Goal: Transaction & Acquisition: Book appointment/travel/reservation

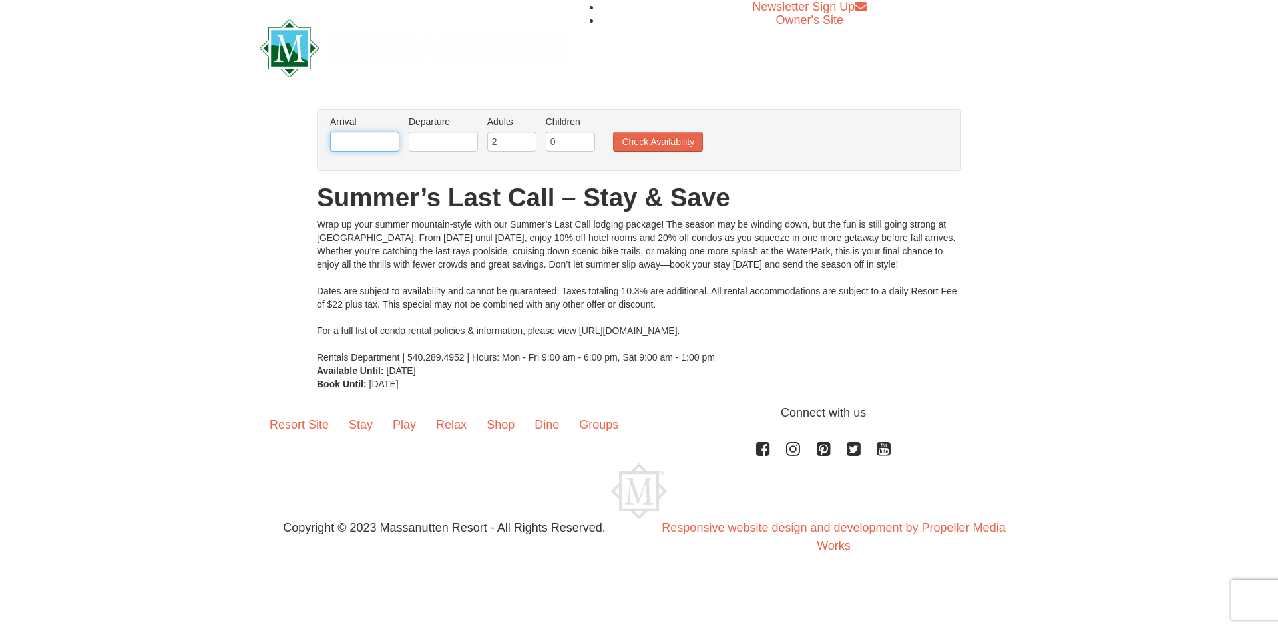
click at [357, 142] on input "text" at bounding box center [364, 142] width 69 height 20
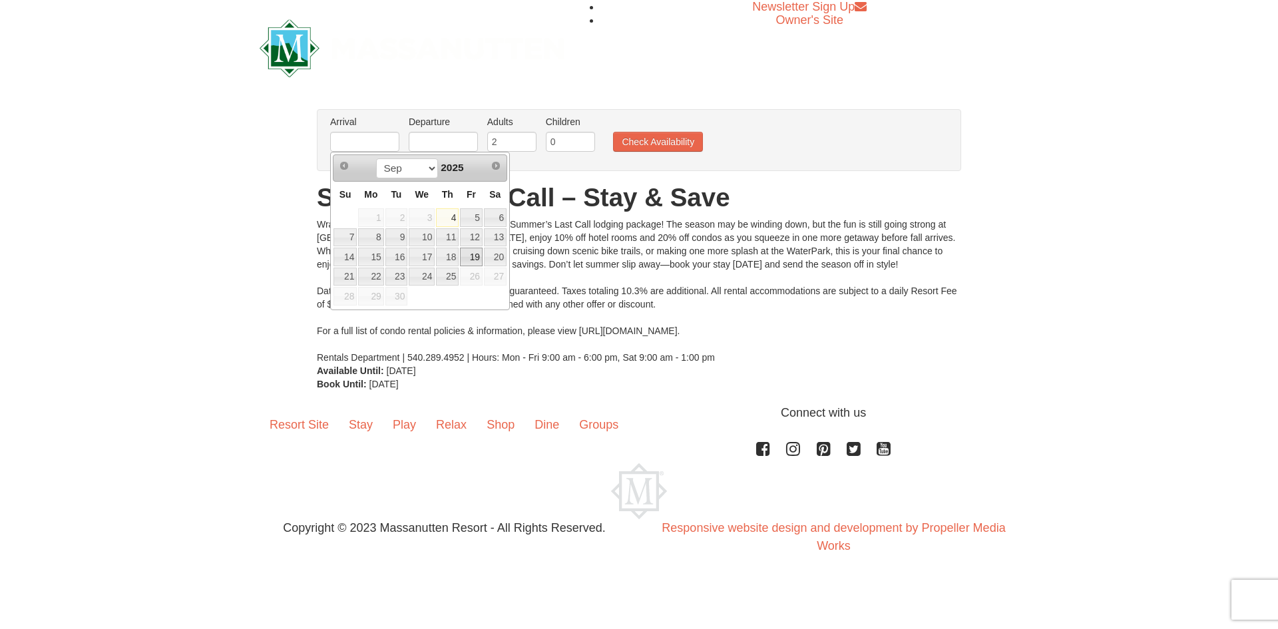
click at [478, 260] on link "19" at bounding box center [471, 257] width 23 height 19
type input "09/19/2025"
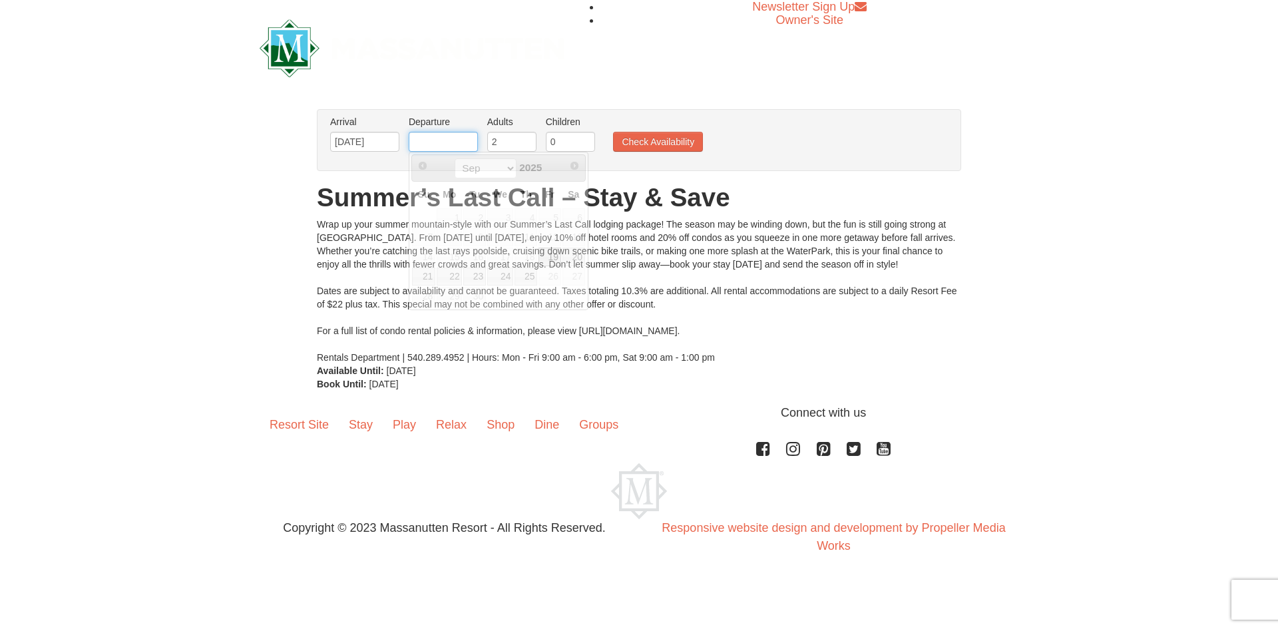
click at [431, 142] on input "text" at bounding box center [443, 142] width 69 height 20
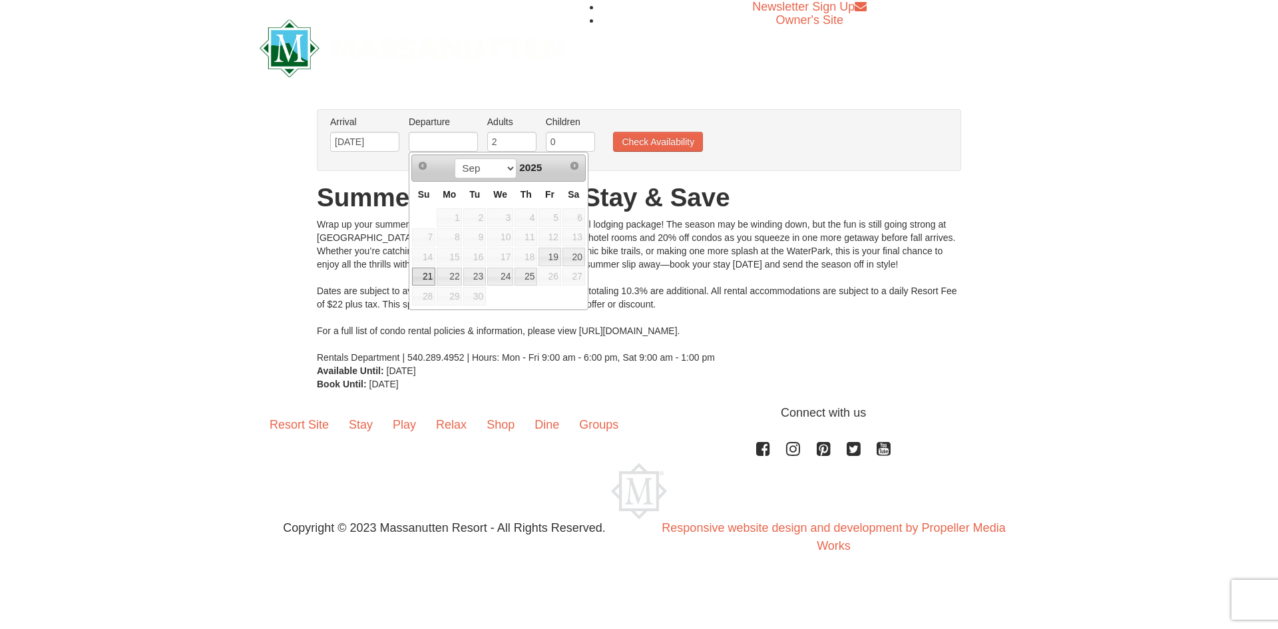
click at [422, 281] on link "21" at bounding box center [423, 276] width 23 height 19
type input "09/21/2025"
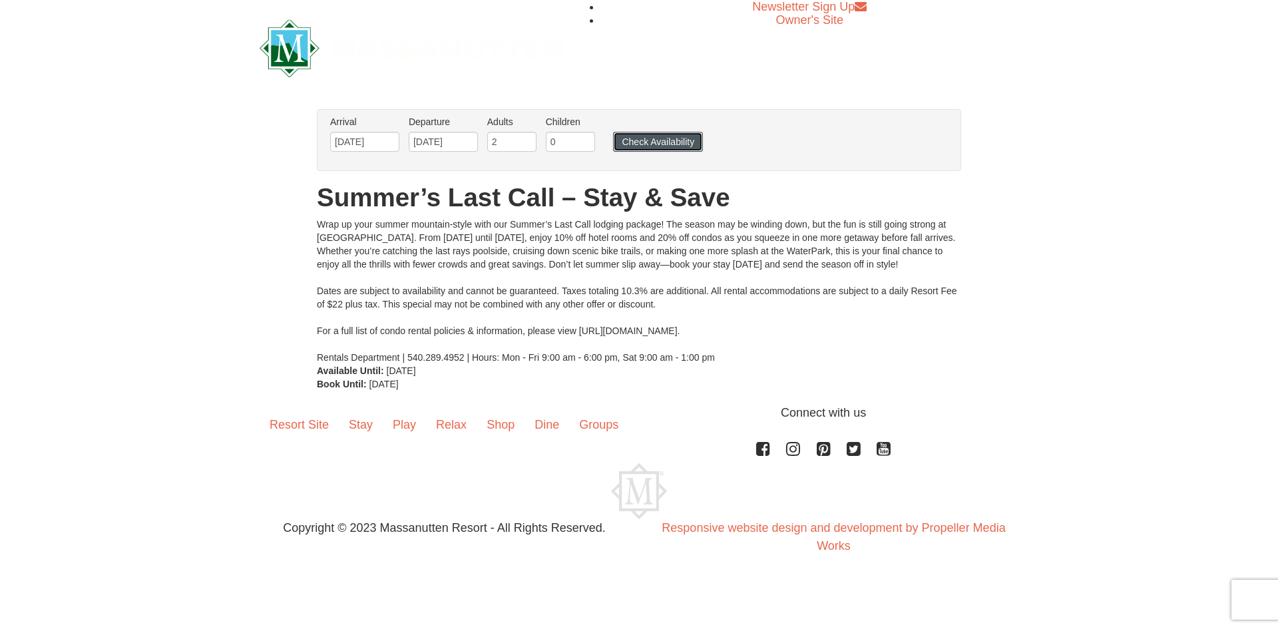
click at [646, 142] on button "Check Availability" at bounding box center [658, 142] width 90 height 20
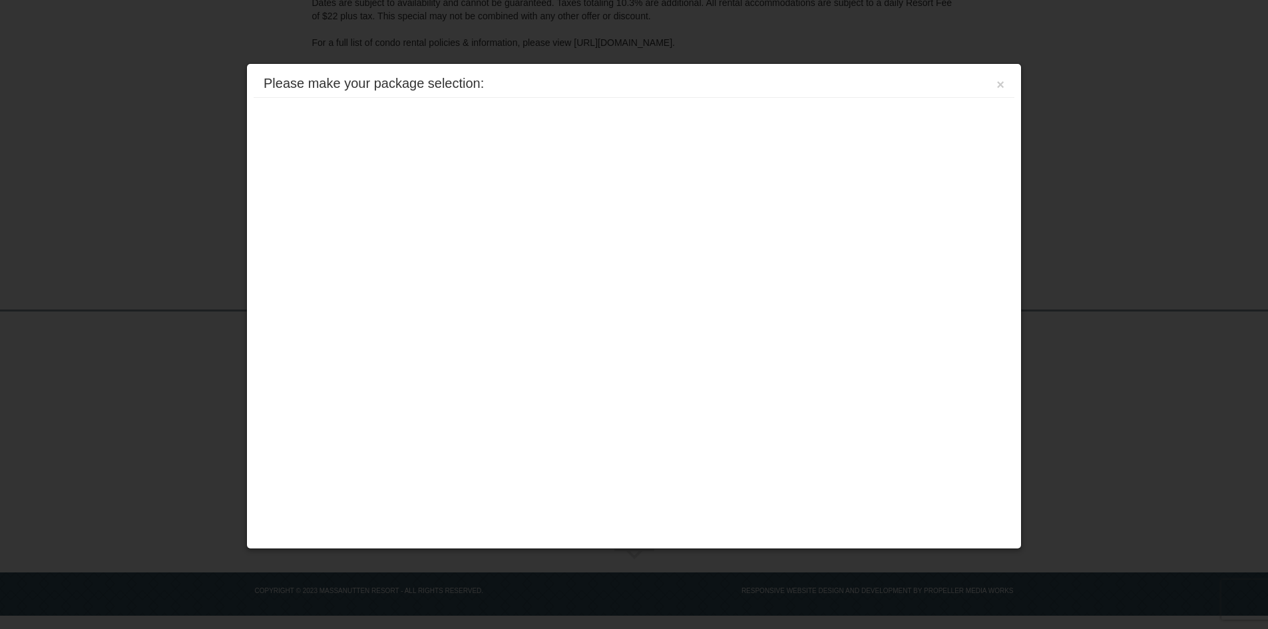
scroll to position [256, 0]
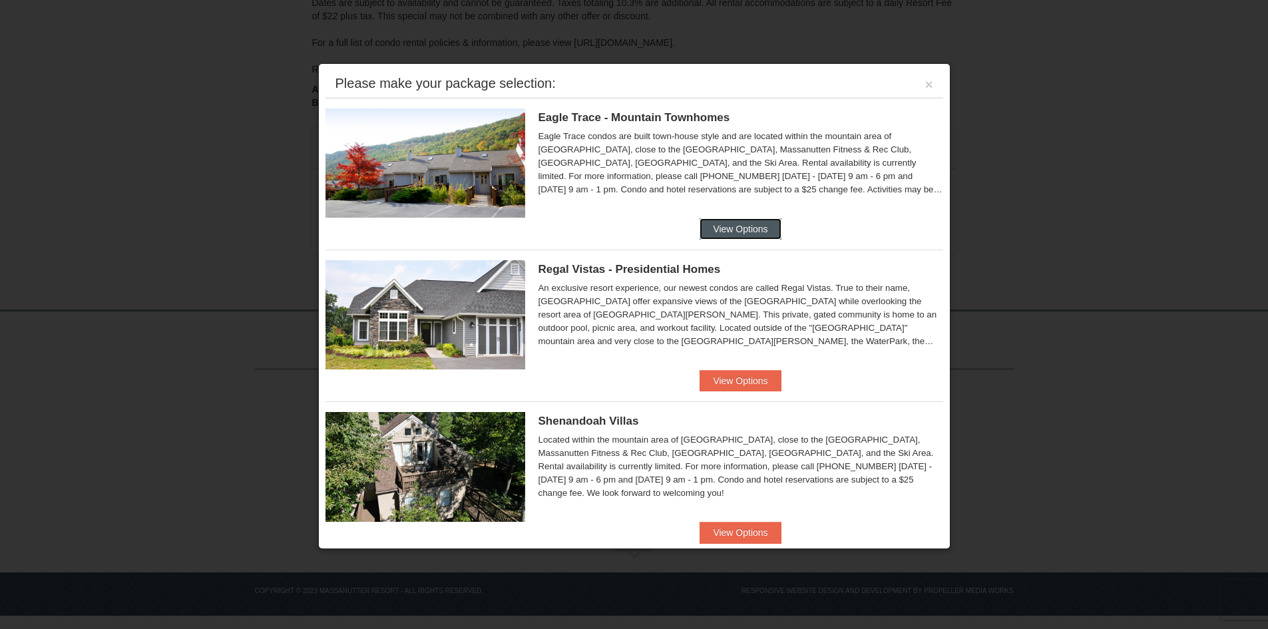
click at [731, 227] on button "View Options" at bounding box center [739, 228] width 81 height 21
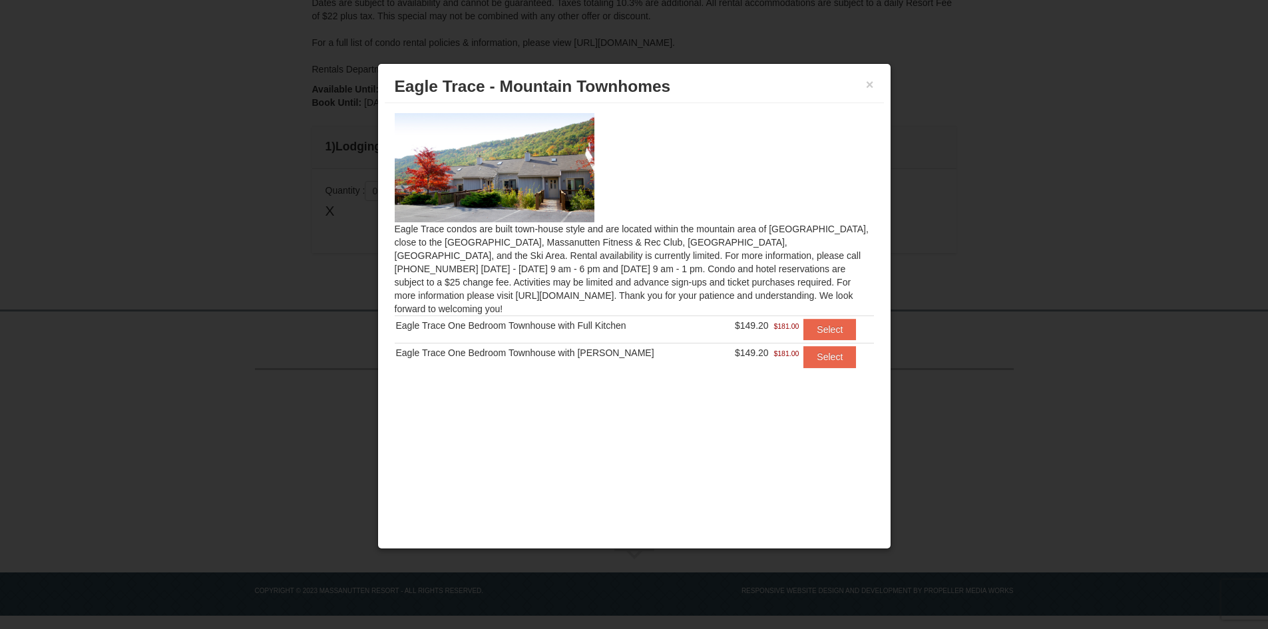
click at [562, 167] on img at bounding box center [495, 167] width 200 height 109
click at [830, 346] on button "Select" at bounding box center [829, 356] width 53 height 21
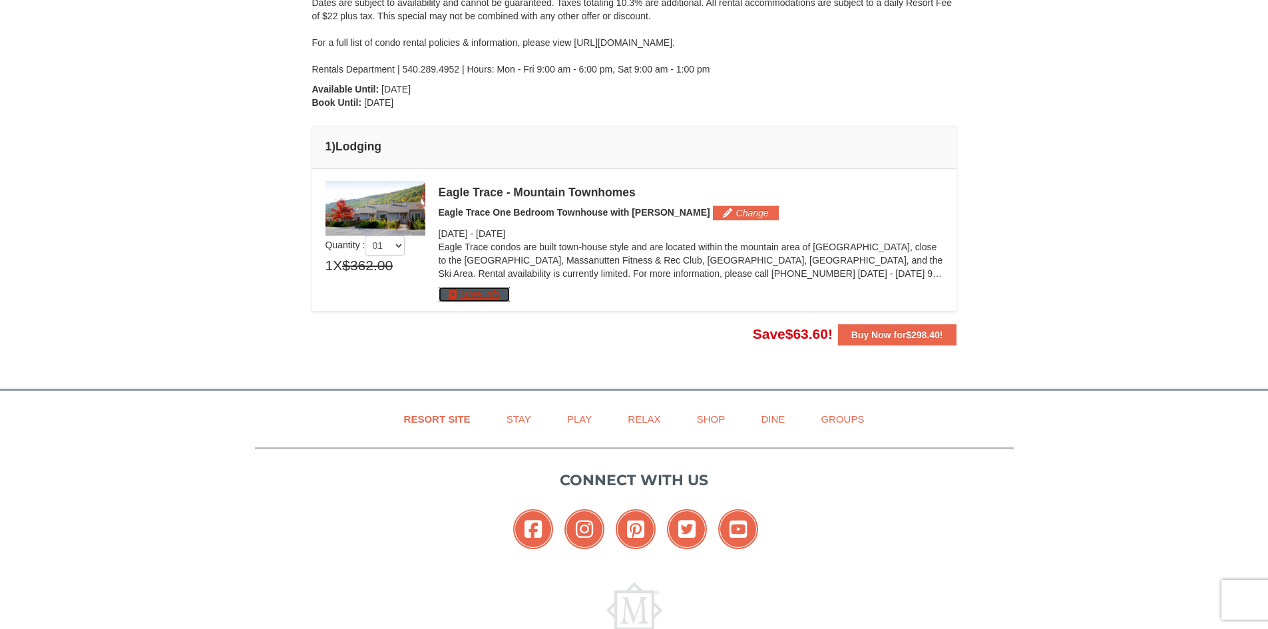
click at [487, 300] on button "More Info" at bounding box center [473, 294] width 71 height 15
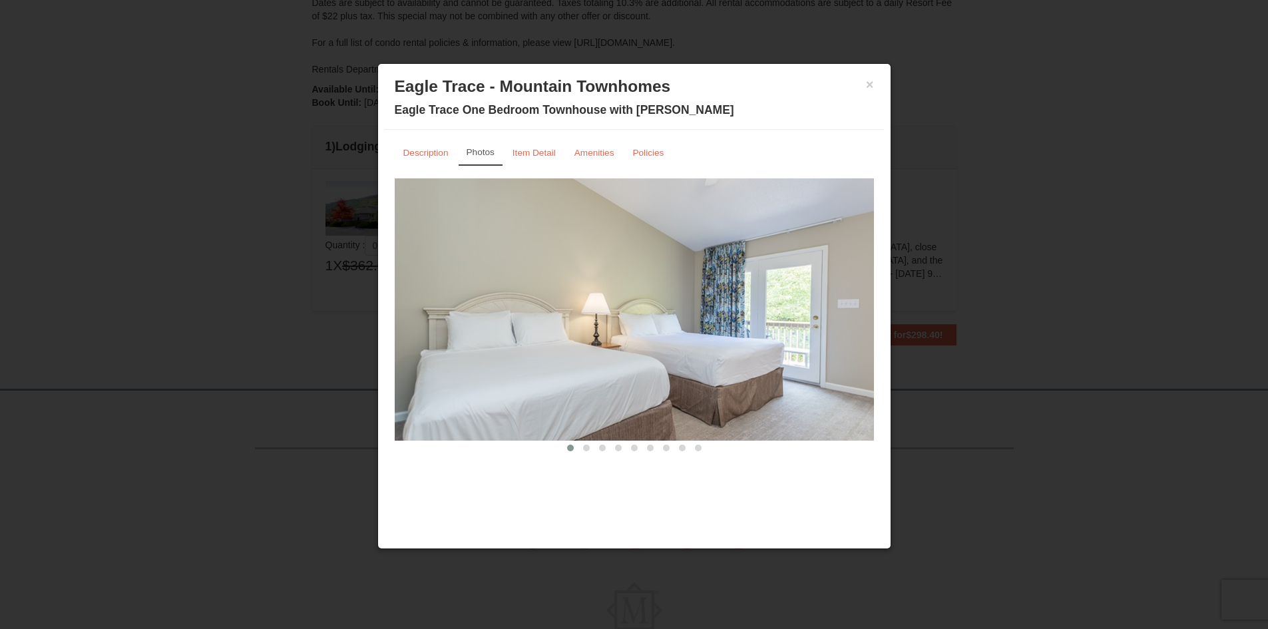
click at [836, 329] on img at bounding box center [634, 309] width 479 height 262
click at [590, 160] on link "Amenities" at bounding box center [594, 153] width 57 height 26
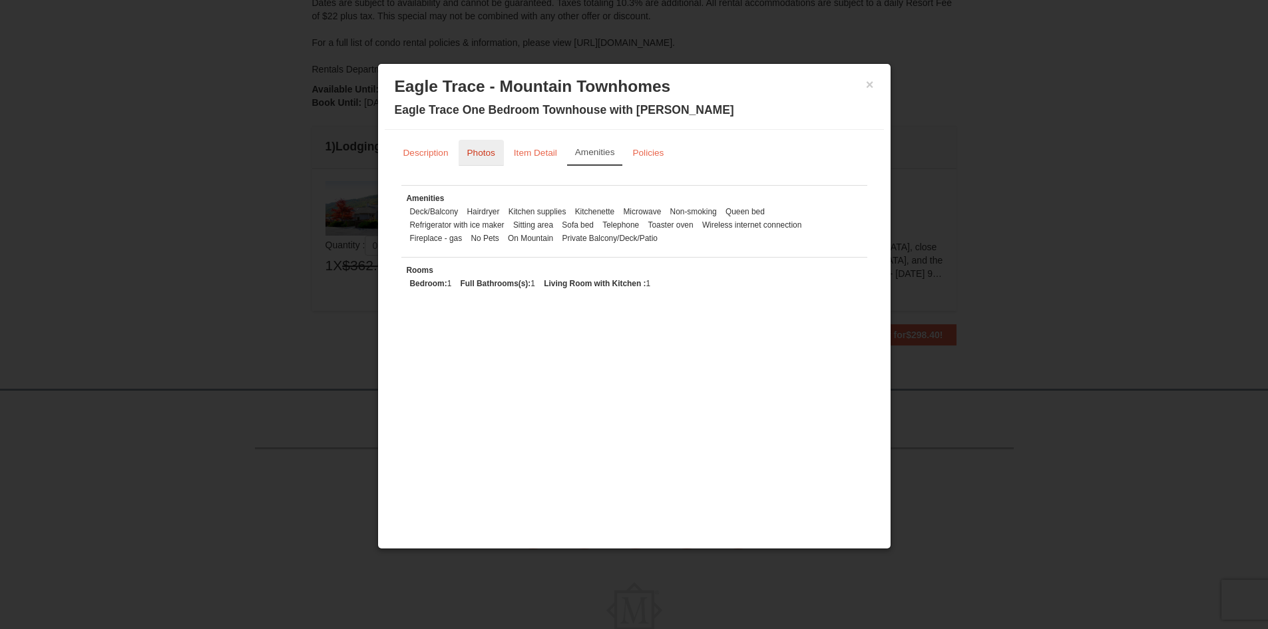
click at [484, 157] on small "Photos" at bounding box center [481, 153] width 28 height 10
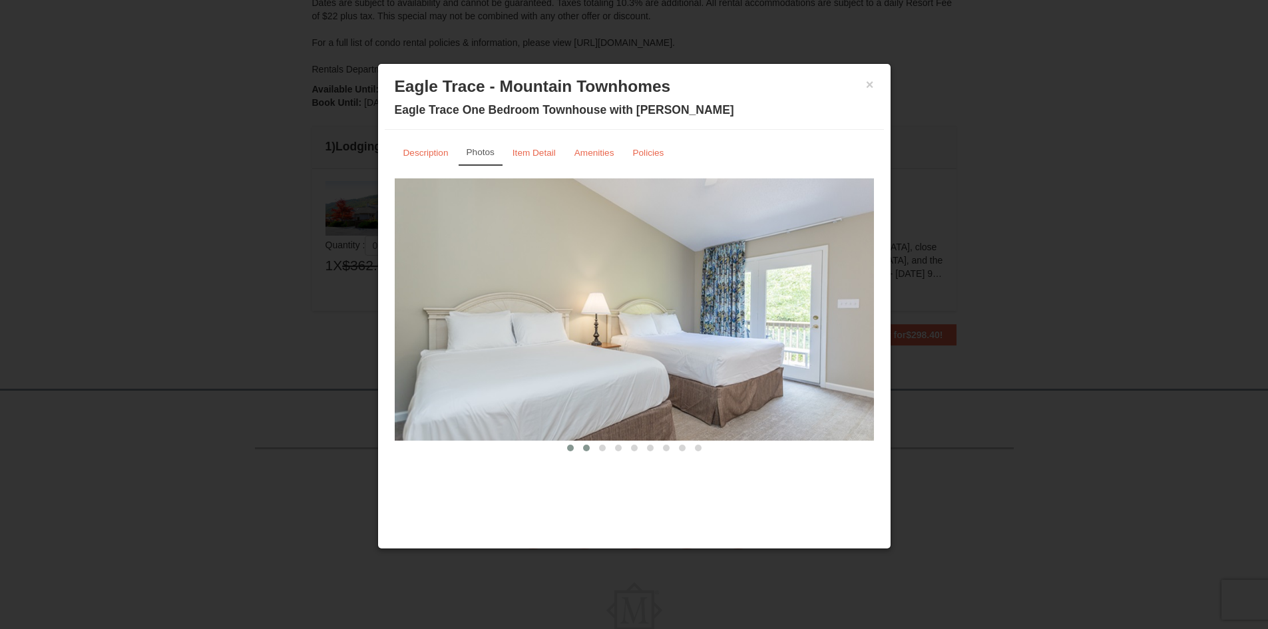
click at [589, 446] on span at bounding box center [586, 447] width 7 height 7
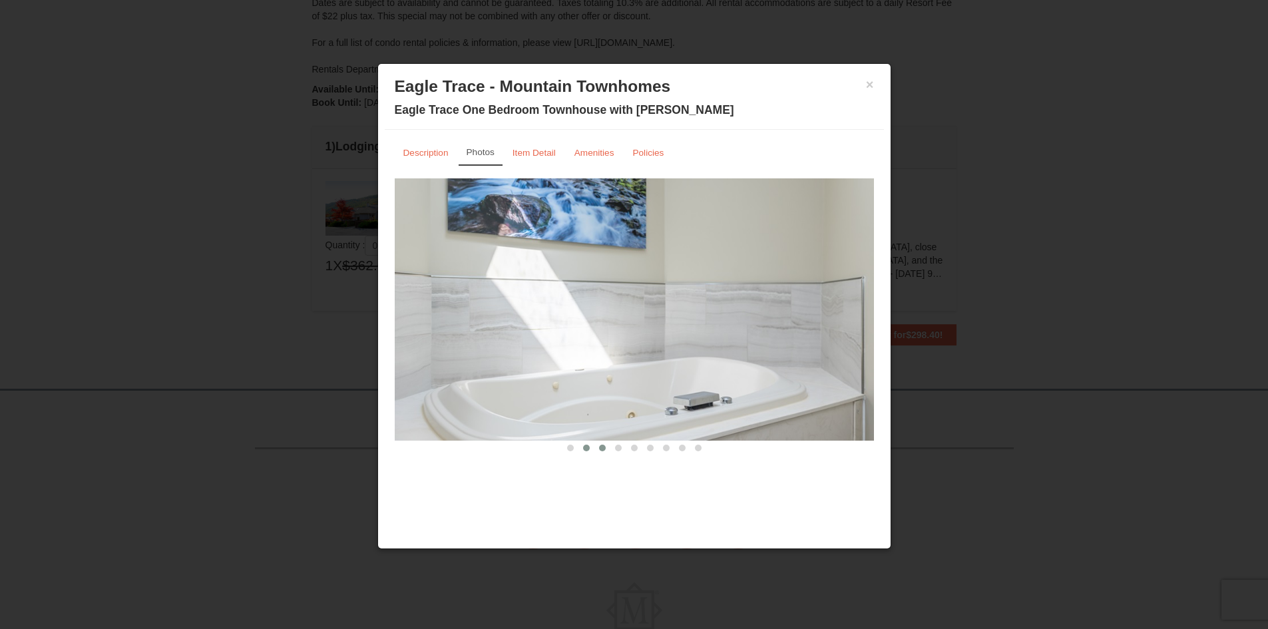
click at [598, 446] on button at bounding box center [602, 447] width 16 height 13
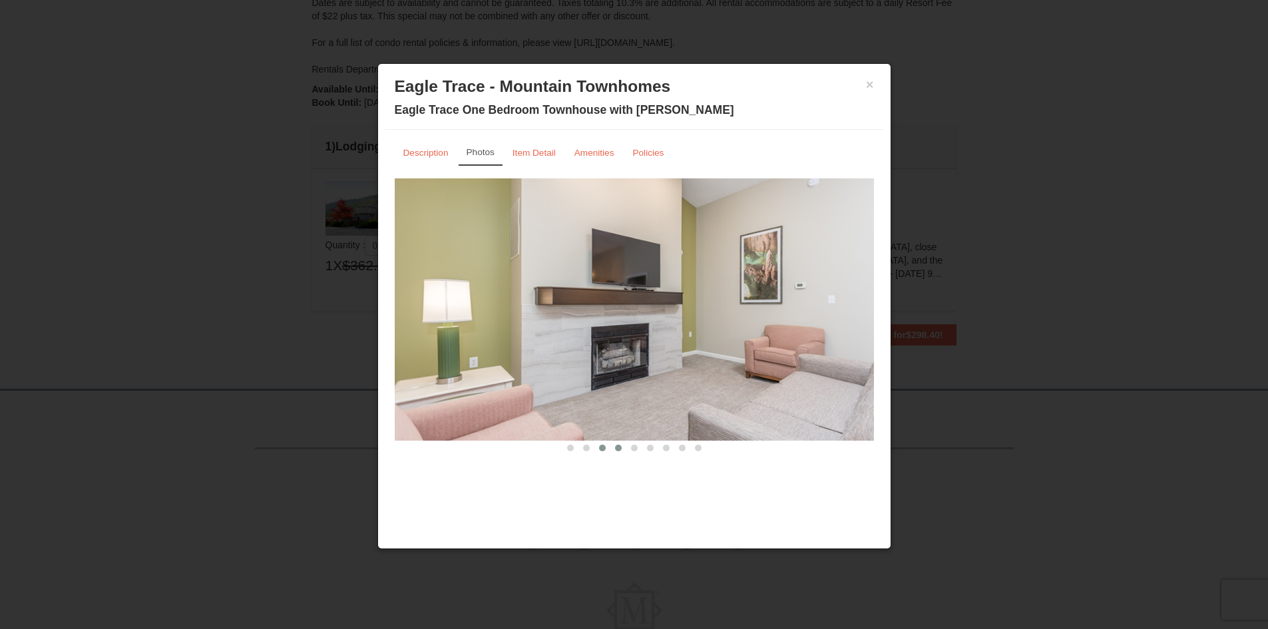
click at [615, 448] on span at bounding box center [618, 447] width 7 height 7
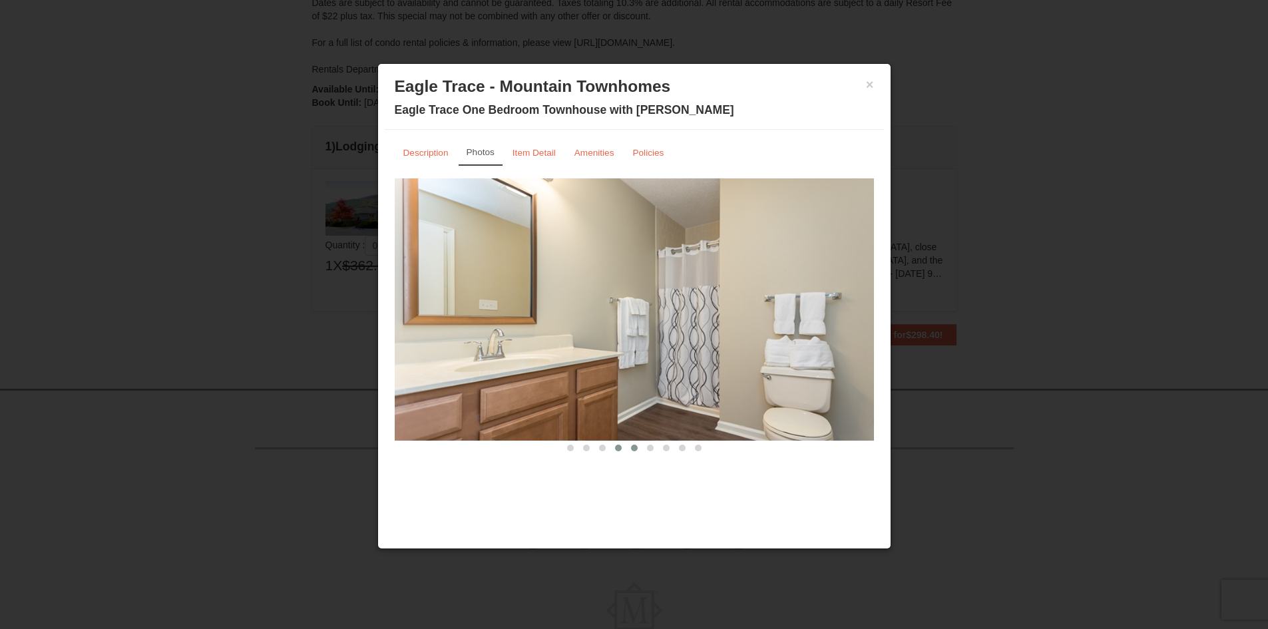
click at [633, 446] on span at bounding box center [634, 447] width 7 height 7
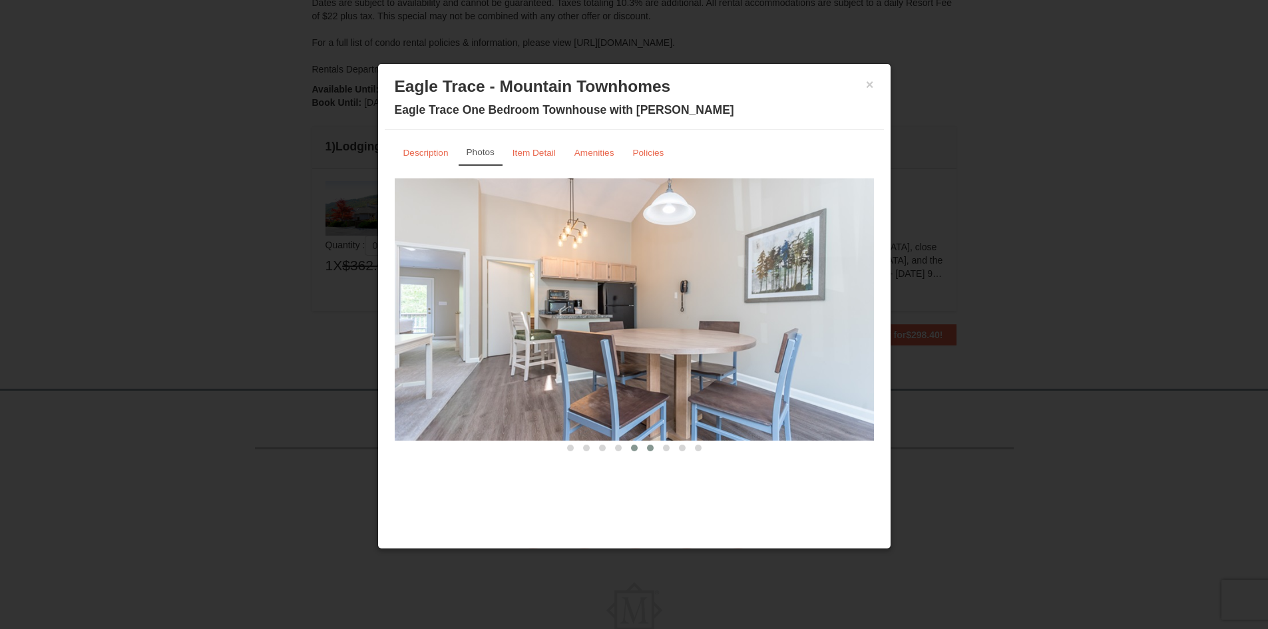
click at [651, 446] on span at bounding box center [650, 447] width 7 height 7
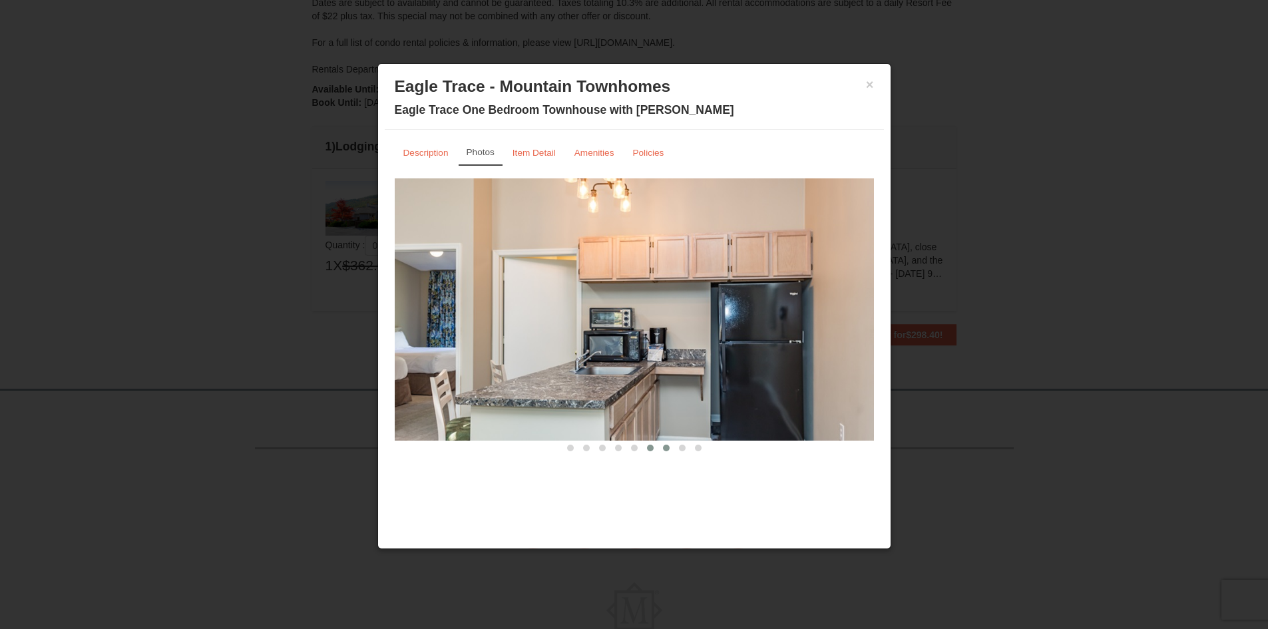
click at [665, 447] on span at bounding box center [666, 447] width 7 height 7
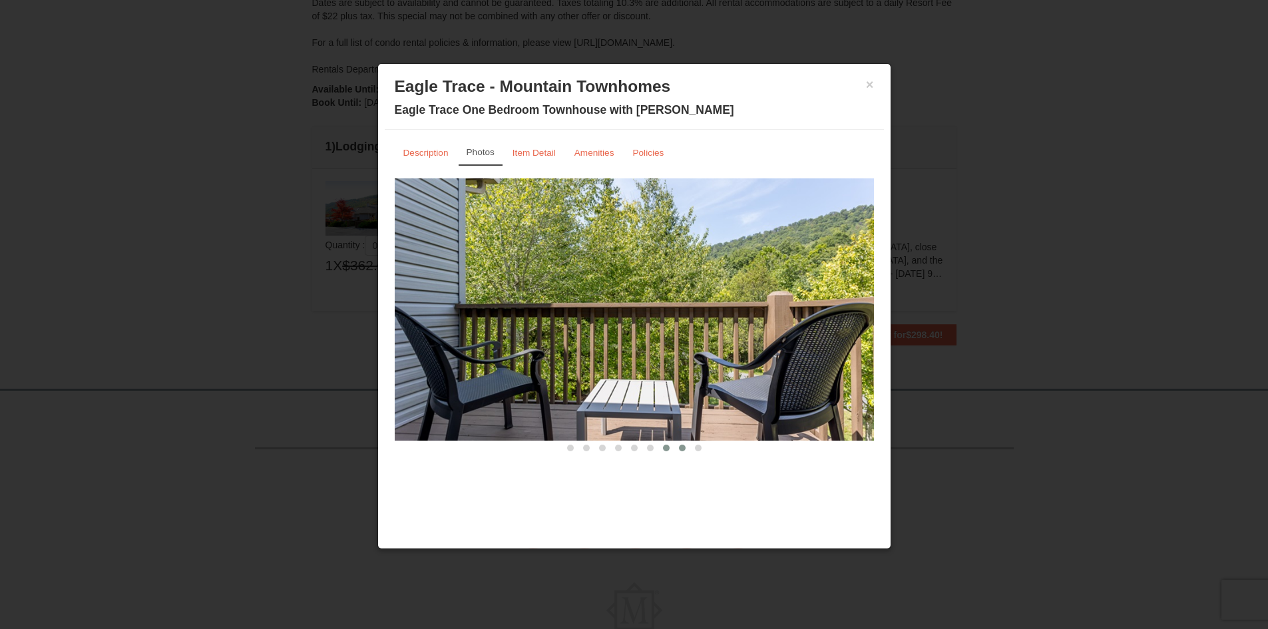
click at [677, 448] on button at bounding box center [682, 447] width 16 height 13
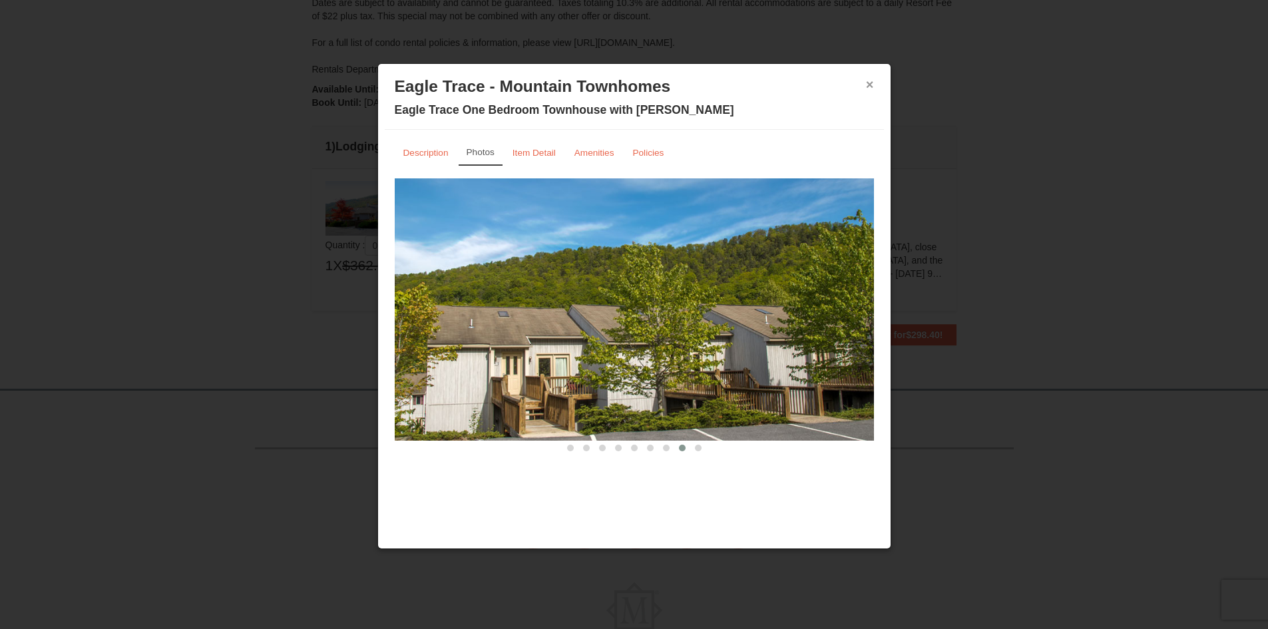
click at [873, 90] on button "×" at bounding box center [870, 84] width 8 height 13
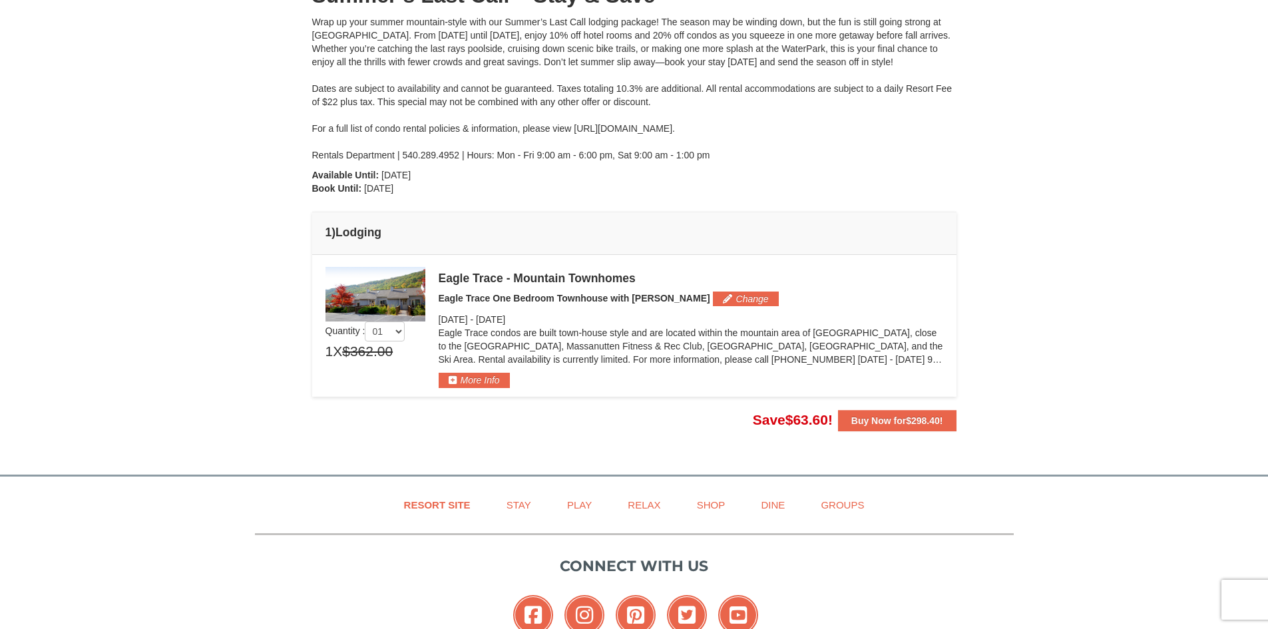
scroll to position [0, 0]
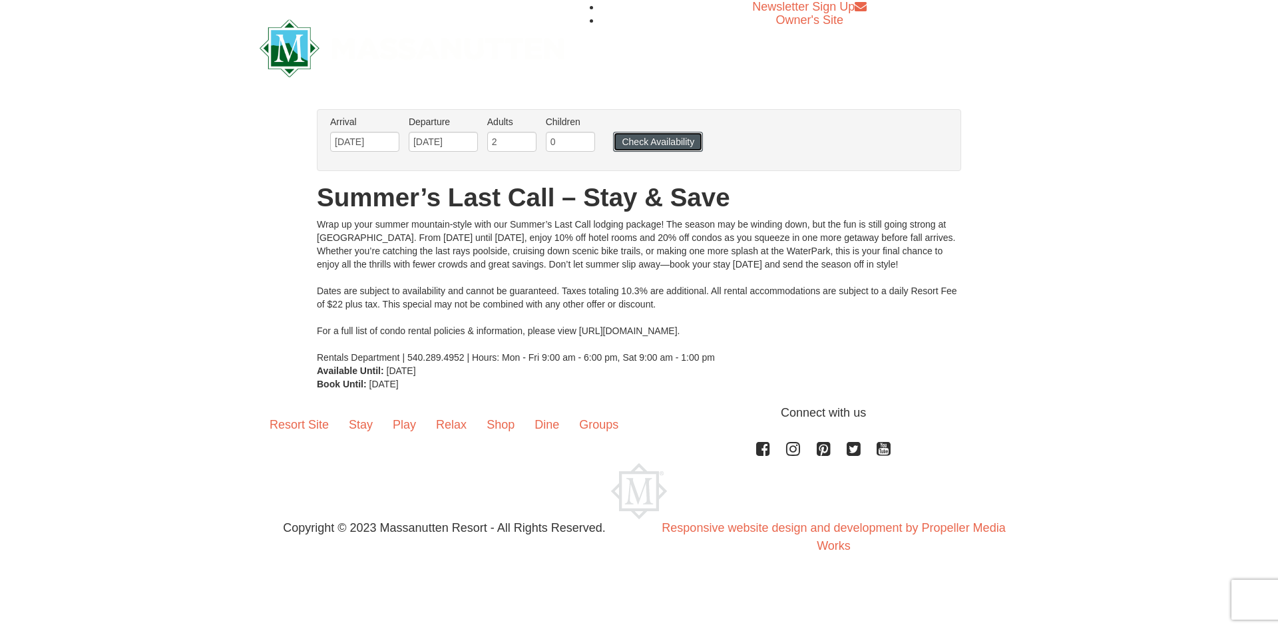
click at [640, 144] on button "Check Availability" at bounding box center [658, 142] width 90 height 20
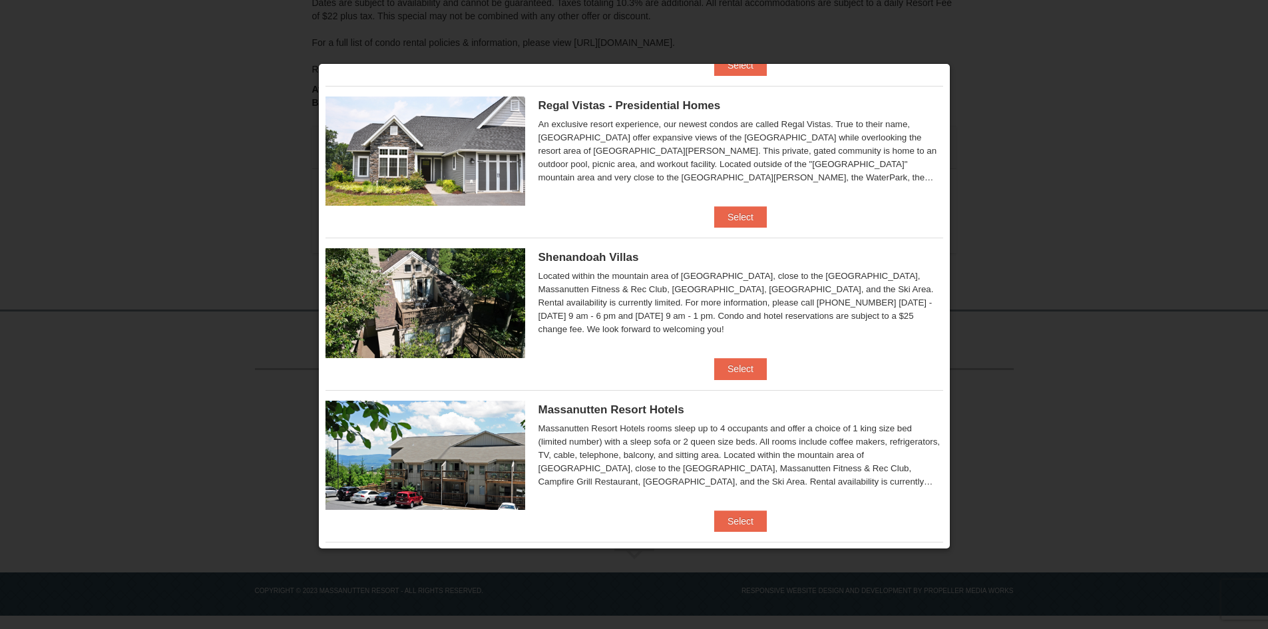
scroll to position [200, 0]
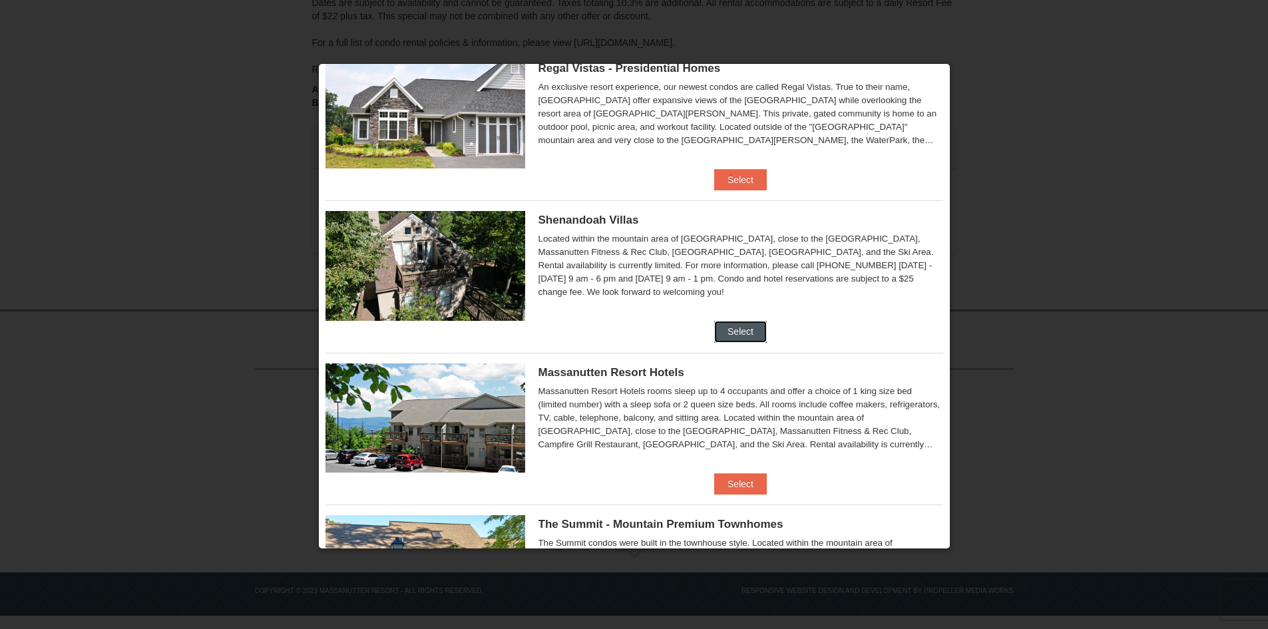
click at [739, 334] on button "Select" at bounding box center [740, 331] width 53 height 21
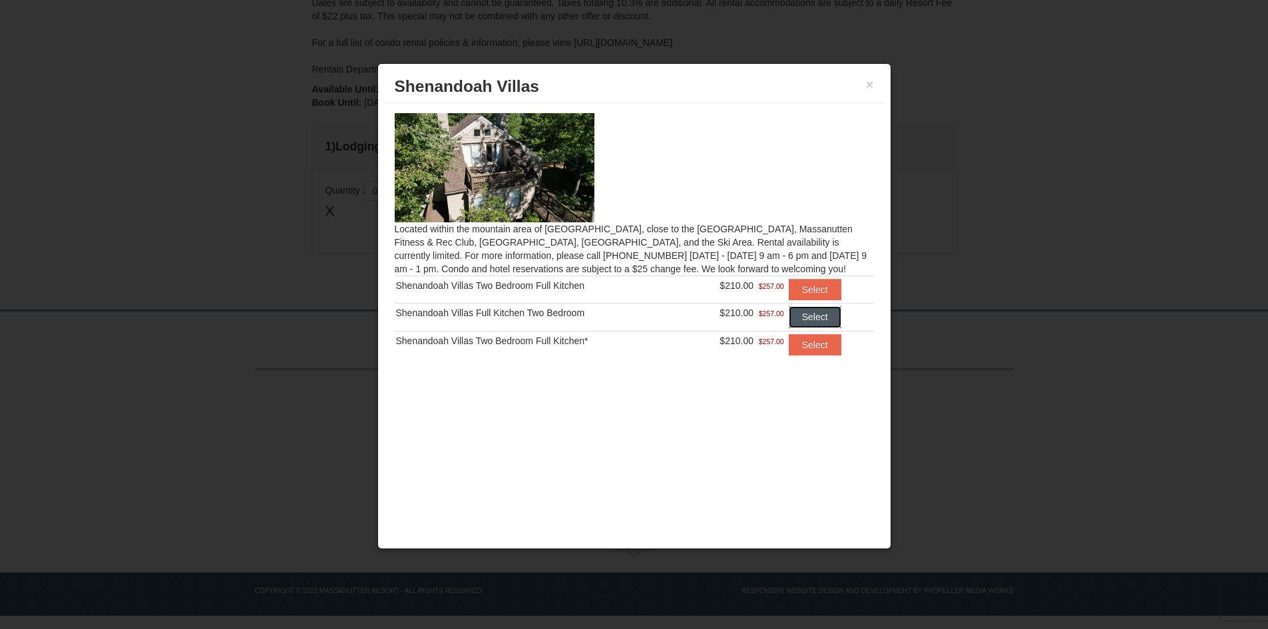
click at [808, 313] on button "Select" at bounding box center [814, 316] width 53 height 21
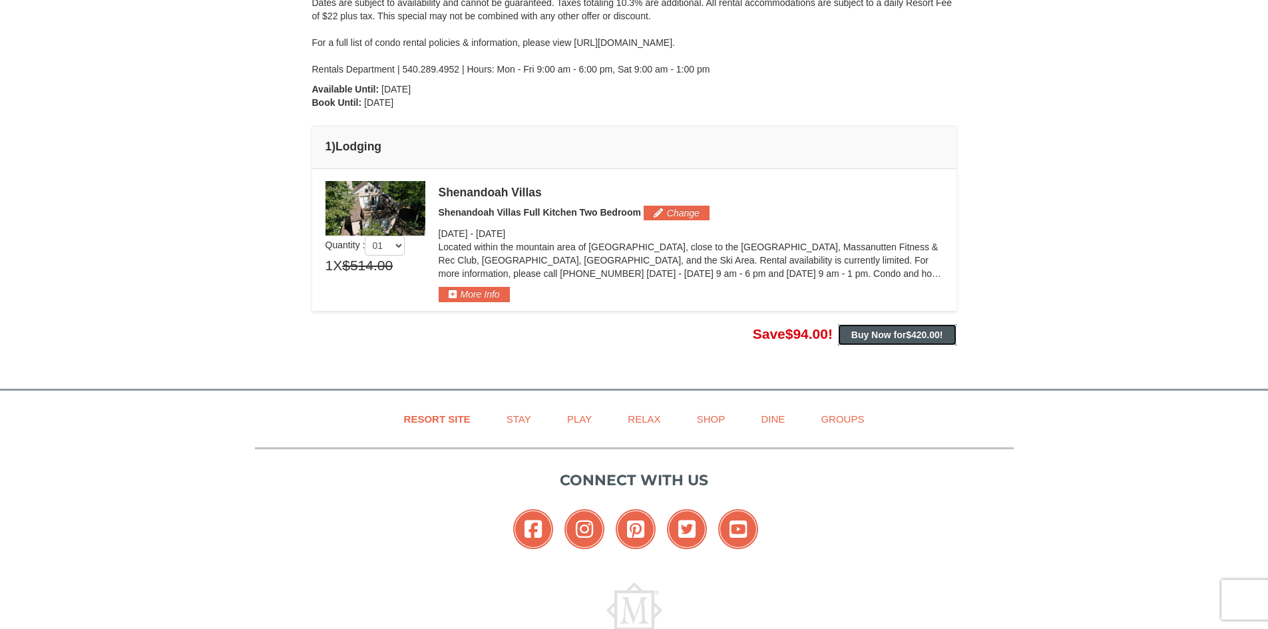
click at [904, 338] on strong "Buy Now for $420.00 !" at bounding box center [897, 334] width 92 height 11
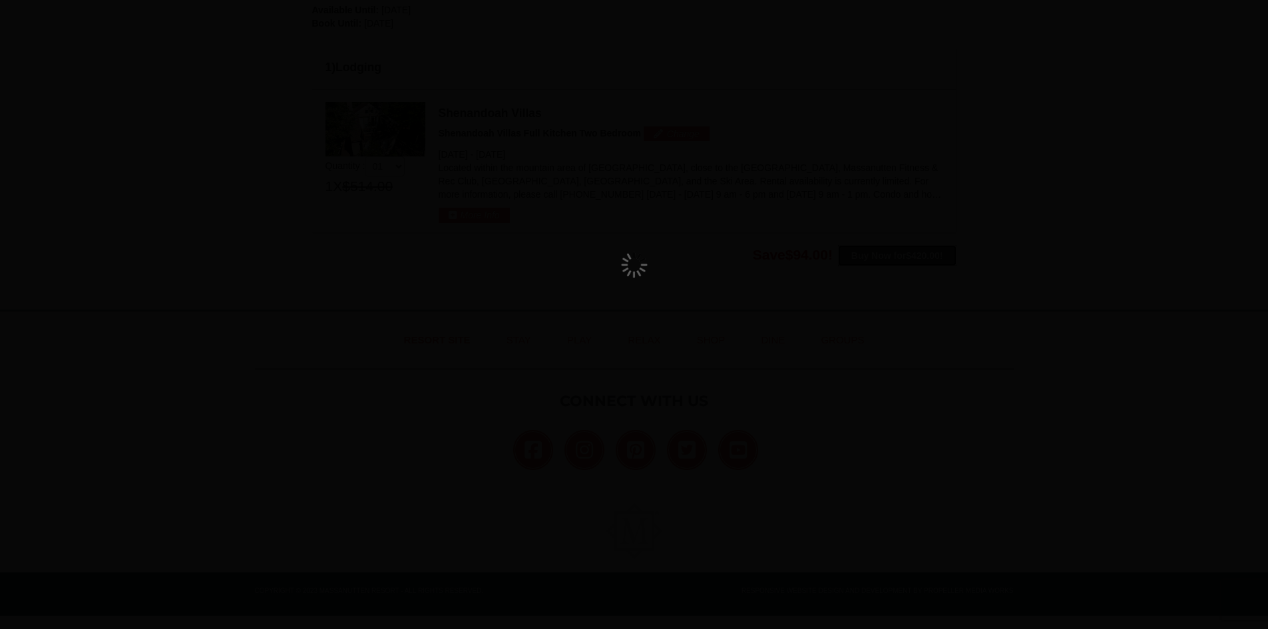
scroll to position [0, 0]
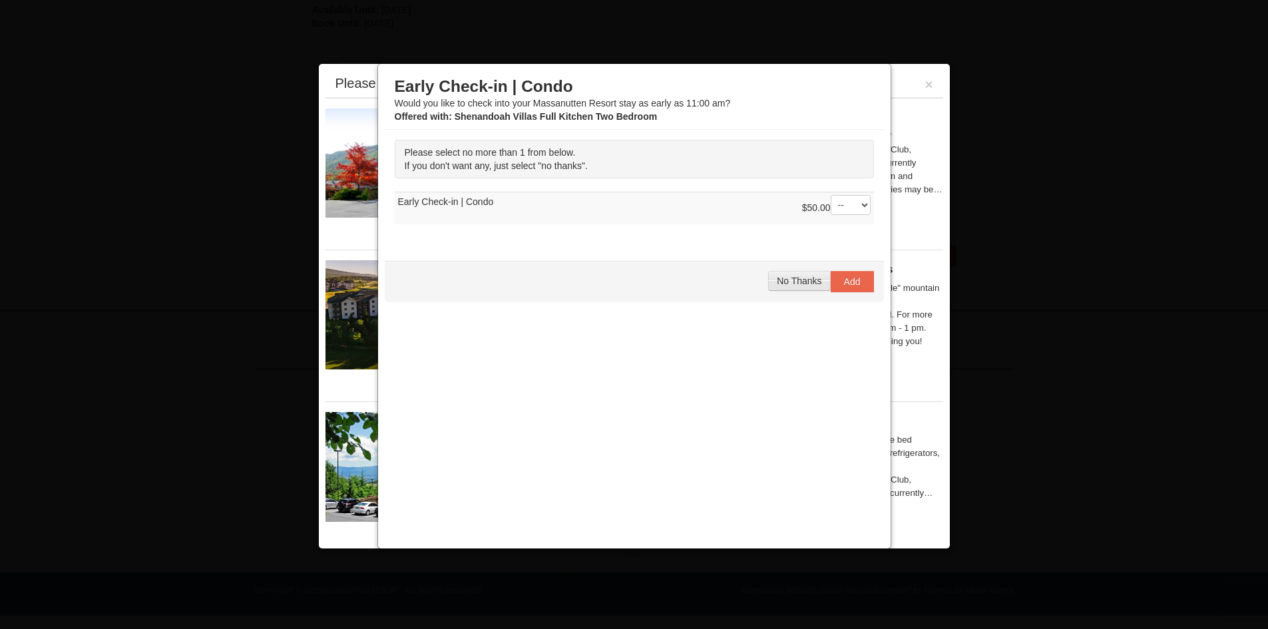
click at [810, 284] on span "No Thanks" at bounding box center [799, 280] width 45 height 11
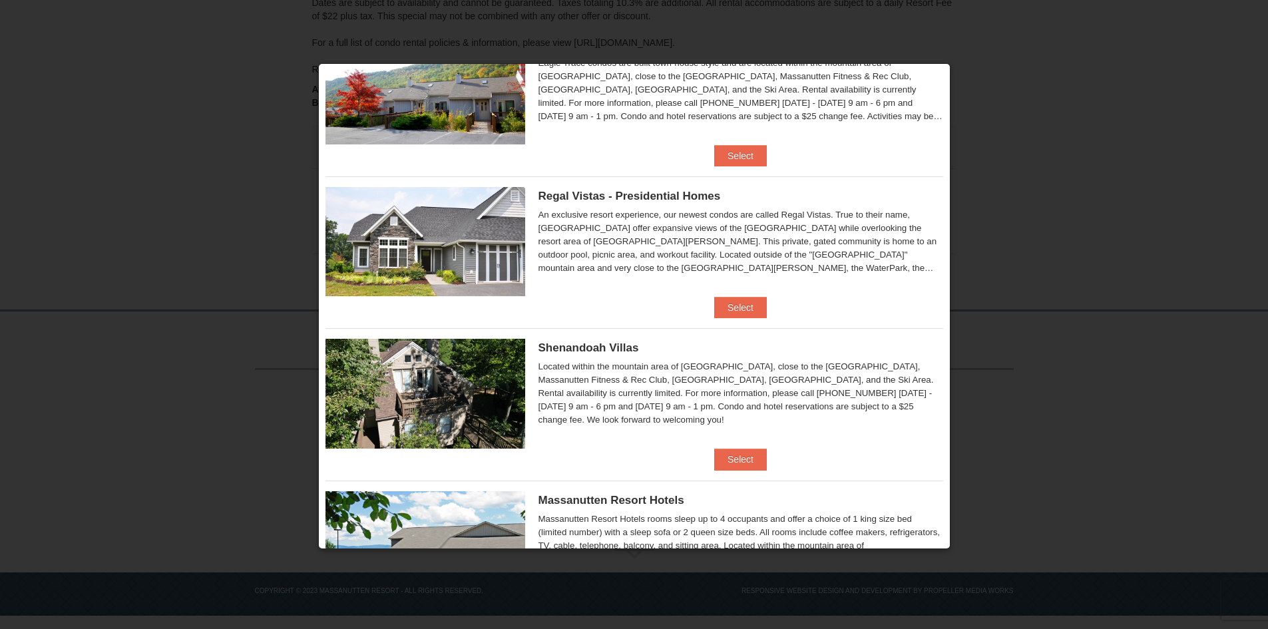
scroll to position [67, 0]
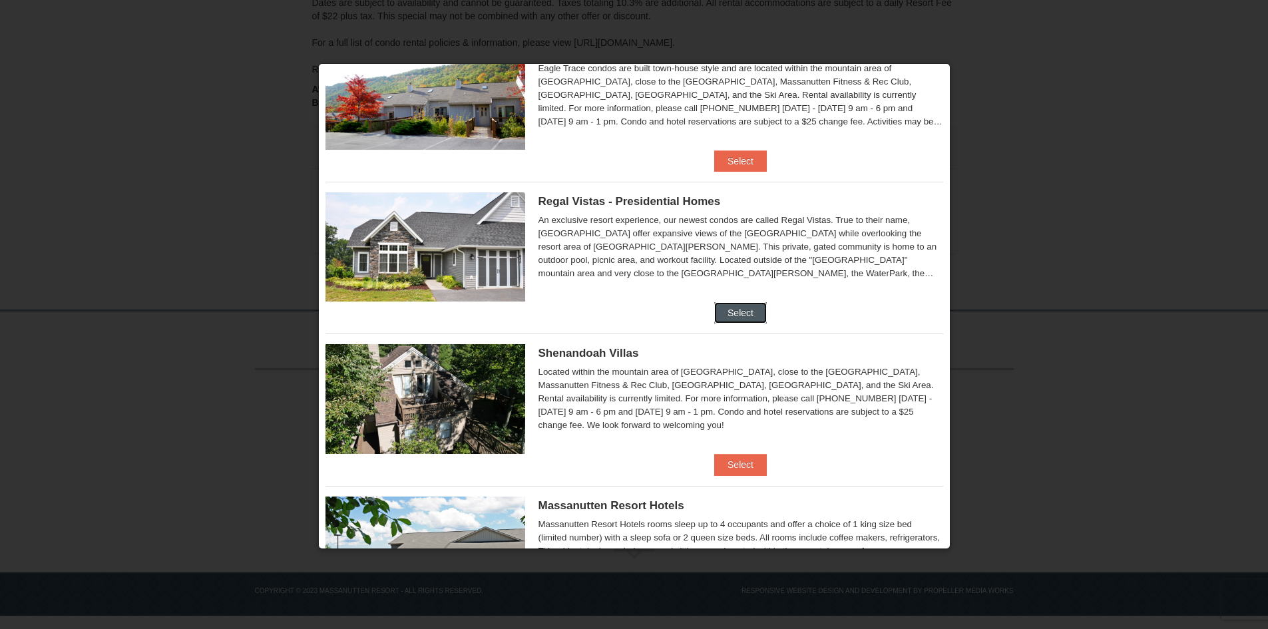
click at [737, 320] on button "Select" at bounding box center [740, 312] width 53 height 21
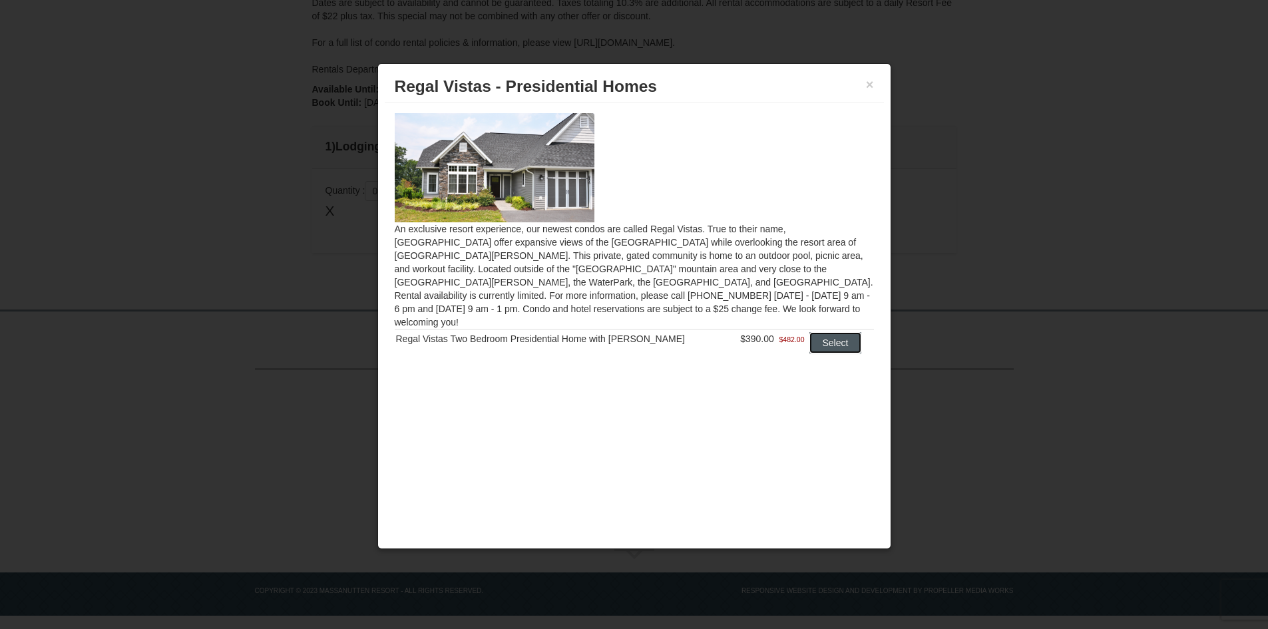
click at [831, 332] on button "Select" at bounding box center [835, 342] width 53 height 21
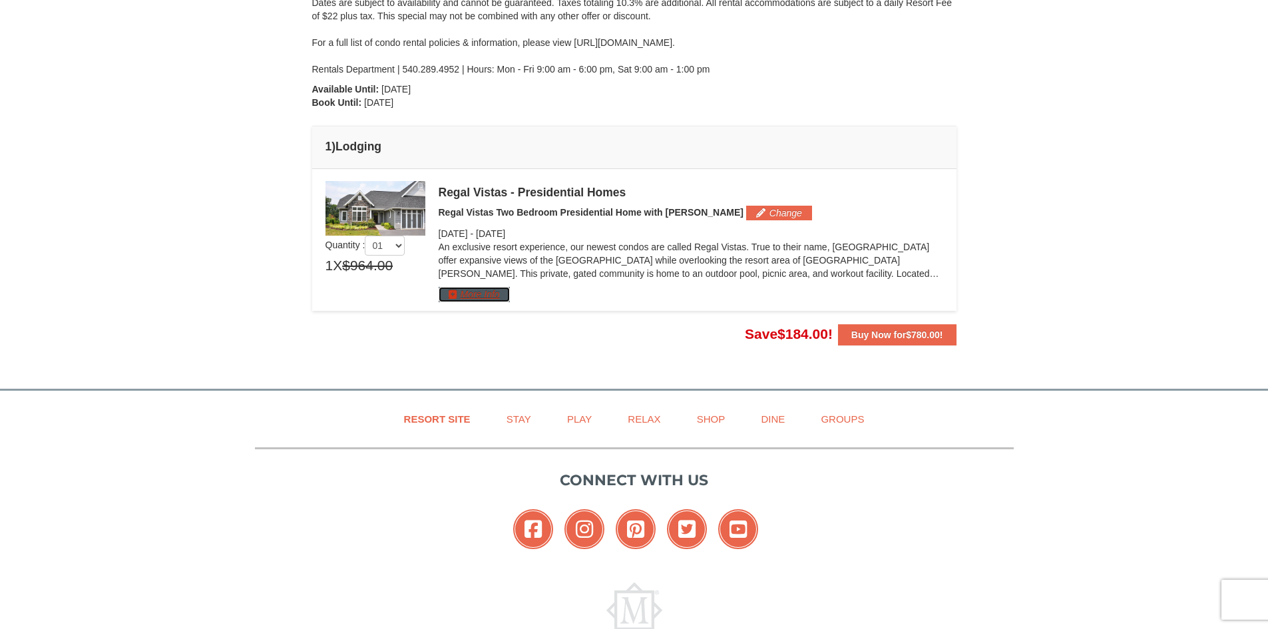
click at [483, 300] on button "More Info" at bounding box center [473, 294] width 71 height 15
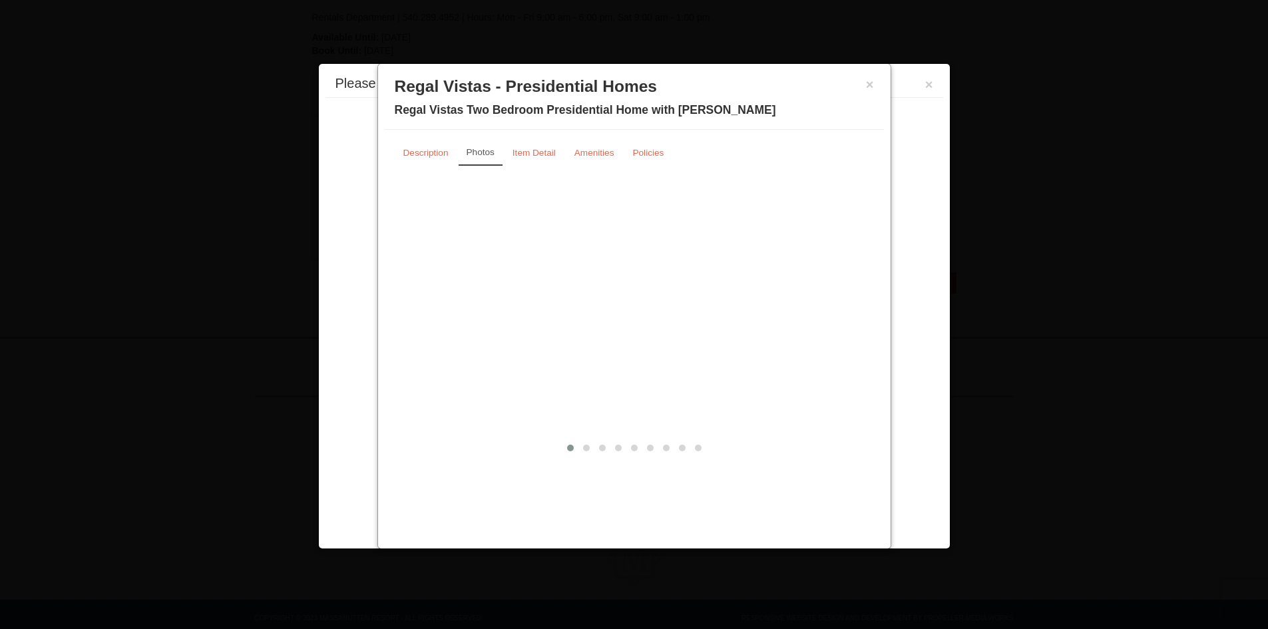
scroll to position [335, 0]
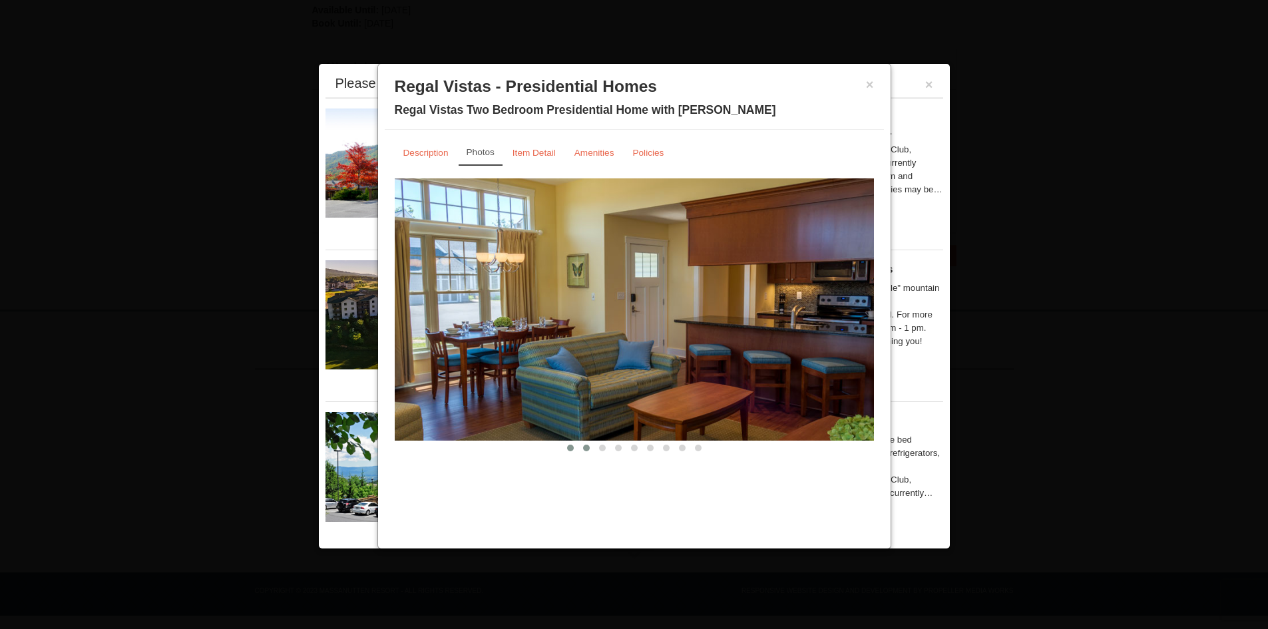
click at [583, 451] on button at bounding box center [586, 447] width 16 height 13
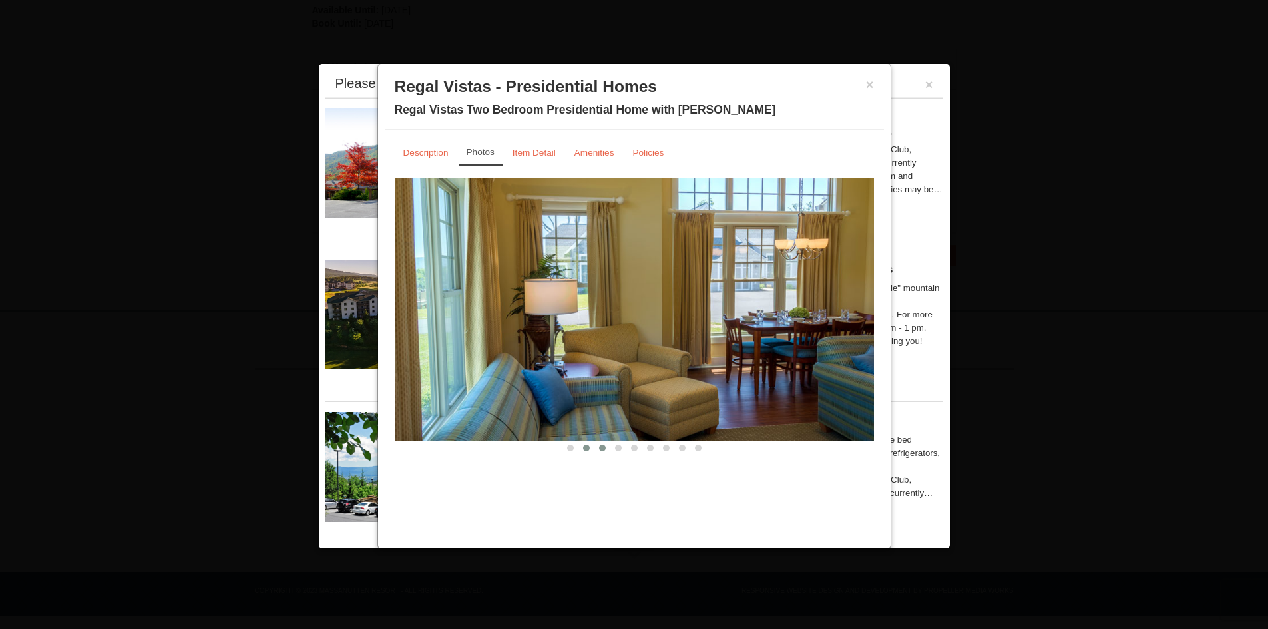
click at [600, 448] on span at bounding box center [602, 447] width 7 height 7
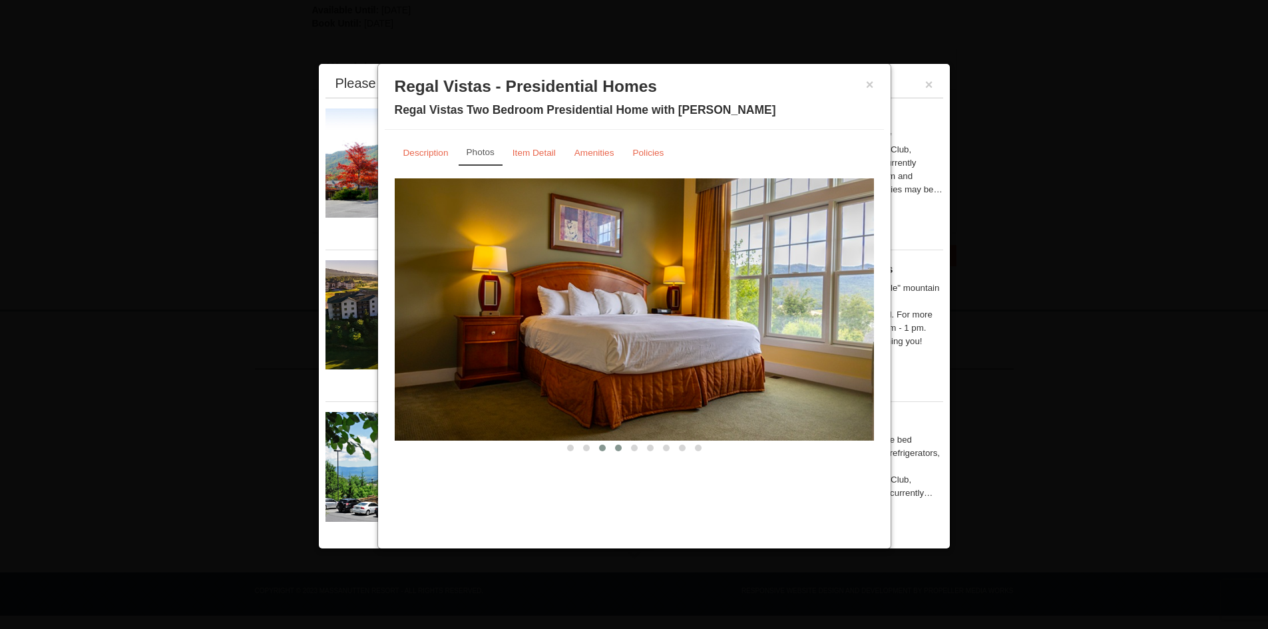
click at [615, 447] on span at bounding box center [618, 447] width 7 height 7
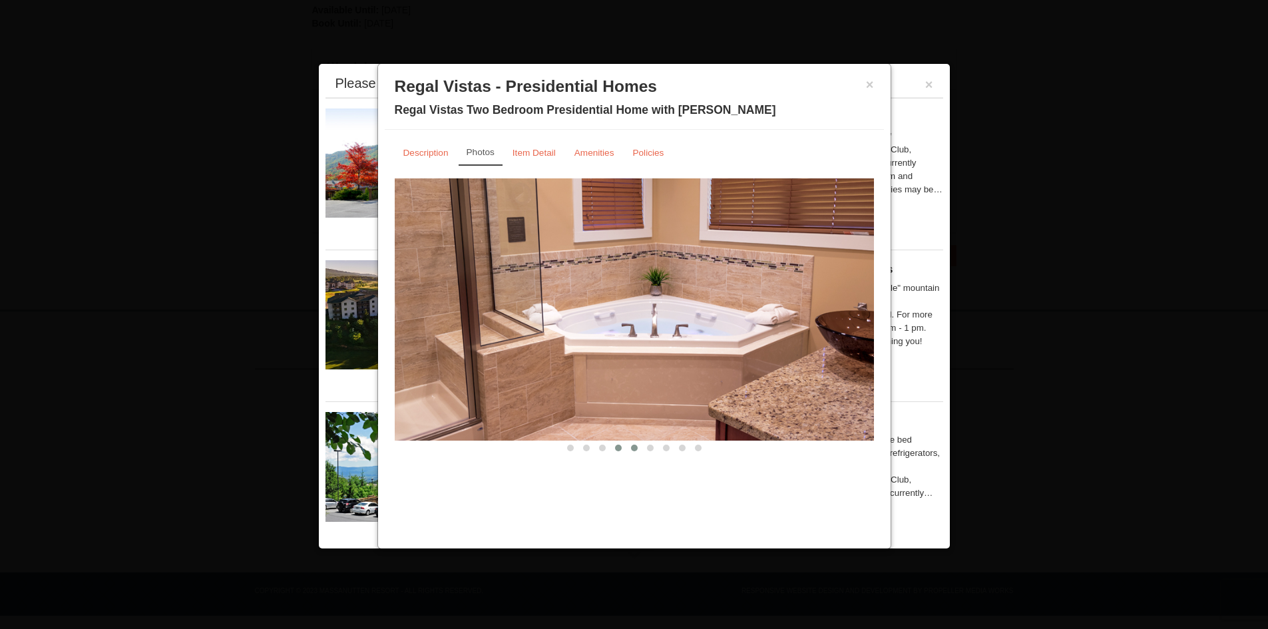
click at [632, 447] on span at bounding box center [634, 447] width 7 height 7
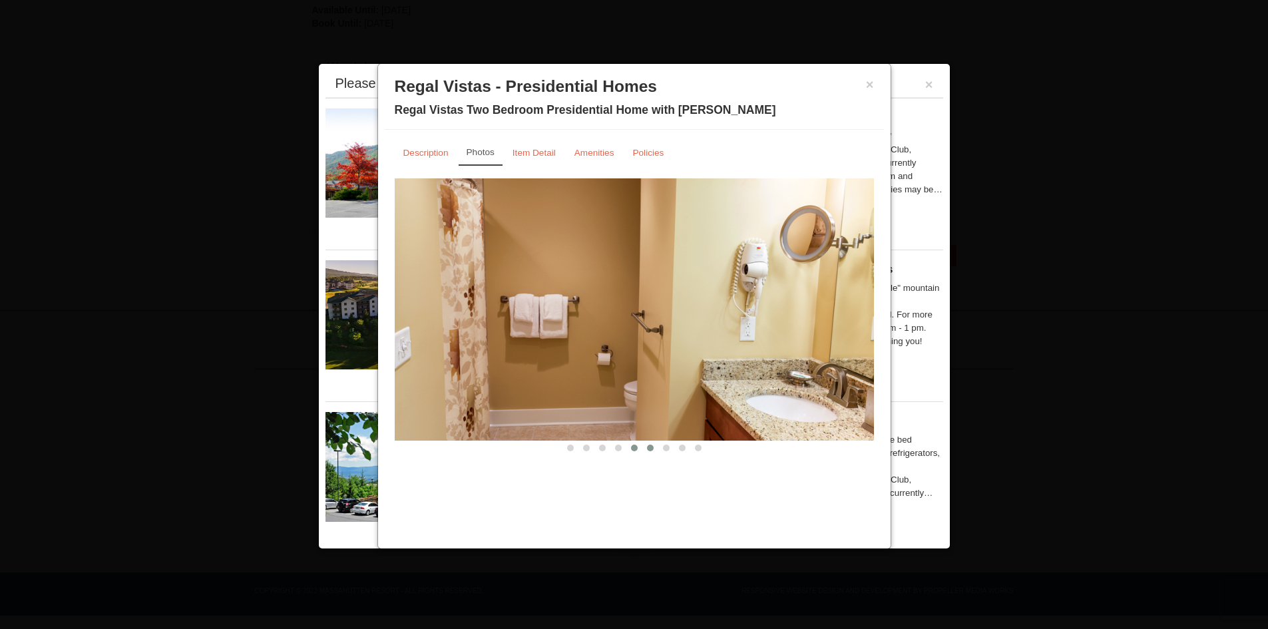
click at [652, 447] on span at bounding box center [650, 447] width 7 height 7
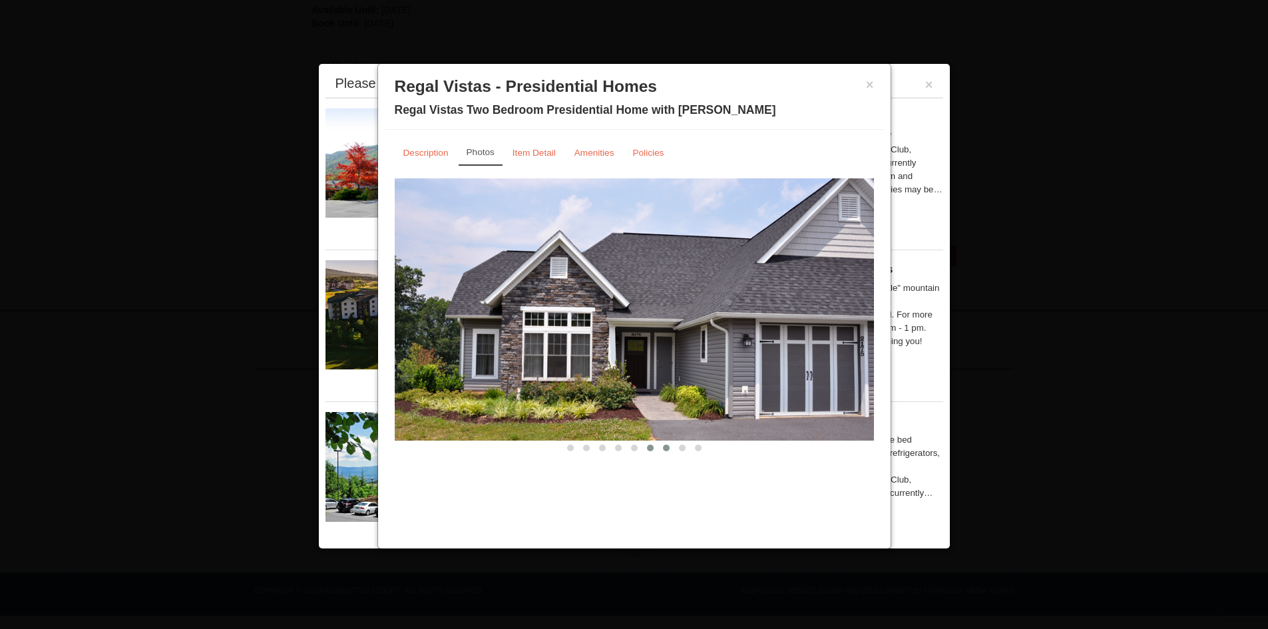
click at [662, 446] on button at bounding box center [666, 447] width 16 height 13
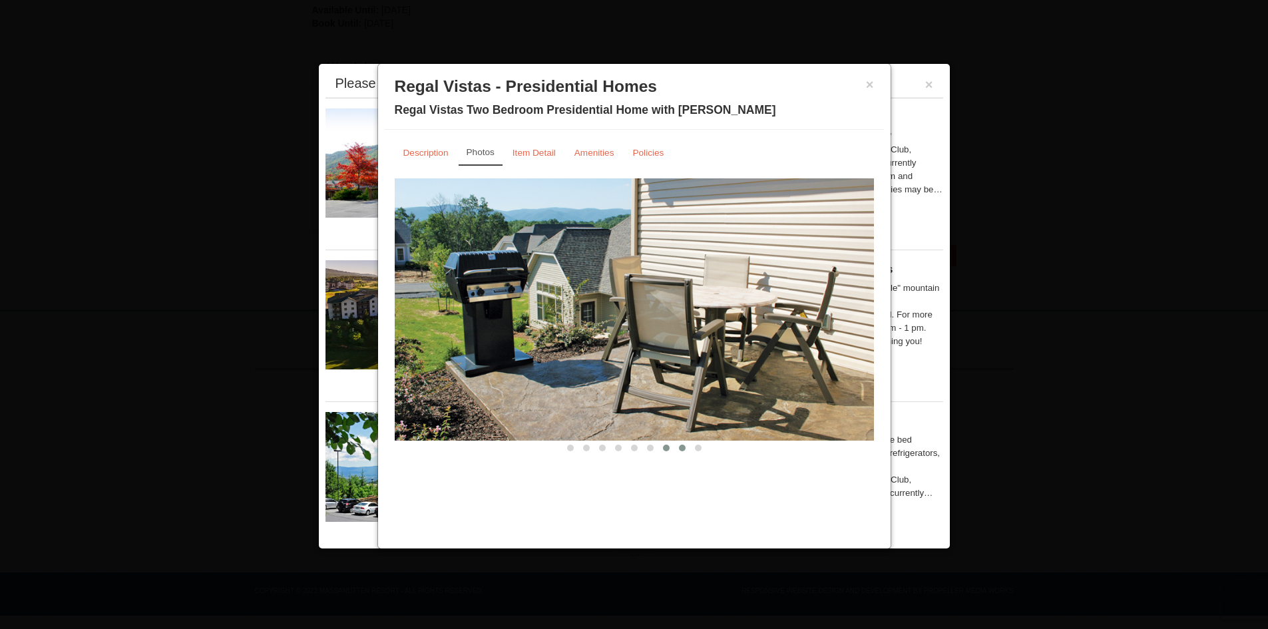
click at [678, 446] on button at bounding box center [682, 447] width 16 height 13
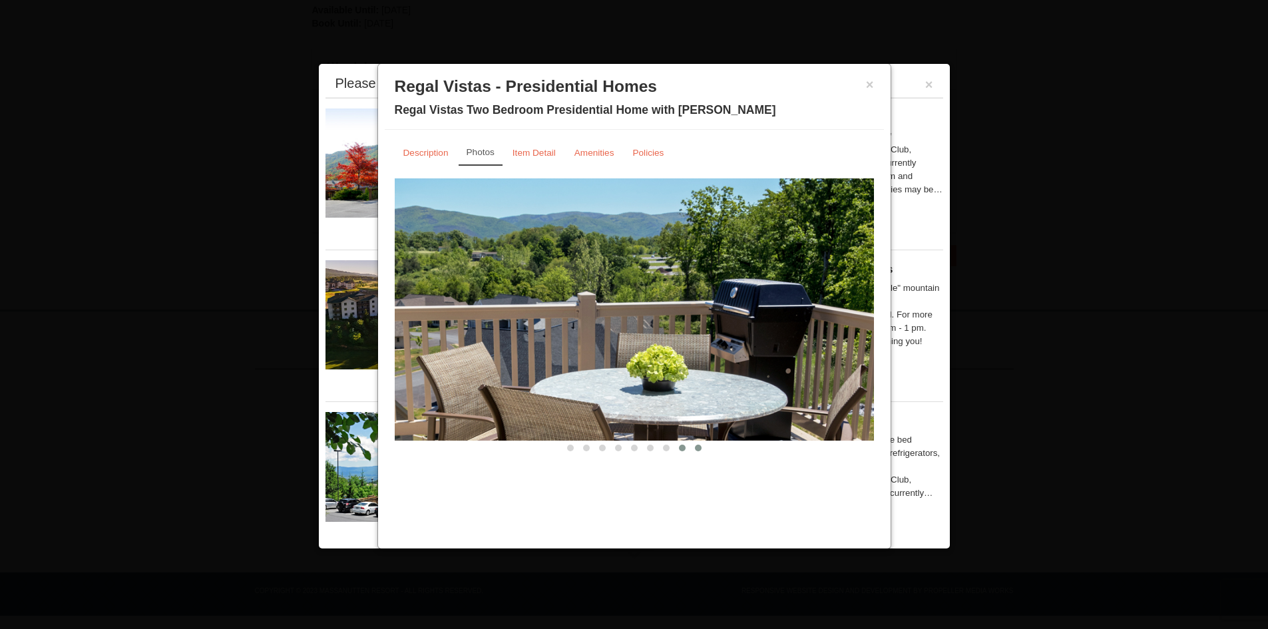
click at [697, 446] on span at bounding box center [698, 447] width 7 height 7
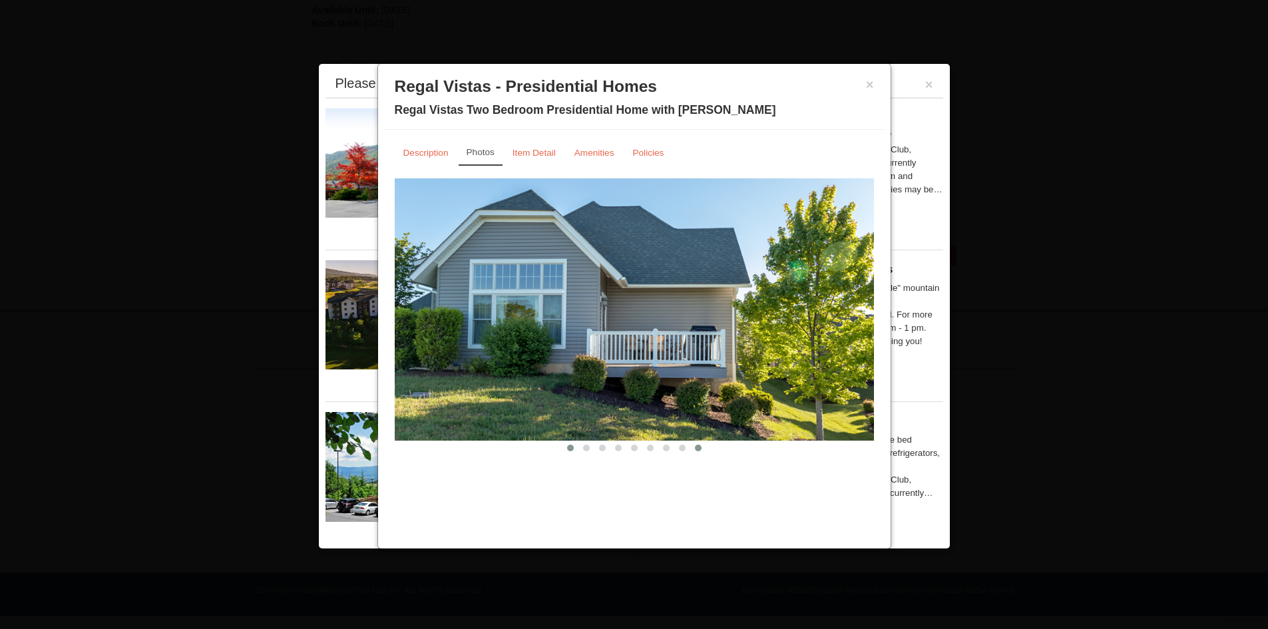
click at [572, 451] on button at bounding box center [570, 447] width 16 height 13
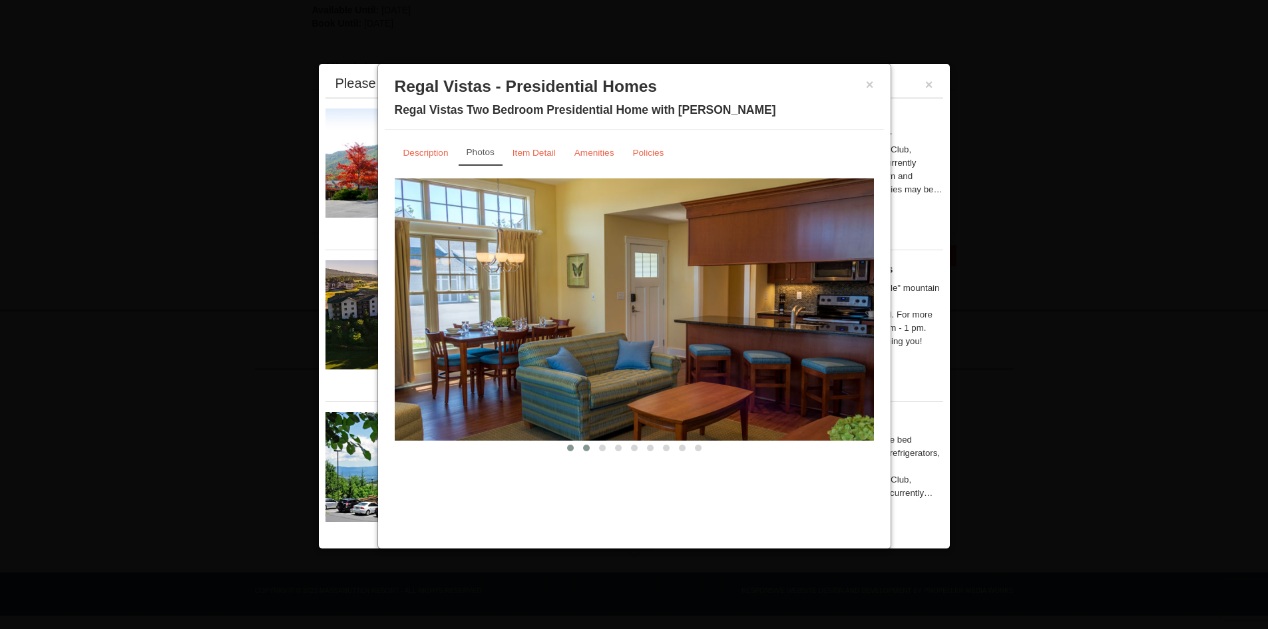
click at [583, 450] on span at bounding box center [586, 447] width 7 height 7
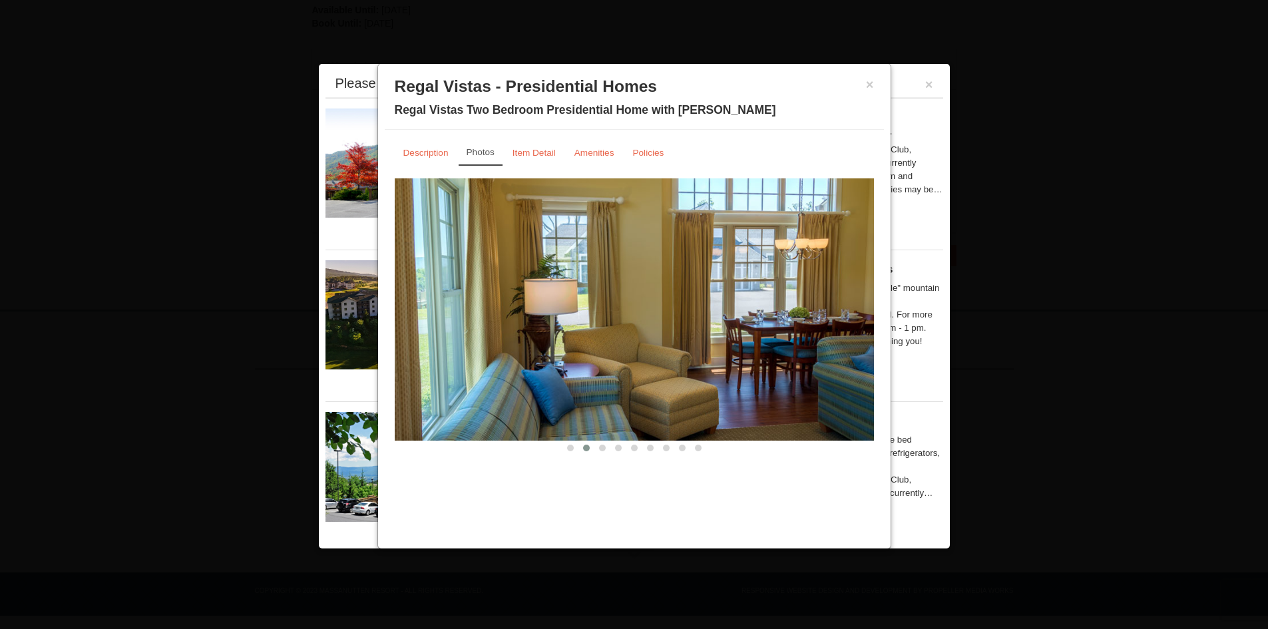
click at [874, 90] on div "× Regal Vistas - Presidential Homes Regal Vistas Two Bedroom Presidential Home …" at bounding box center [634, 100] width 499 height 59
click at [866, 80] on button "×" at bounding box center [870, 84] width 8 height 13
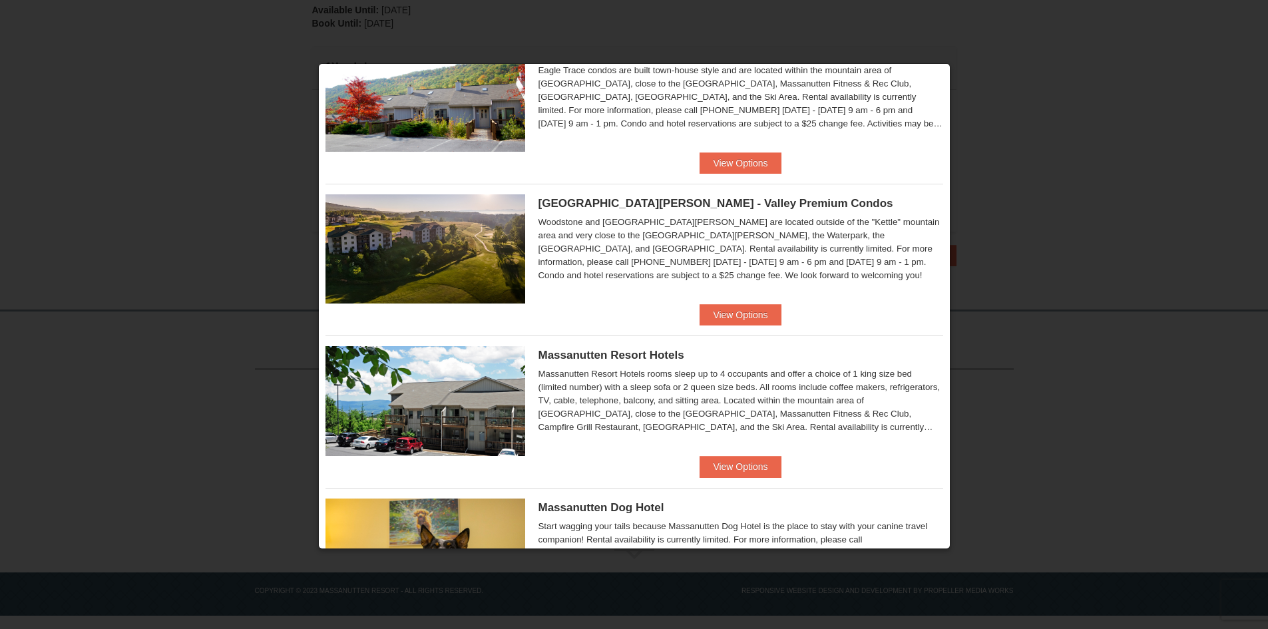
scroll to position [67, 0]
click at [739, 307] on button "View Options" at bounding box center [739, 313] width 81 height 21
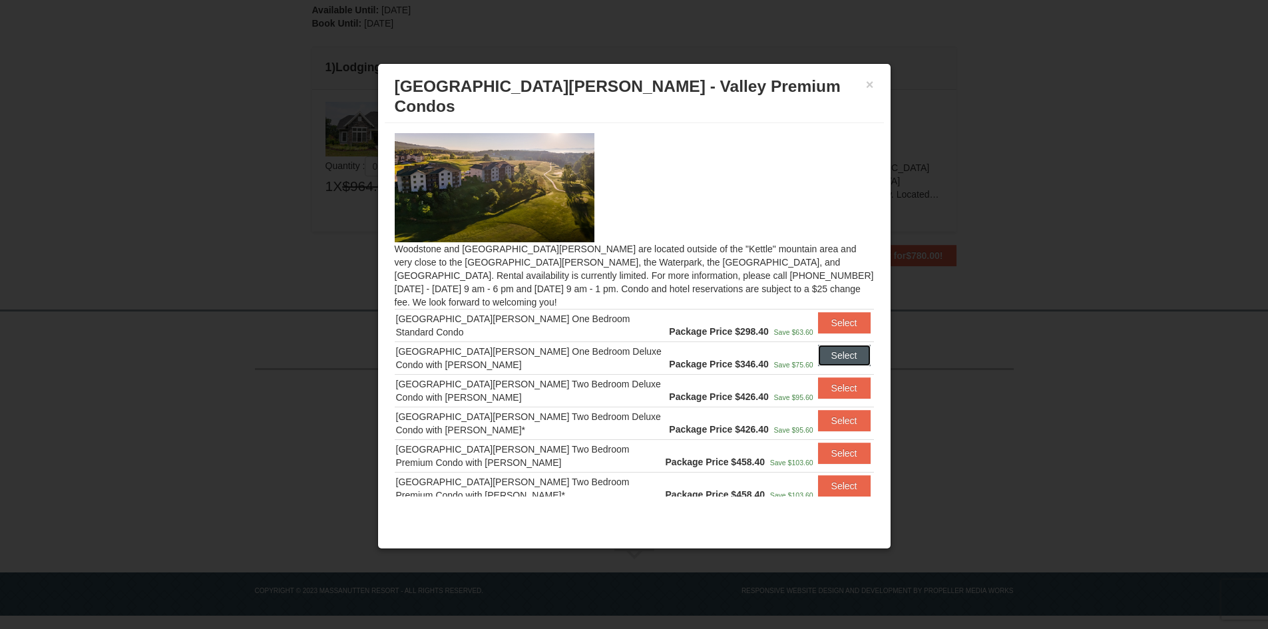
click at [836, 345] on button "Select" at bounding box center [844, 355] width 53 height 21
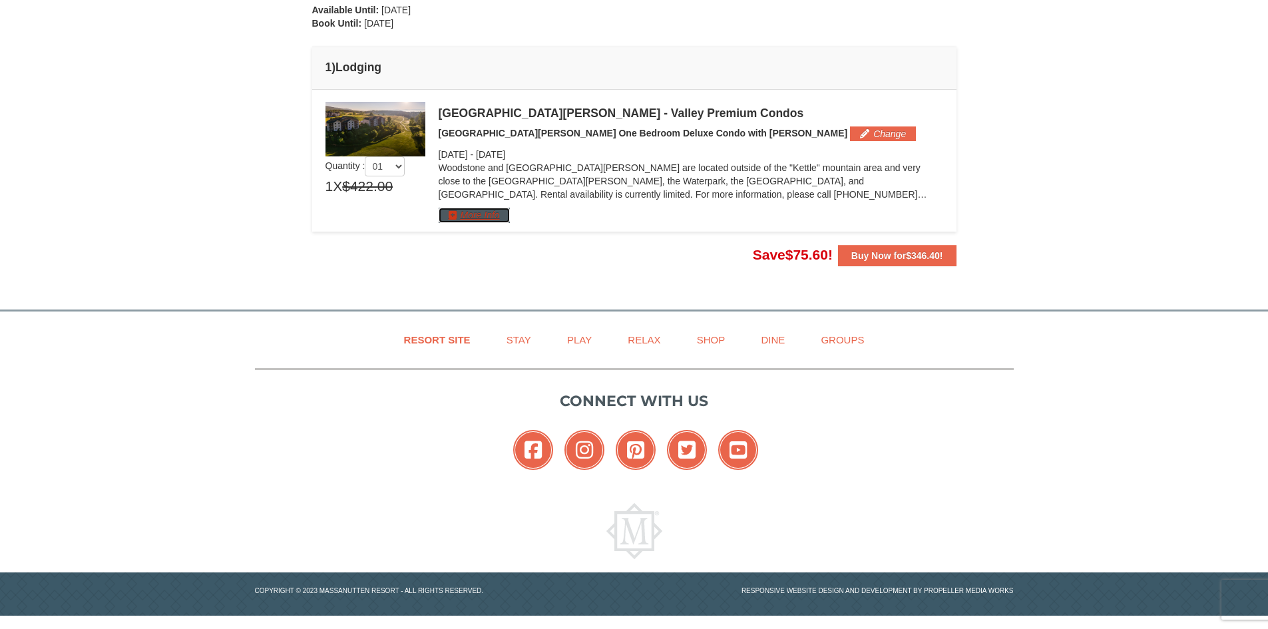
click at [482, 218] on button "More Info" at bounding box center [473, 215] width 71 height 15
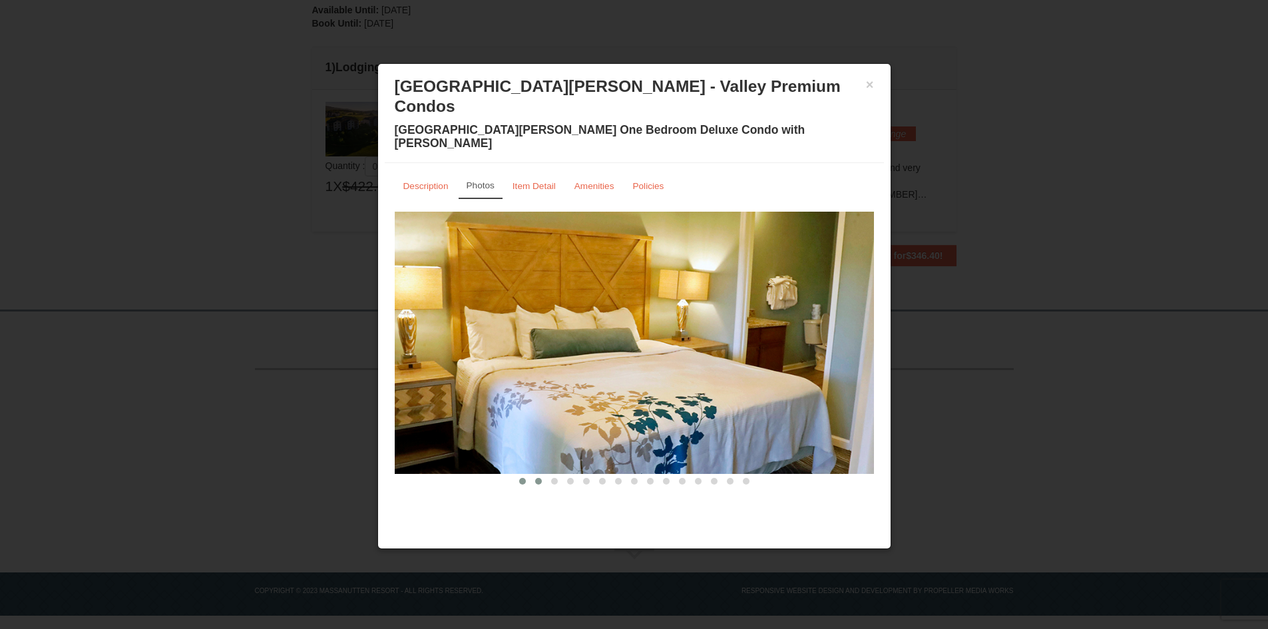
click at [538, 478] on span at bounding box center [538, 481] width 7 height 7
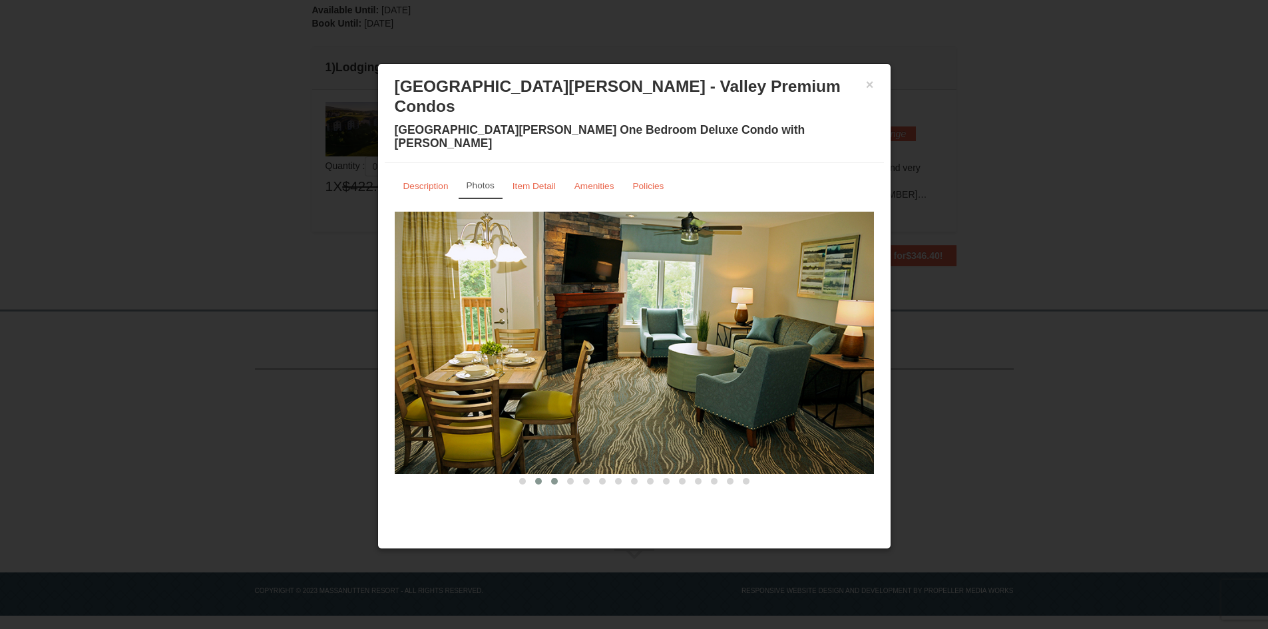
click at [552, 478] on span at bounding box center [554, 481] width 7 height 7
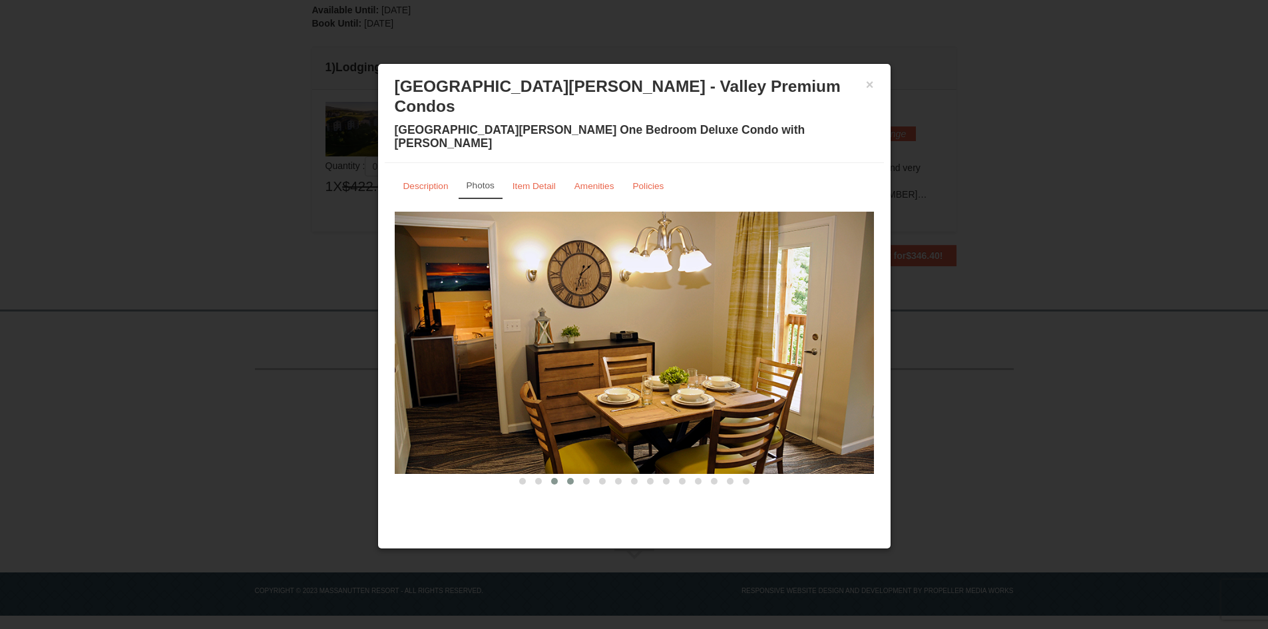
click at [568, 478] on span at bounding box center [570, 481] width 7 height 7
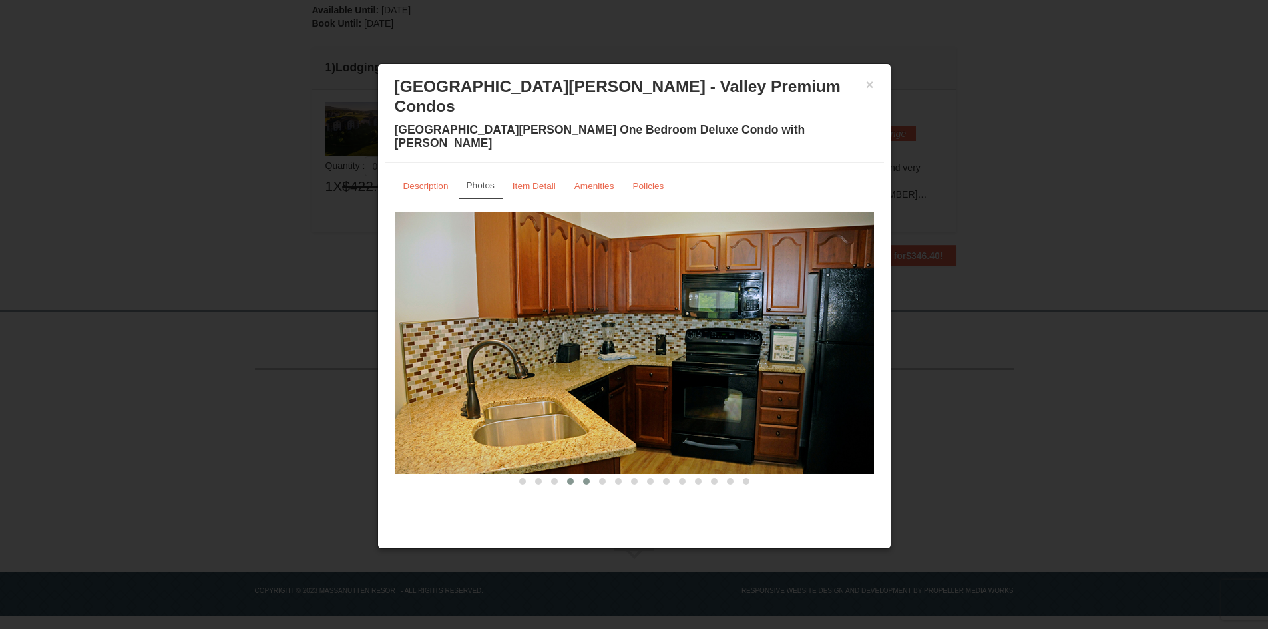
click at [586, 478] on span at bounding box center [586, 481] width 7 height 7
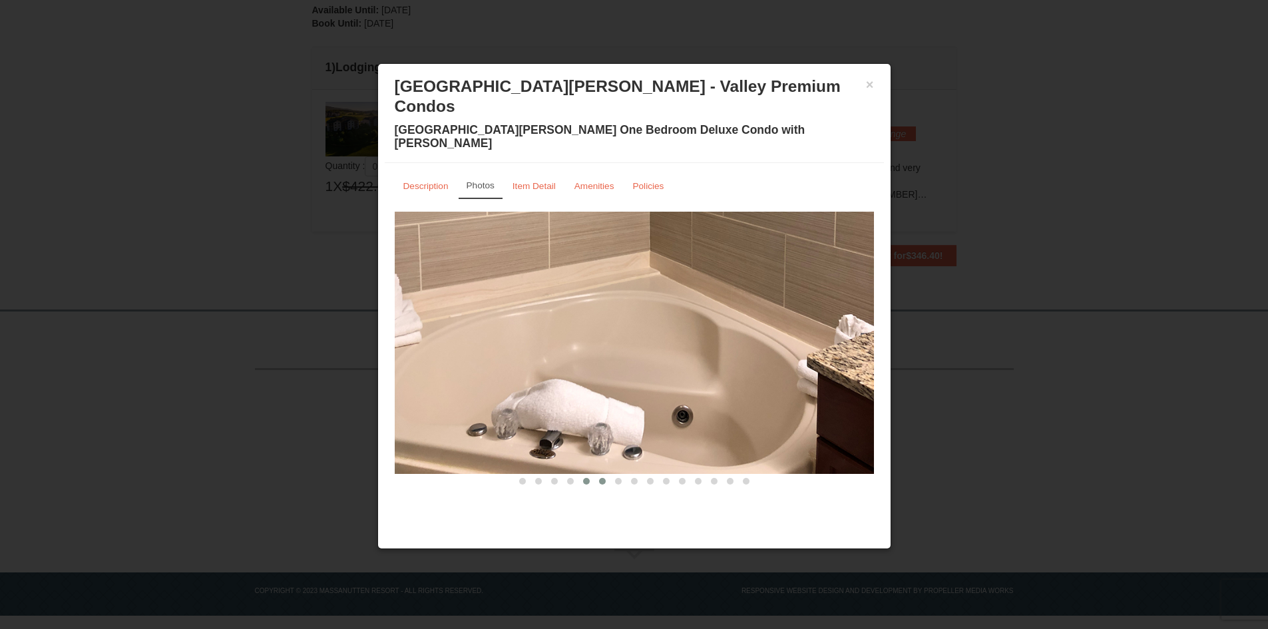
click at [600, 478] on span at bounding box center [602, 481] width 7 height 7
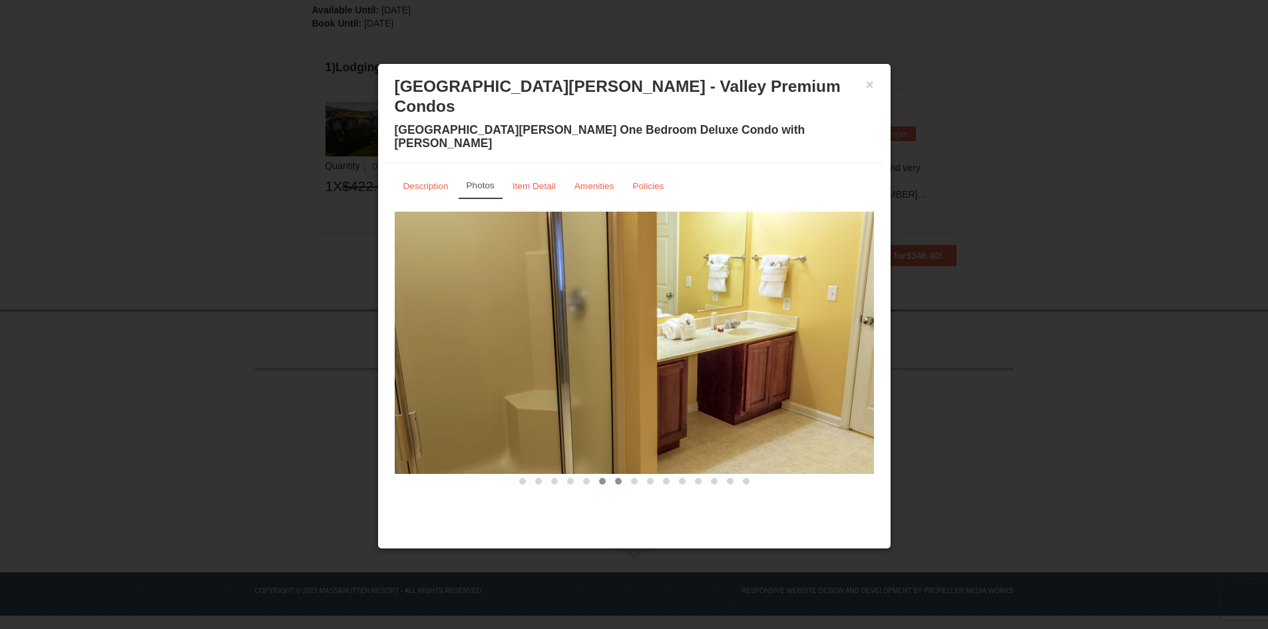
click at [621, 474] on button at bounding box center [618, 480] width 16 height 13
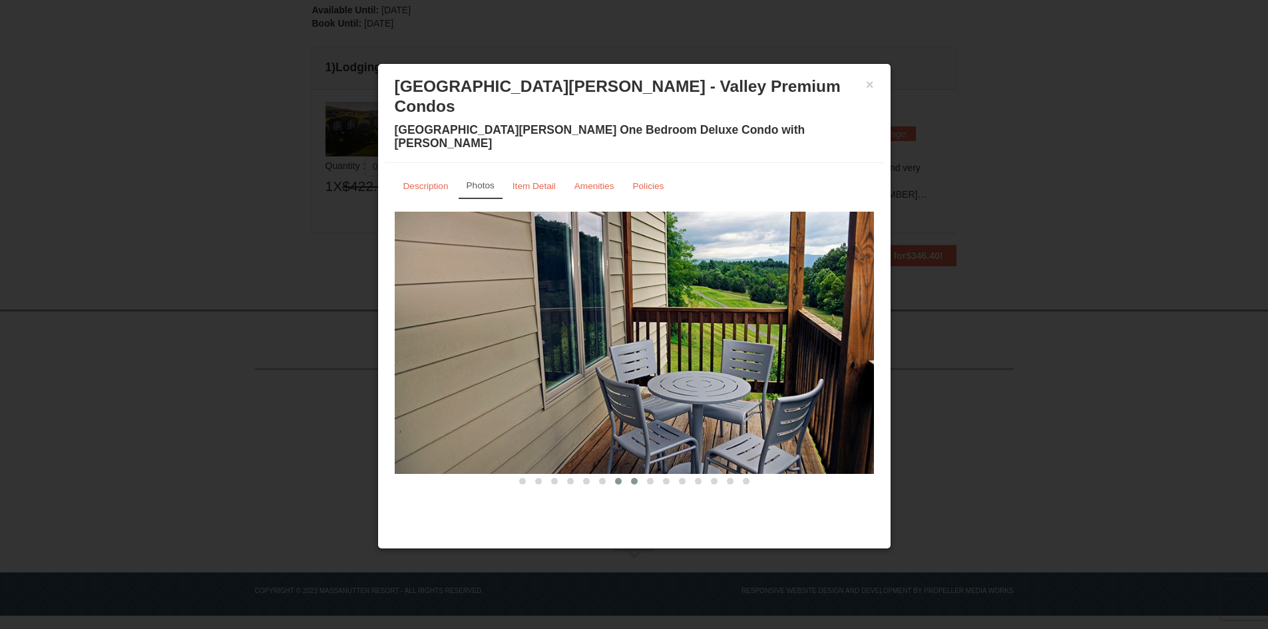
click at [633, 478] on span at bounding box center [634, 481] width 7 height 7
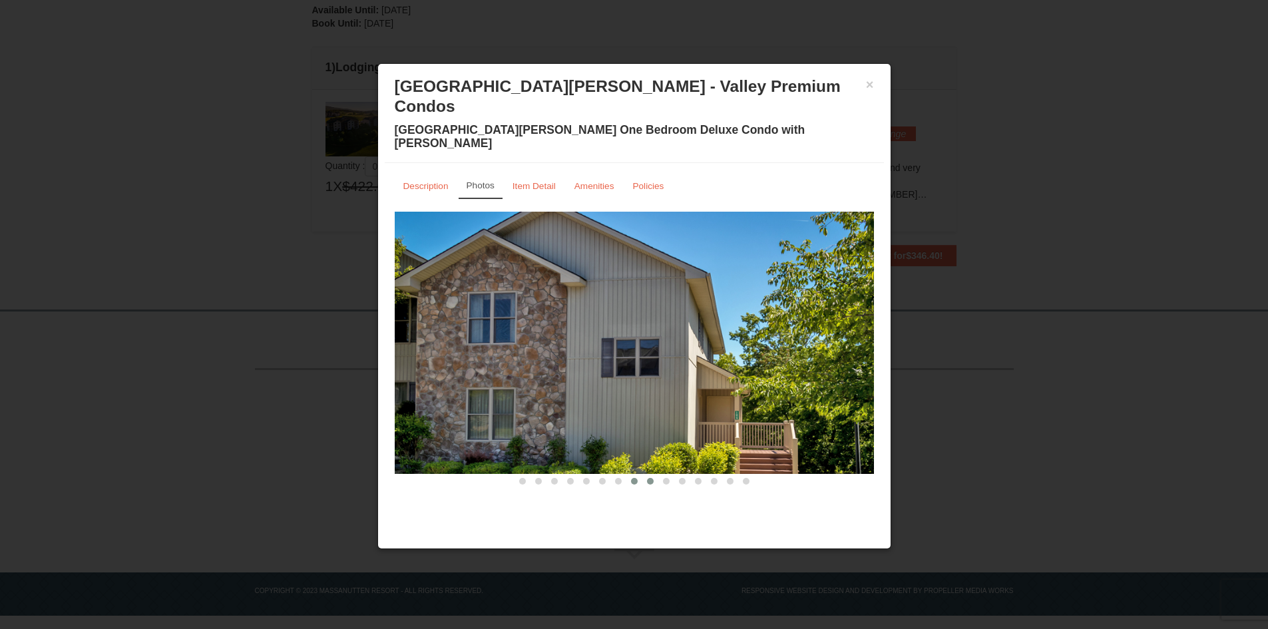
click at [647, 474] on button at bounding box center [650, 480] width 16 height 13
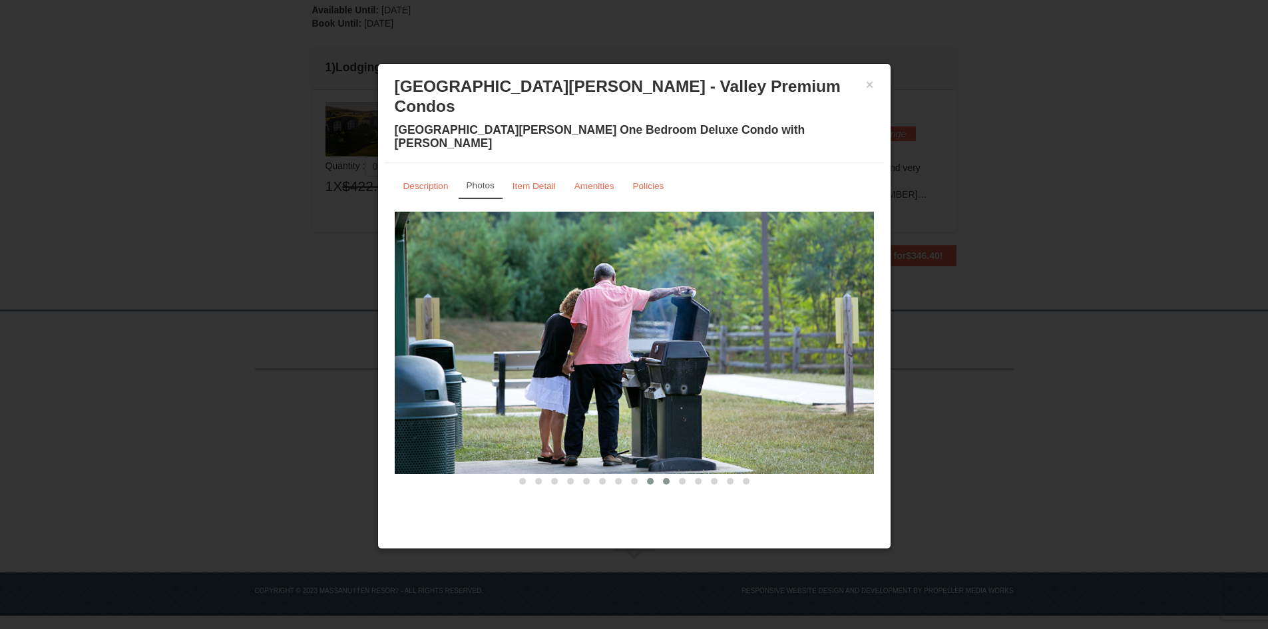
click at [663, 478] on span at bounding box center [666, 481] width 7 height 7
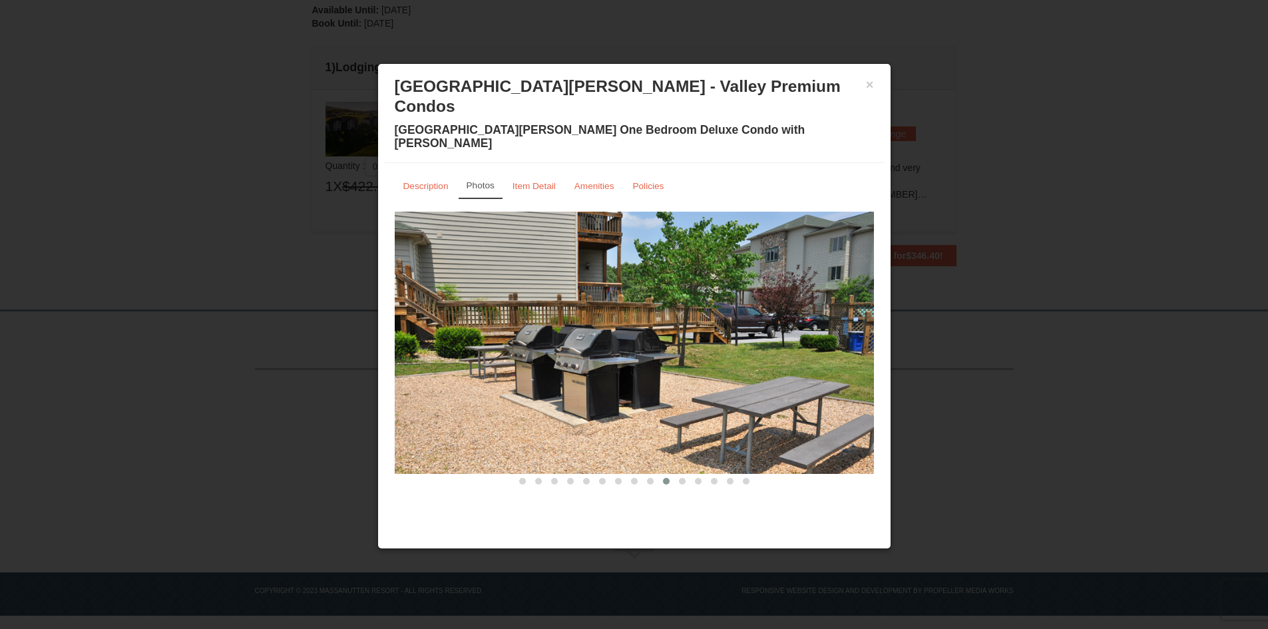
click at [672, 474] on button at bounding box center [666, 480] width 16 height 13
click at [681, 478] on span at bounding box center [682, 481] width 7 height 7
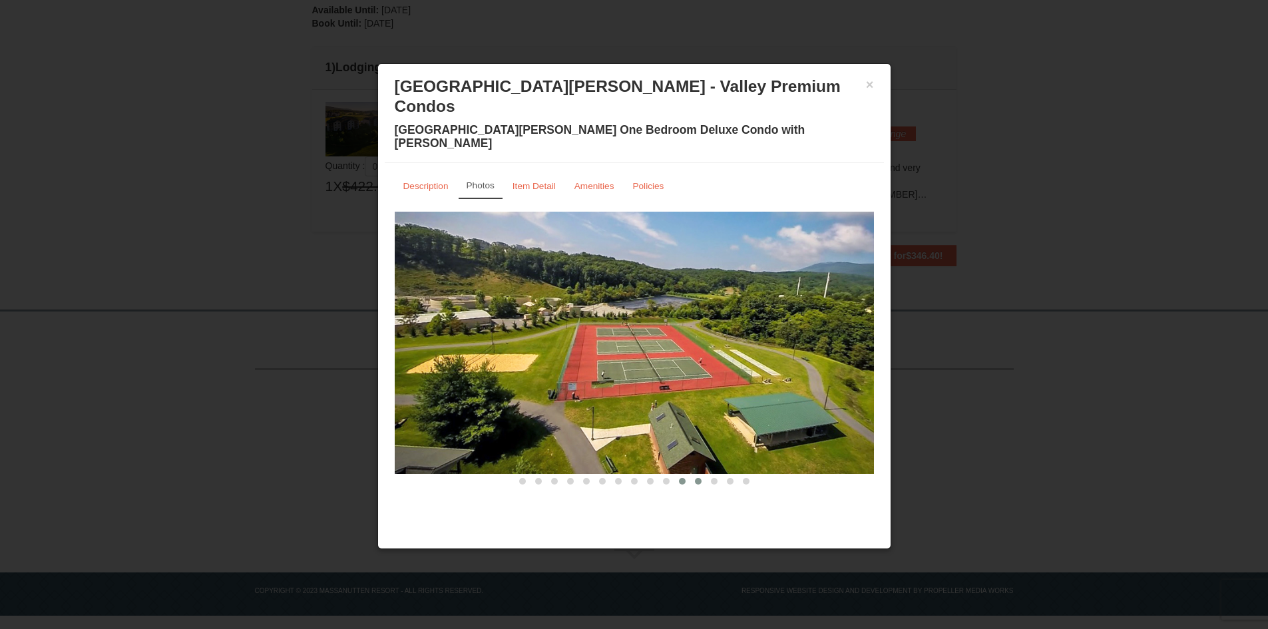
click at [695, 478] on span at bounding box center [698, 481] width 7 height 7
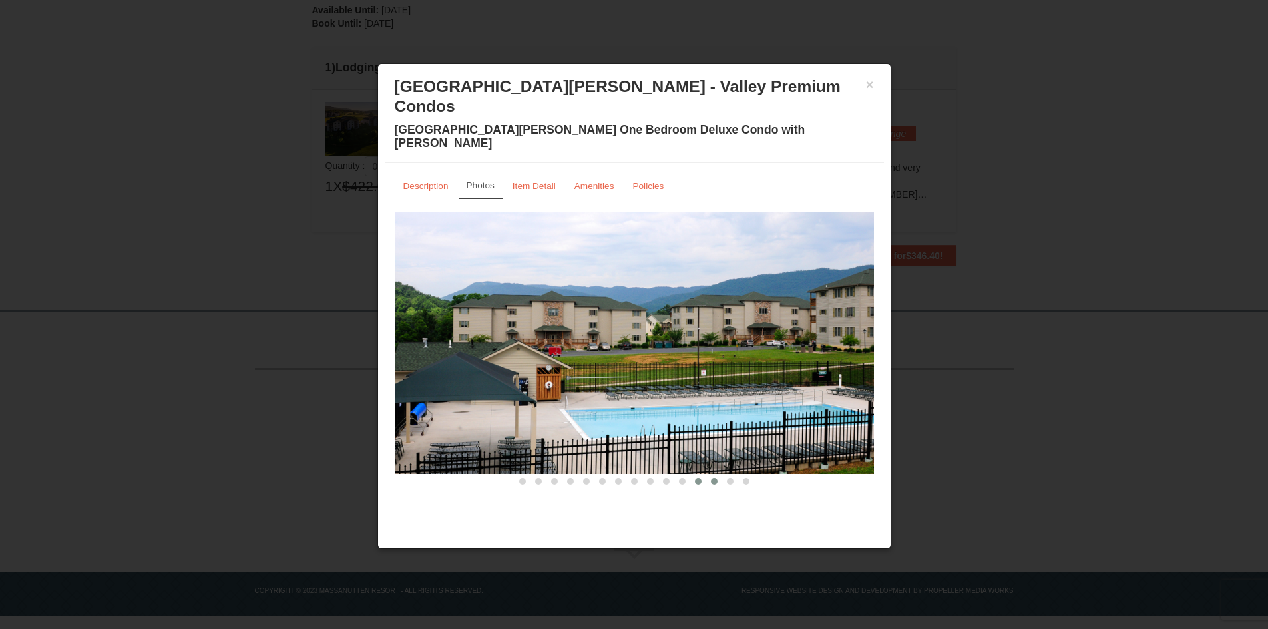
click at [709, 474] on button at bounding box center [714, 480] width 16 height 13
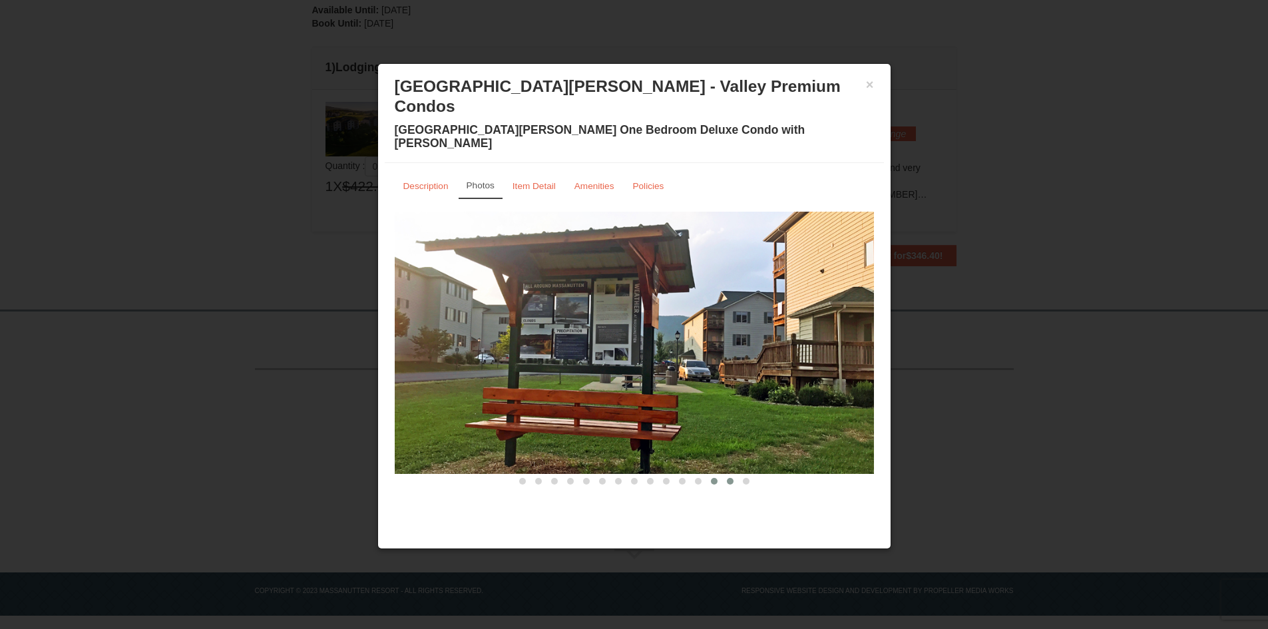
click at [725, 474] on button at bounding box center [730, 480] width 16 height 13
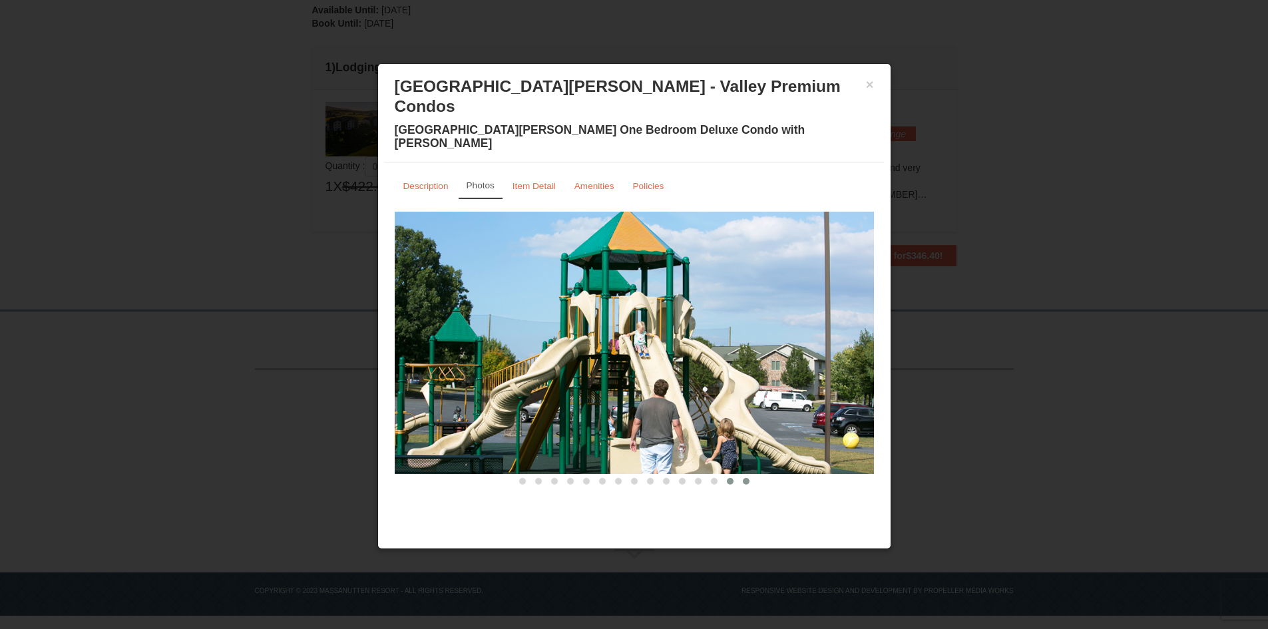
click at [747, 478] on span at bounding box center [746, 481] width 7 height 7
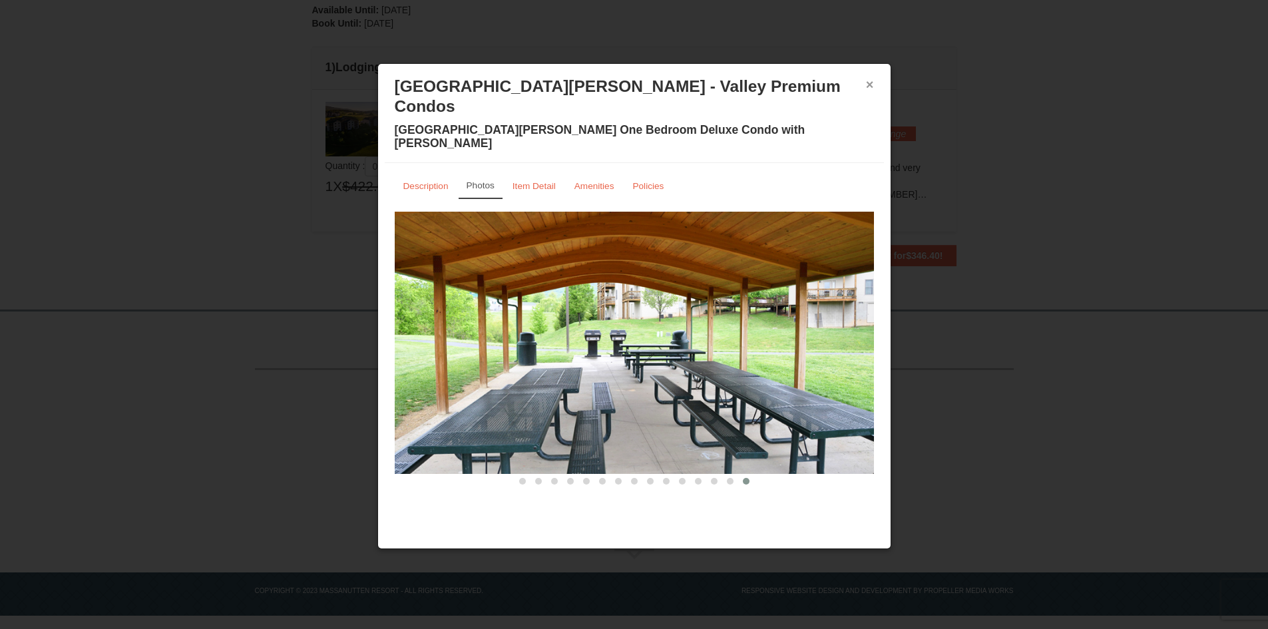
click at [870, 82] on button "×" at bounding box center [870, 84] width 8 height 13
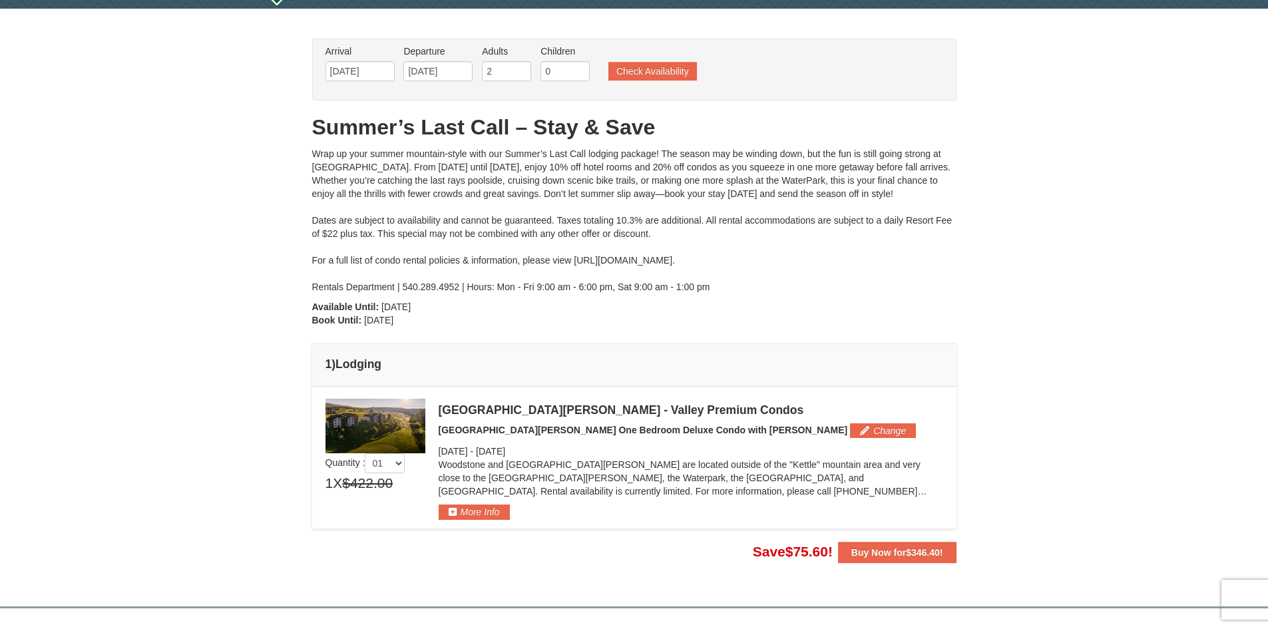
scroll to position [0, 0]
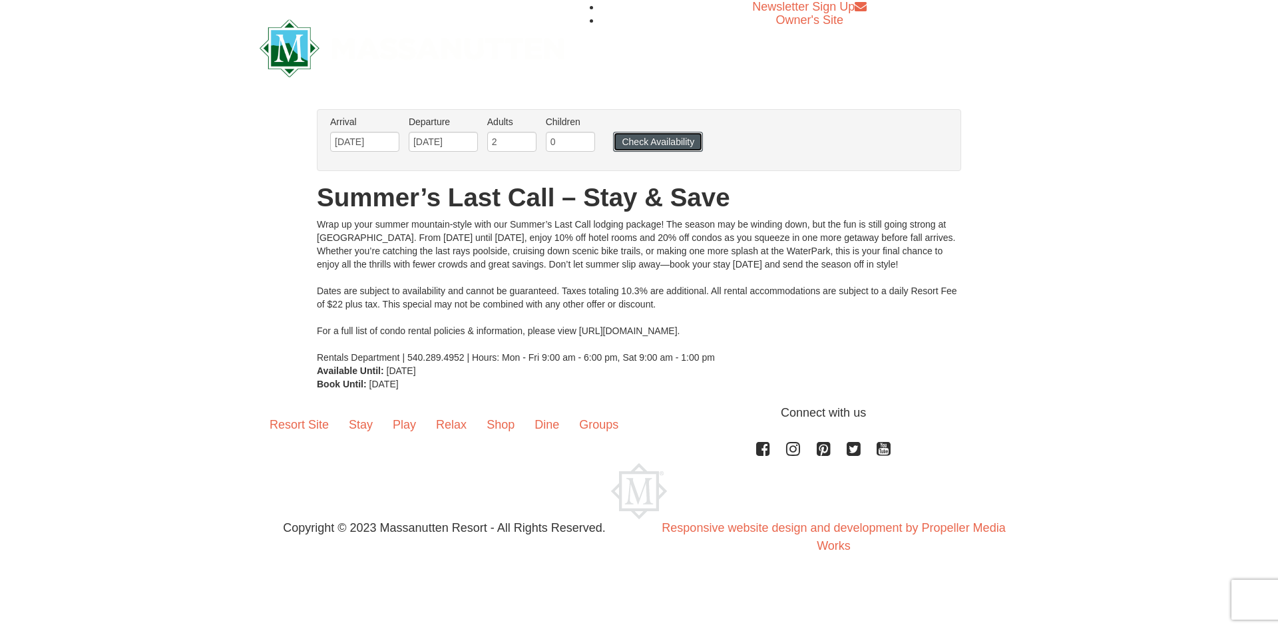
click at [654, 141] on button "Check Availability" at bounding box center [658, 142] width 90 height 20
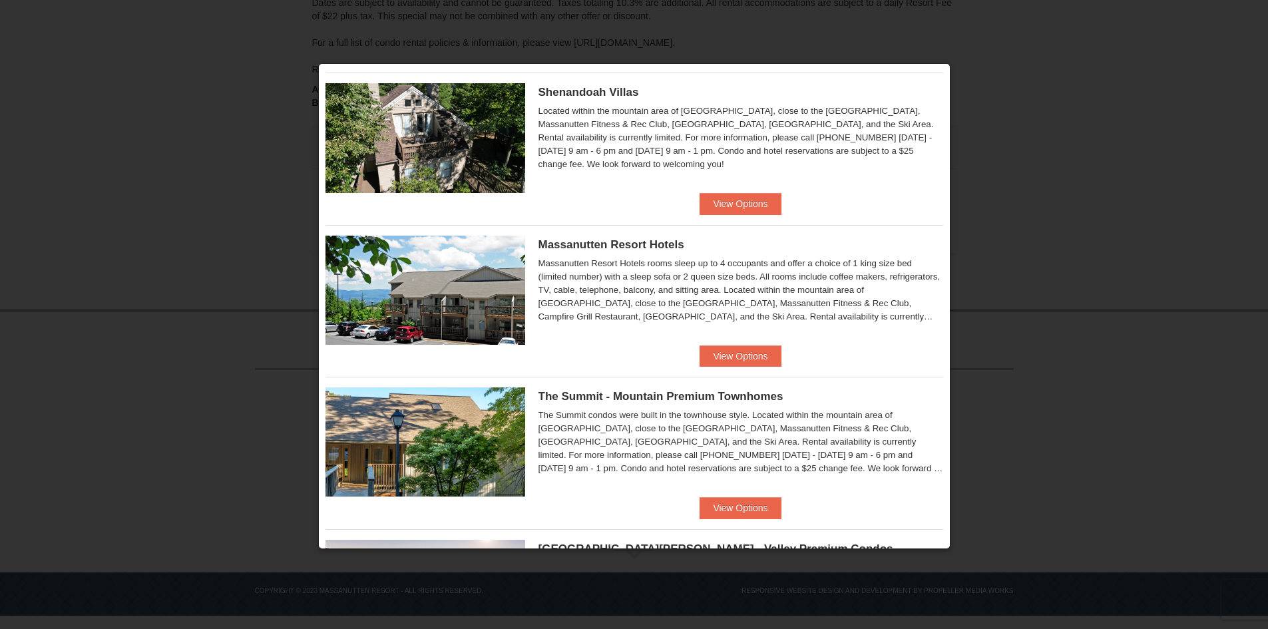
scroll to position [333, 0]
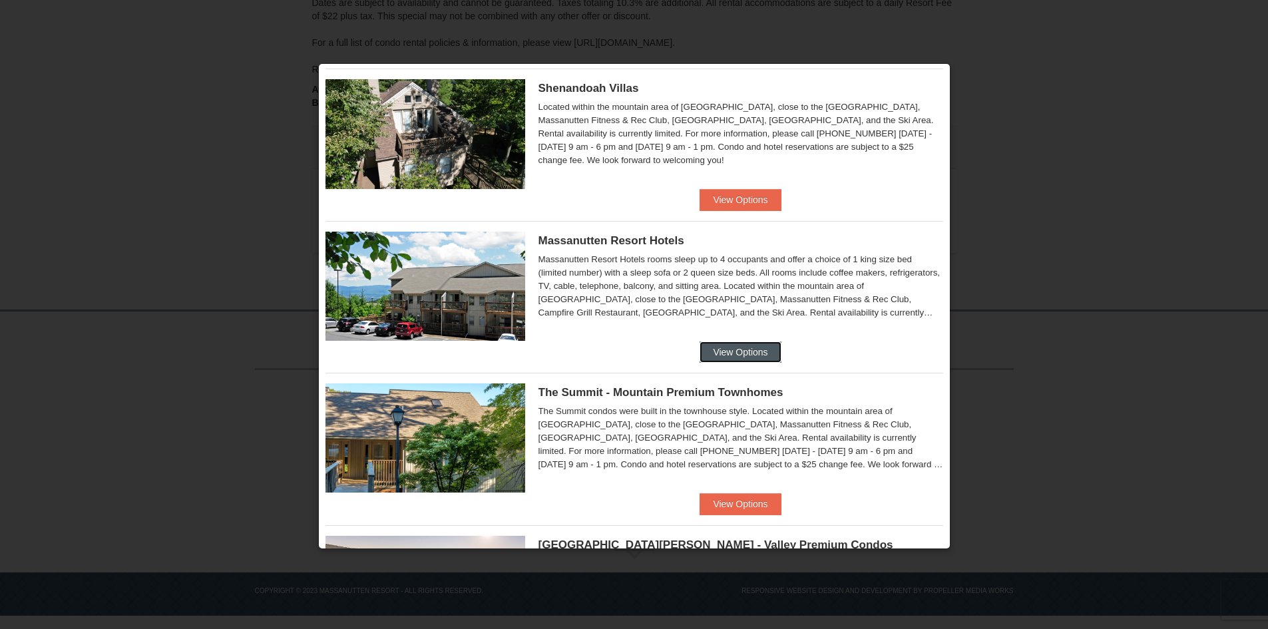
click at [753, 355] on button "View Options" at bounding box center [739, 351] width 81 height 21
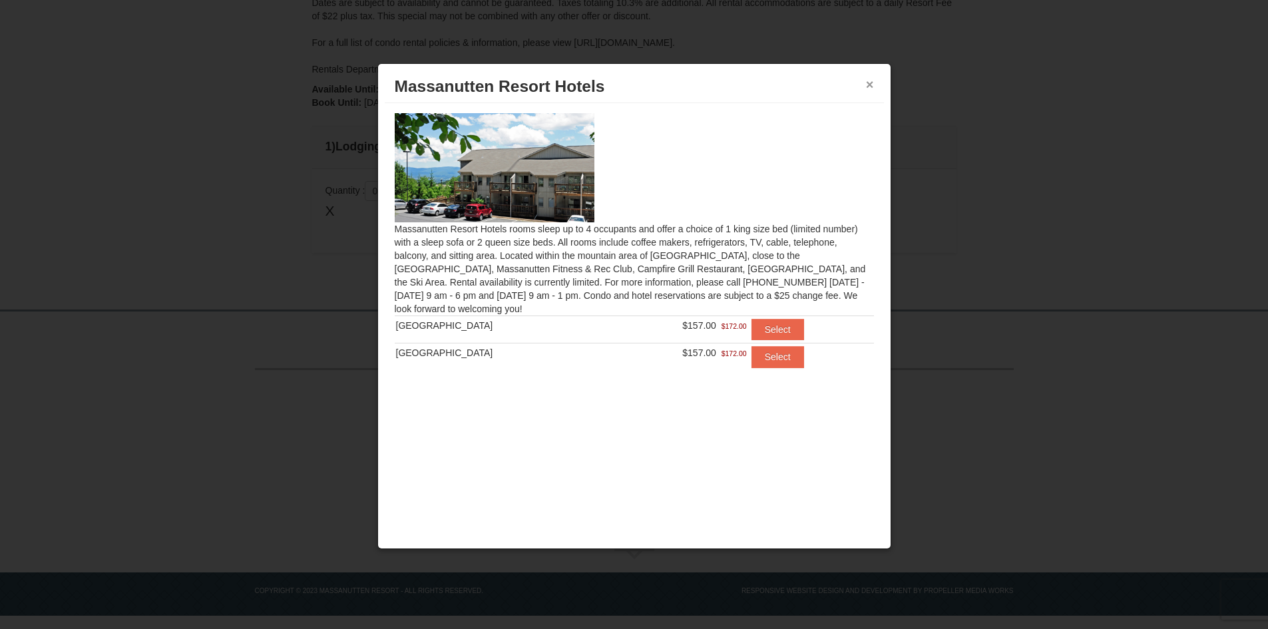
click at [866, 85] on button "×" at bounding box center [870, 84] width 8 height 13
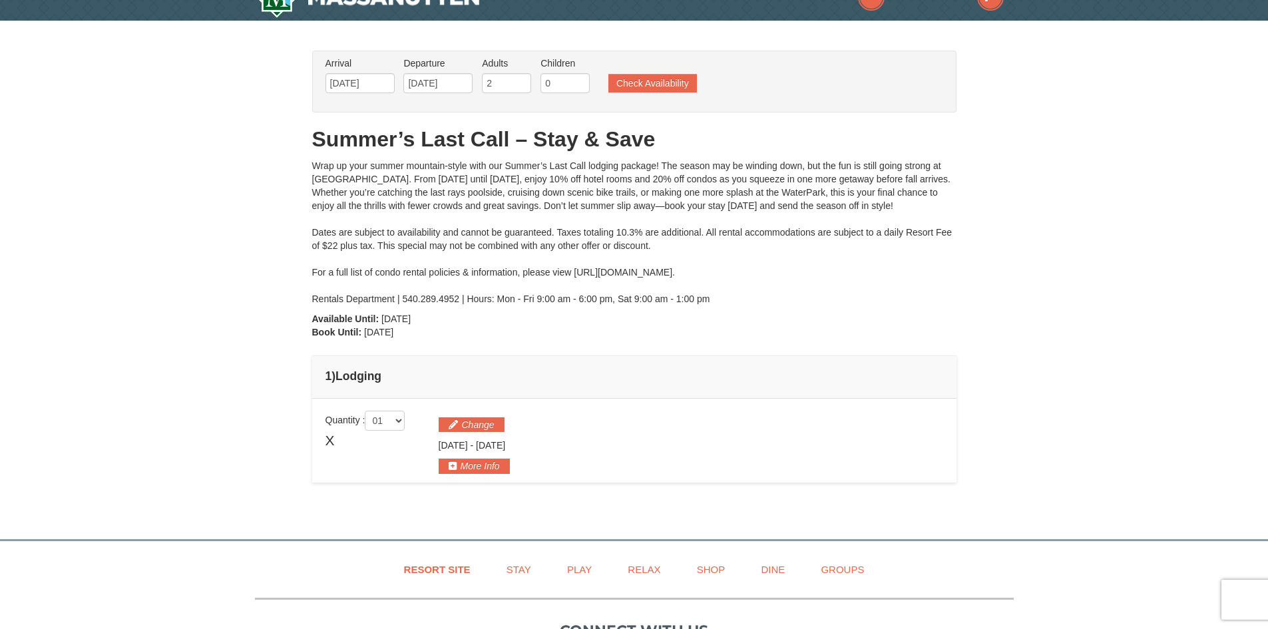
scroll to position [0, 0]
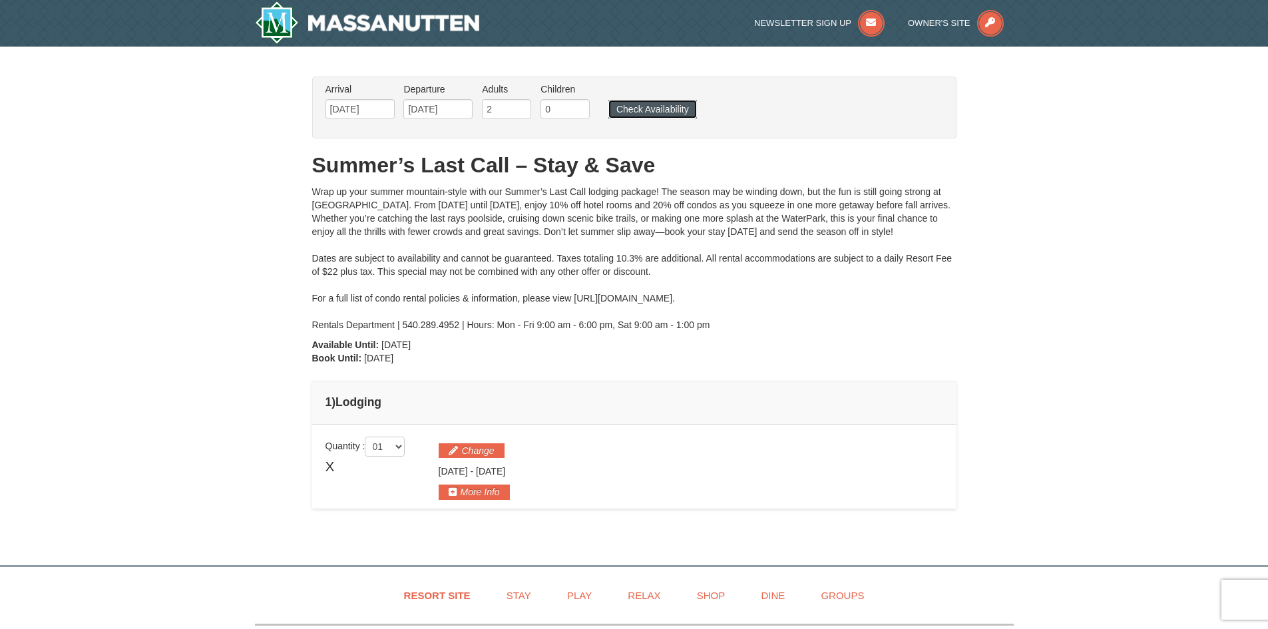
click at [637, 114] on button "Check Availability" at bounding box center [652, 109] width 88 height 19
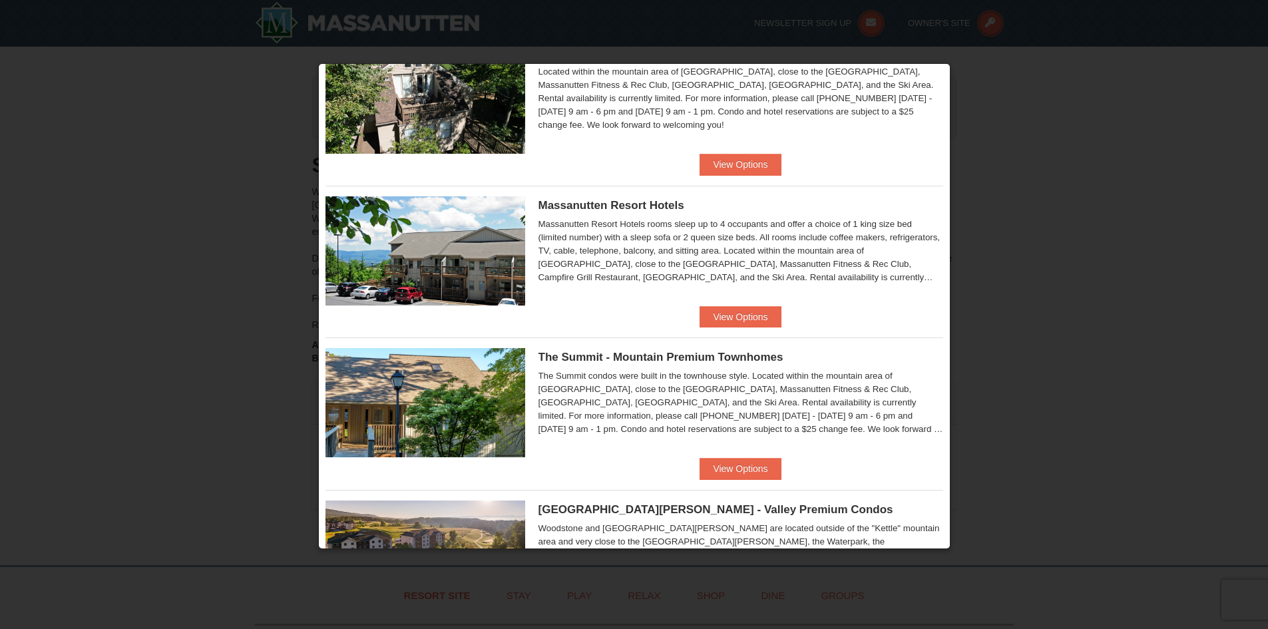
scroll to position [367, 0]
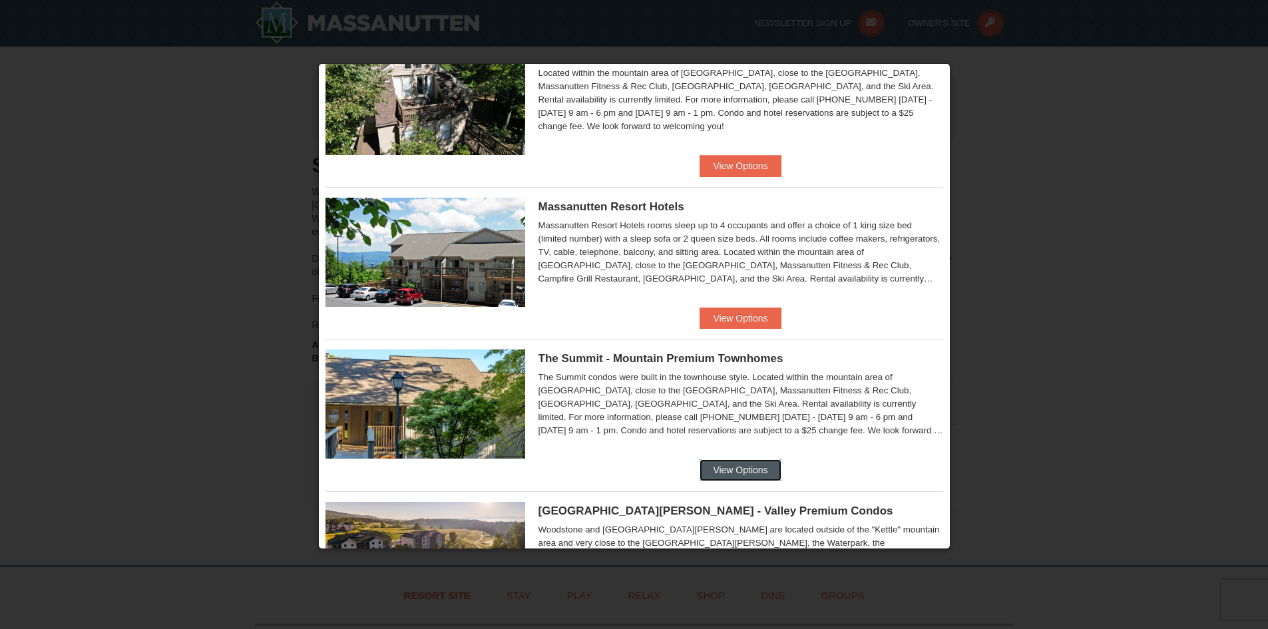
click at [737, 471] on button "View Options" at bounding box center [739, 469] width 81 height 21
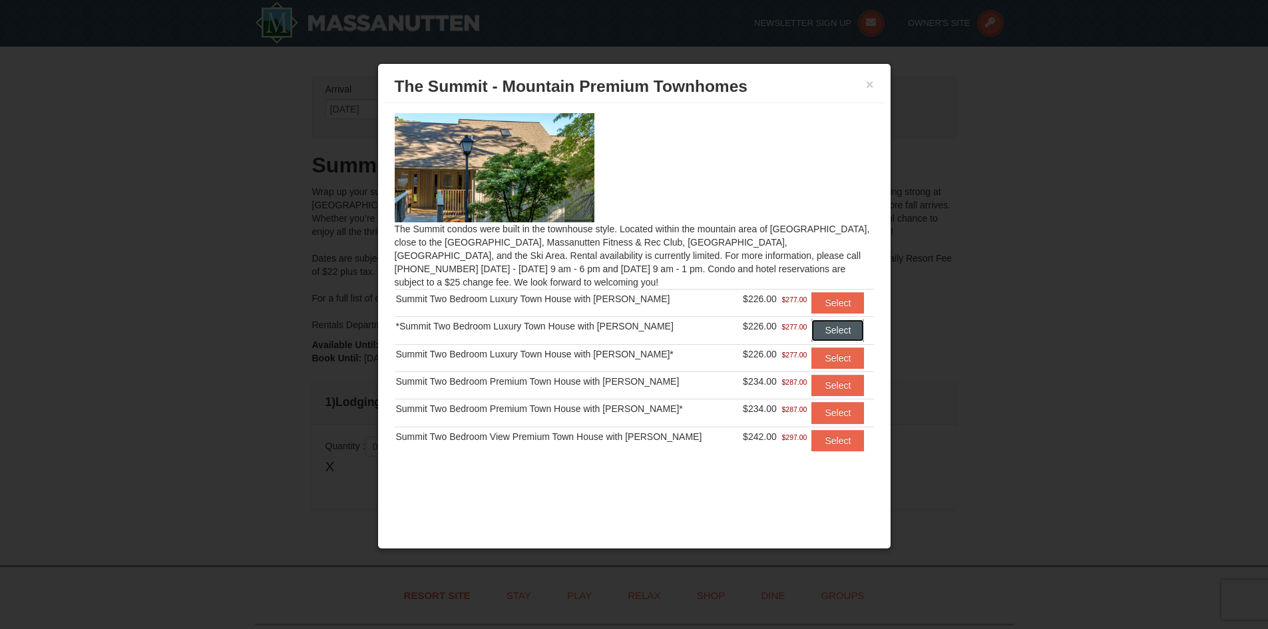
click at [820, 330] on button "Select" at bounding box center [837, 329] width 53 height 21
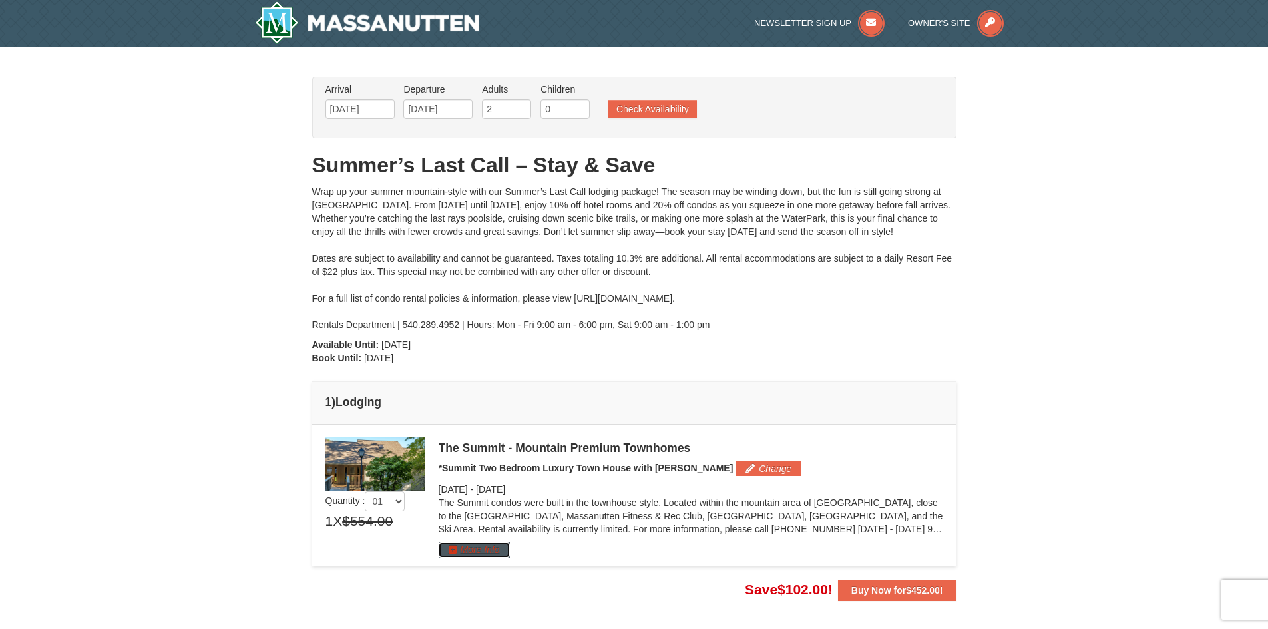
click at [479, 548] on button "More Info" at bounding box center [473, 549] width 71 height 15
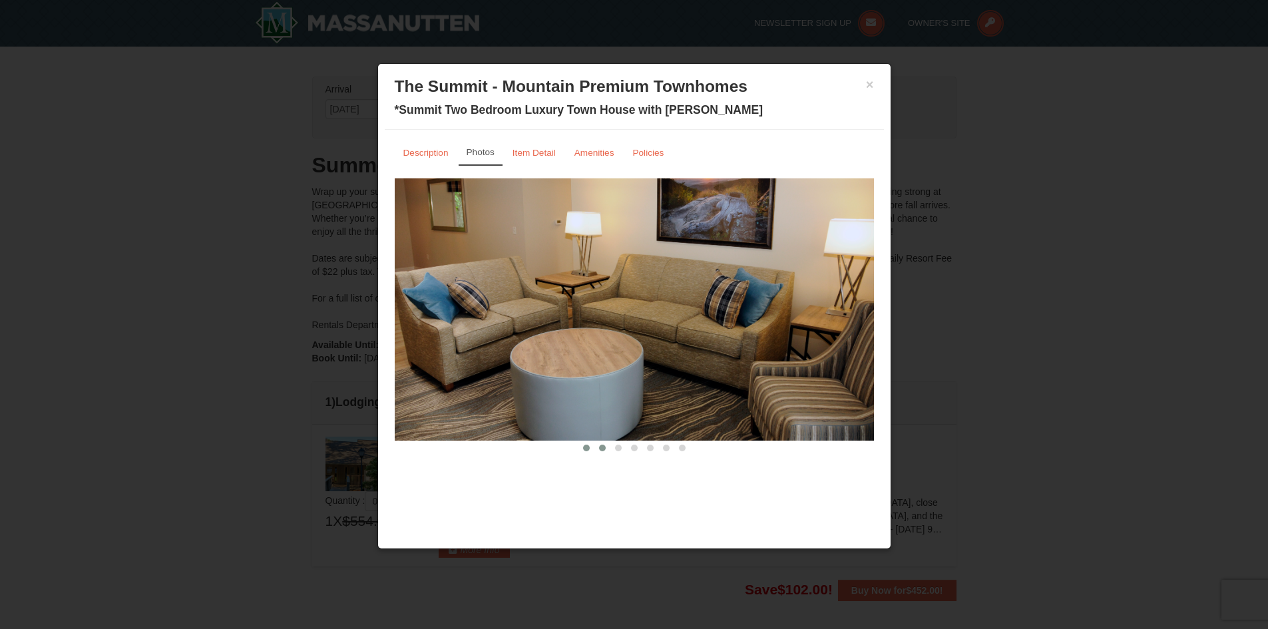
click at [600, 448] on span at bounding box center [602, 447] width 7 height 7
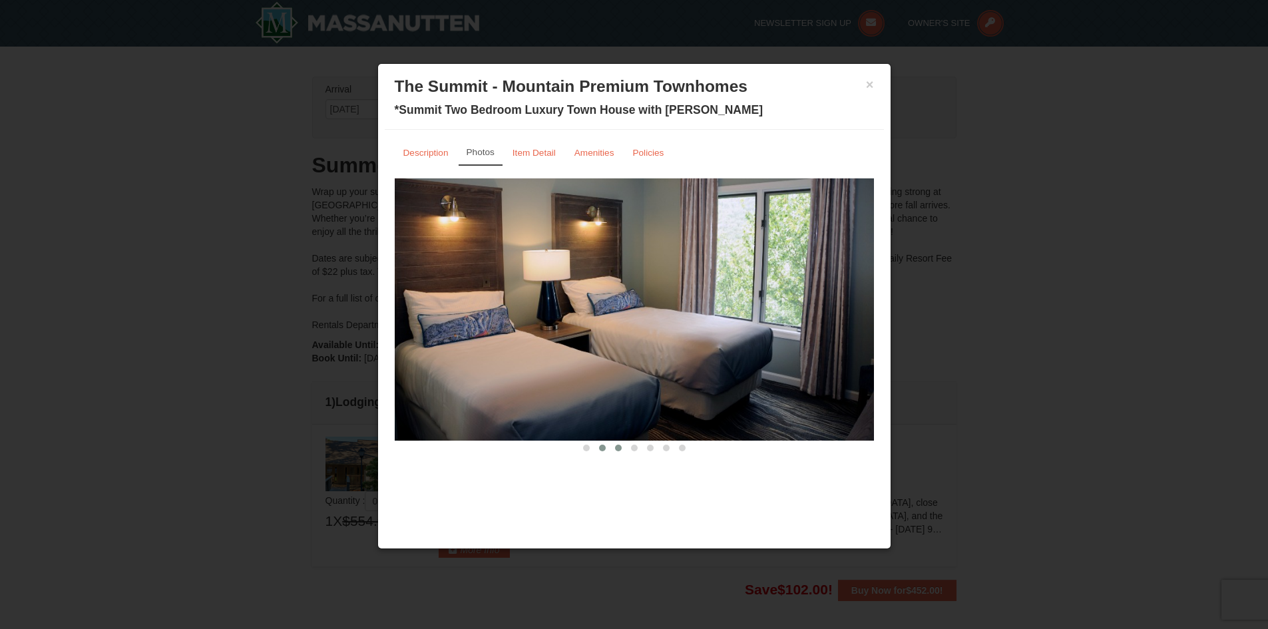
click at [615, 446] on span at bounding box center [618, 447] width 7 height 7
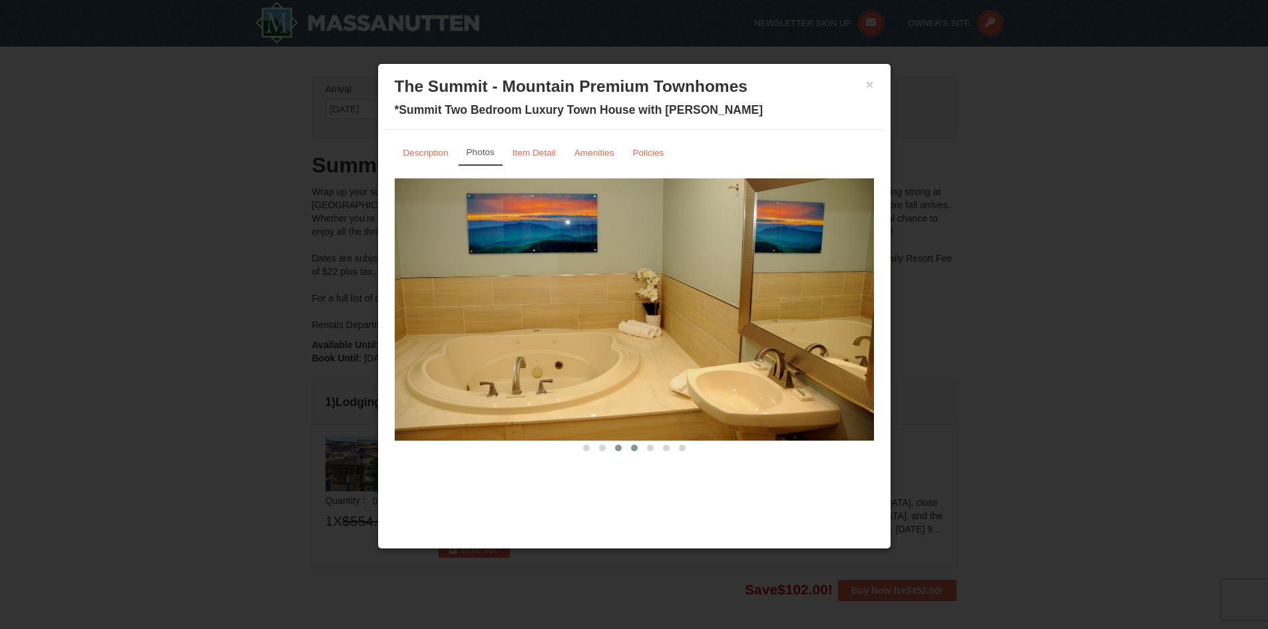
click at [637, 447] on button at bounding box center [634, 447] width 16 height 13
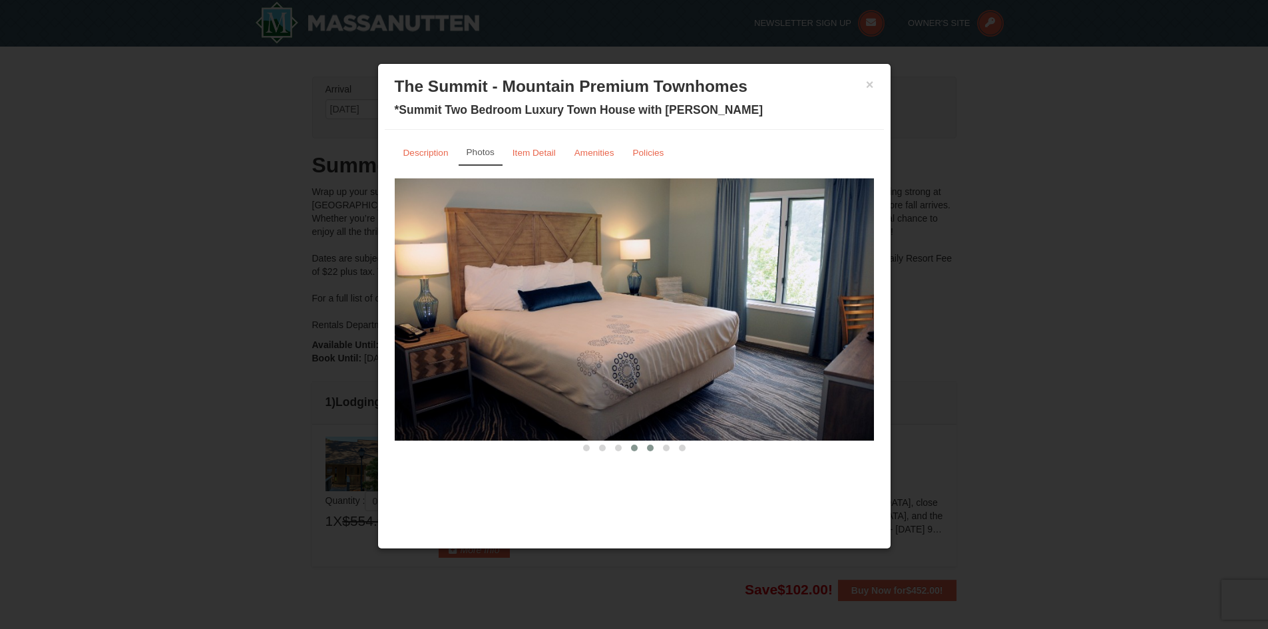
click at [647, 447] on span at bounding box center [650, 447] width 7 height 7
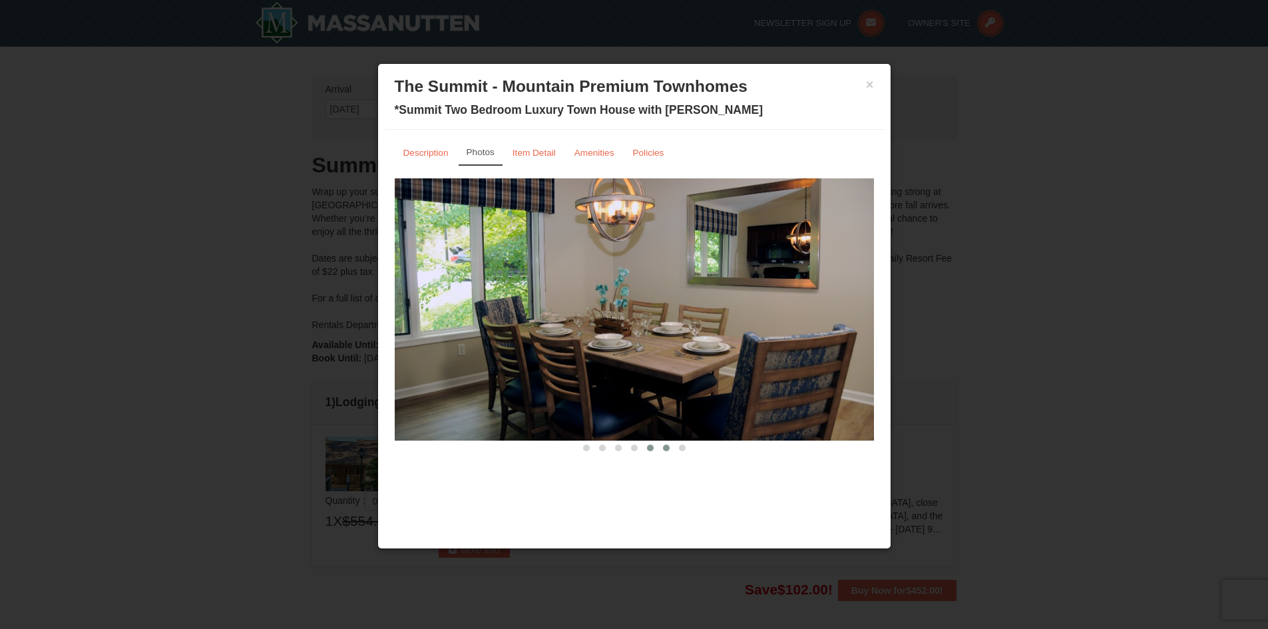
click at [663, 447] on span at bounding box center [666, 447] width 7 height 7
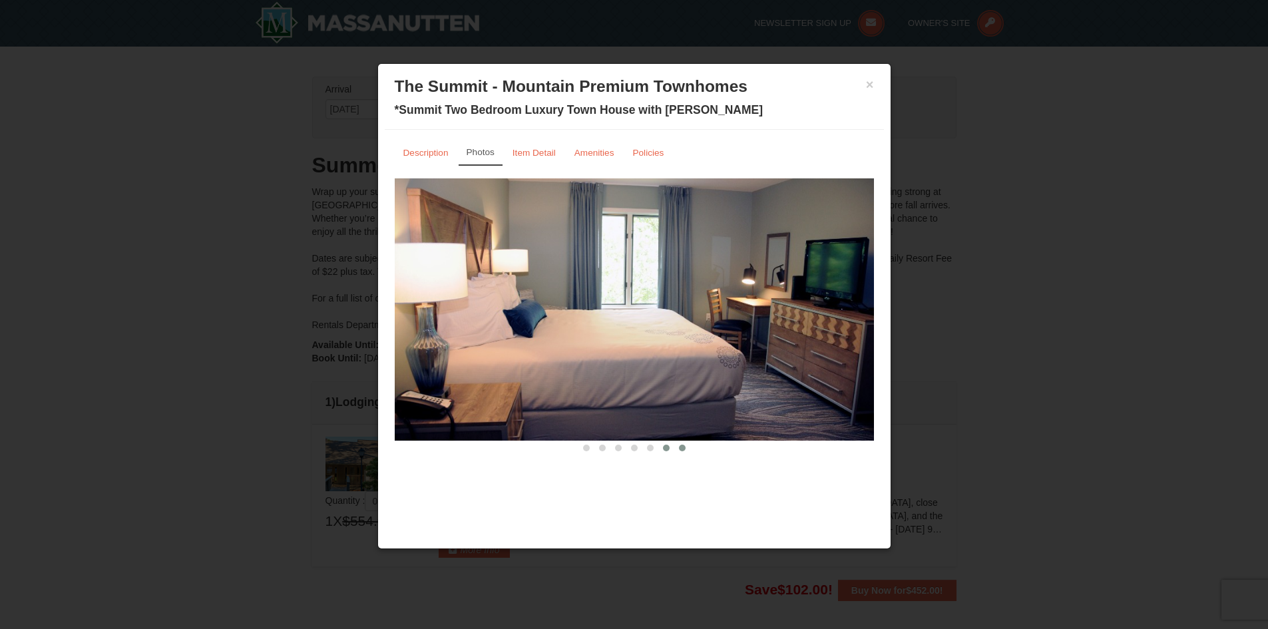
click at [679, 447] on span at bounding box center [682, 447] width 7 height 7
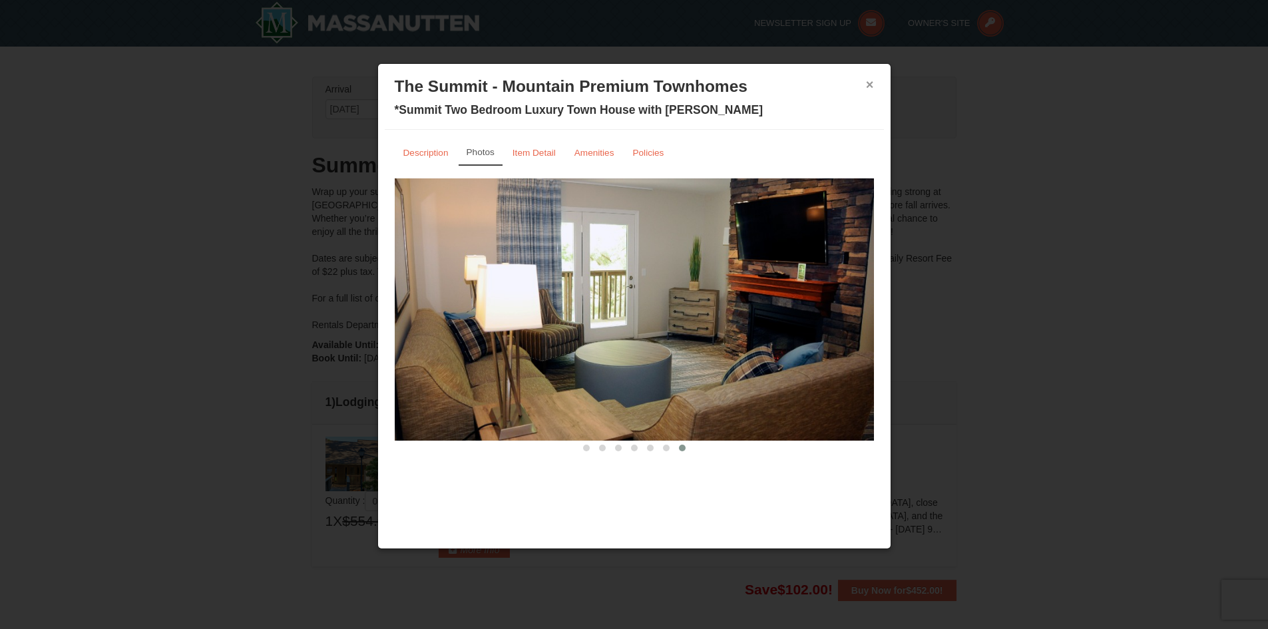
click at [871, 87] on button "×" at bounding box center [870, 84] width 8 height 13
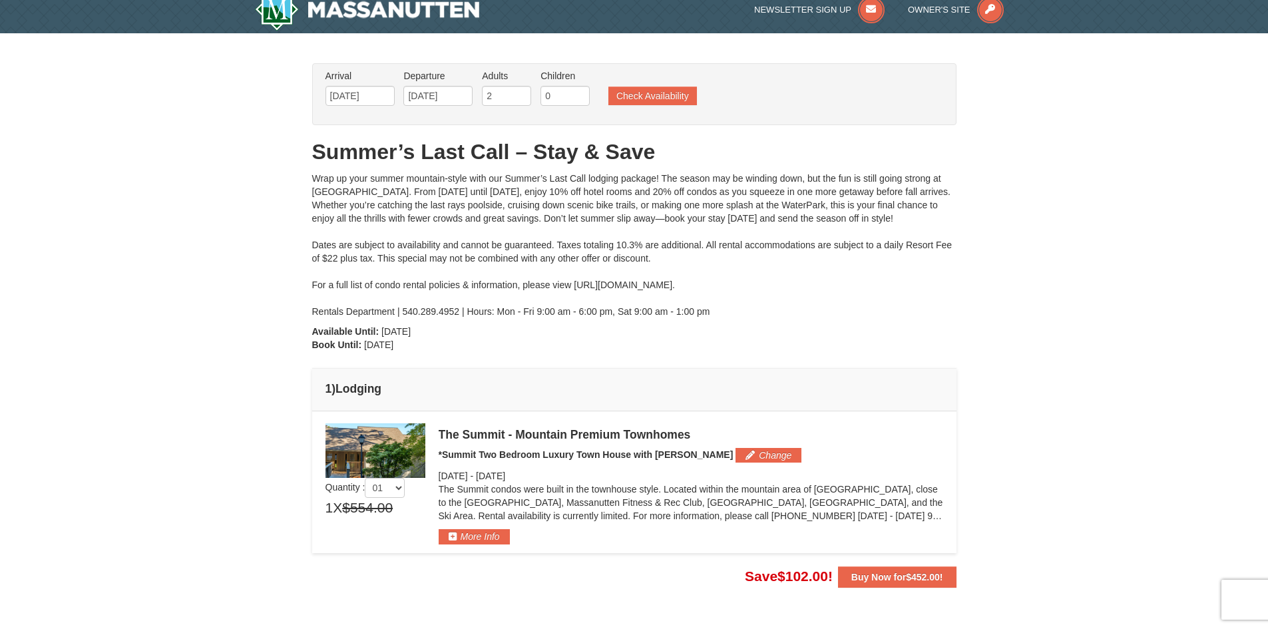
scroll to position [0, 0]
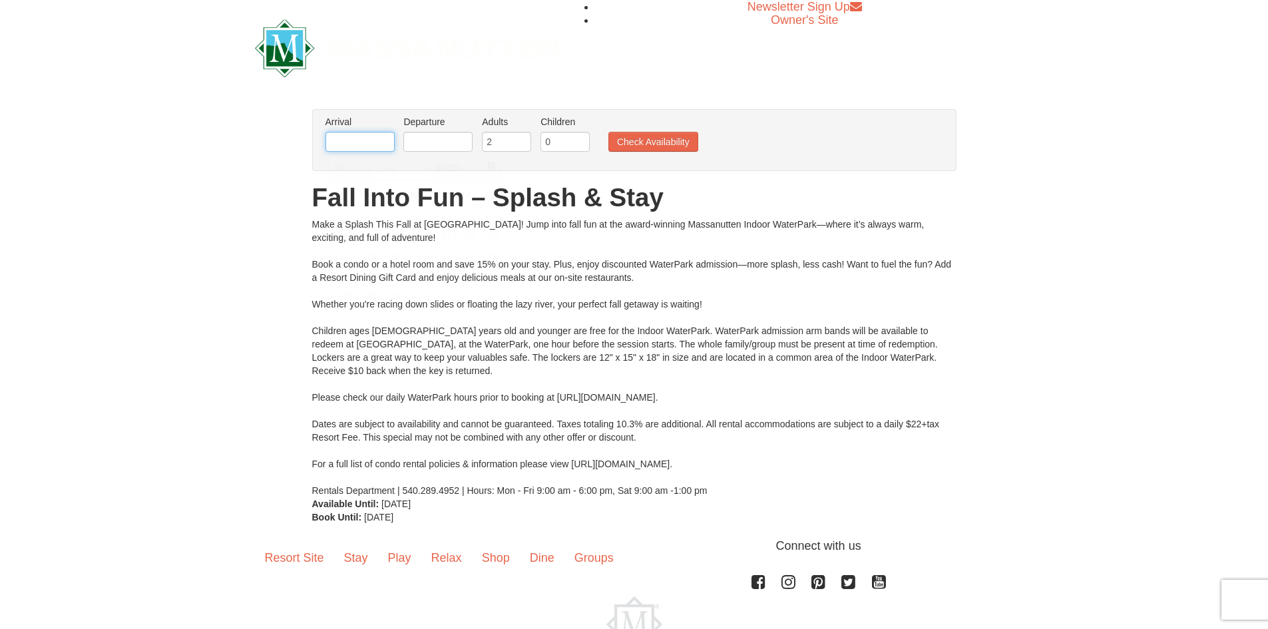
click at [364, 140] on input "text" at bounding box center [359, 142] width 69 height 20
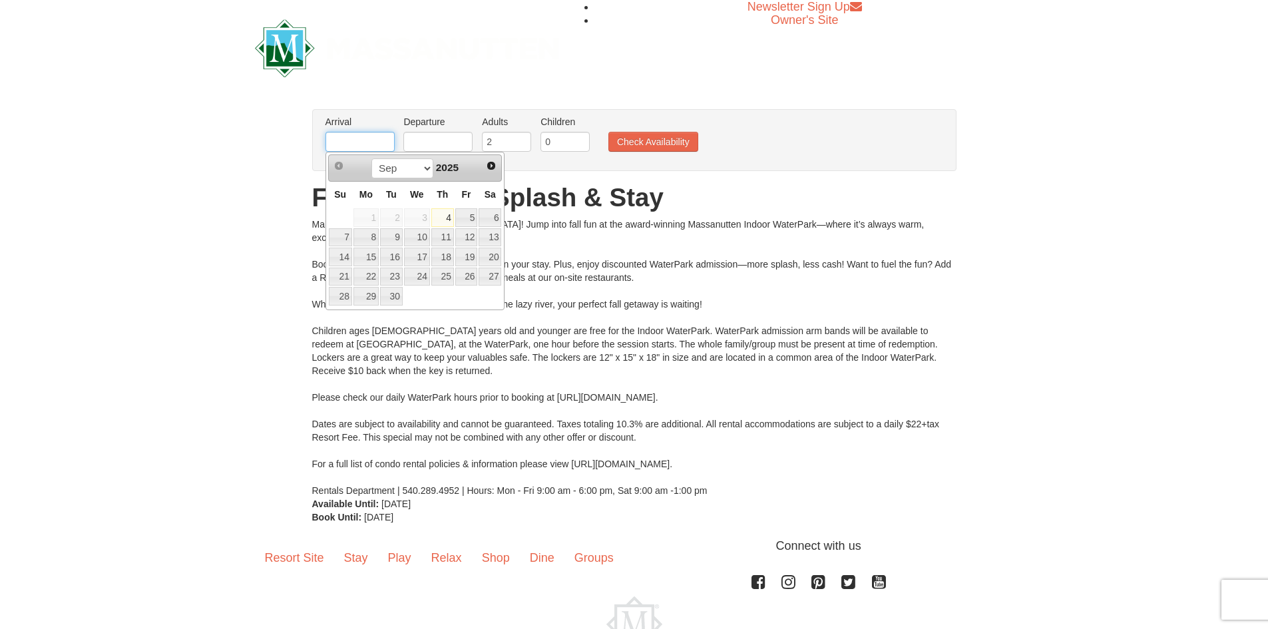
type input "[DATE]"
click at [410, 142] on input "text" at bounding box center [437, 142] width 69 height 20
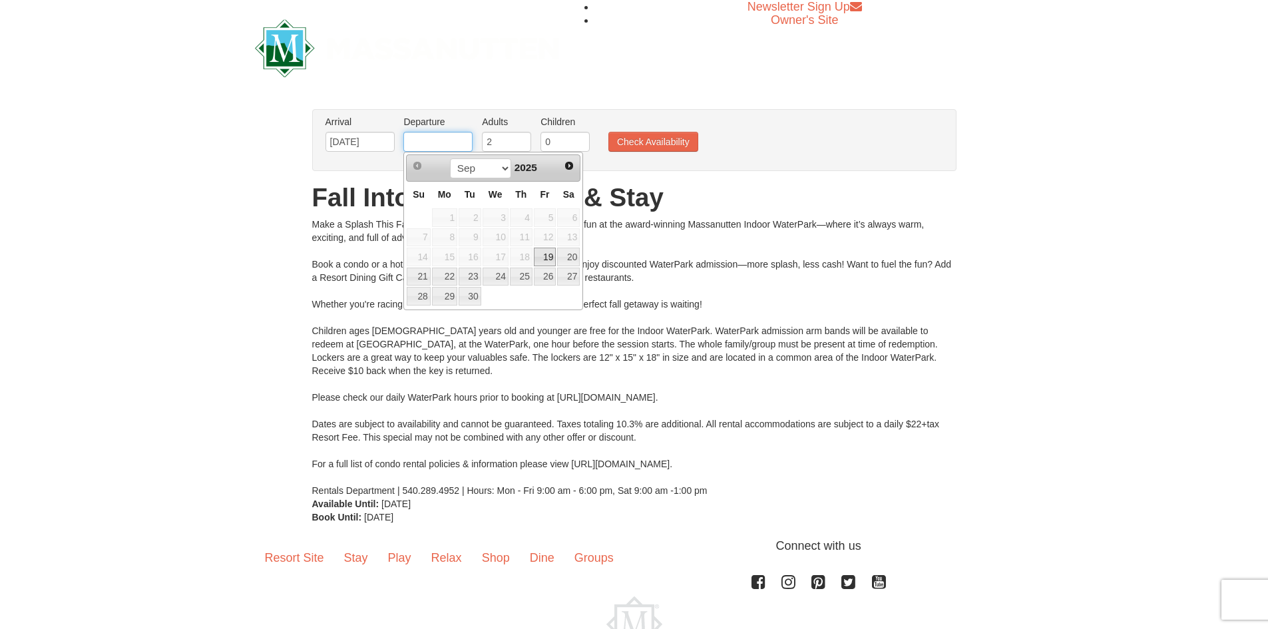
type input "[DATE]"
click at [635, 142] on button "Check Availability" at bounding box center [653, 142] width 90 height 20
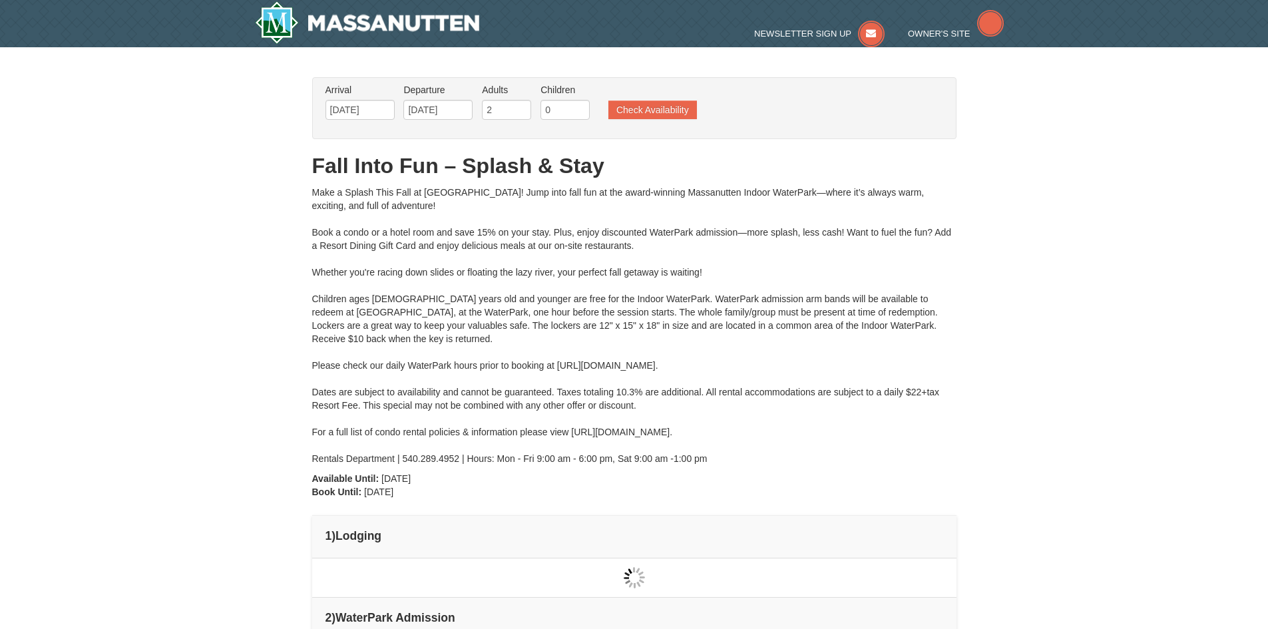
type input "[DATE]"
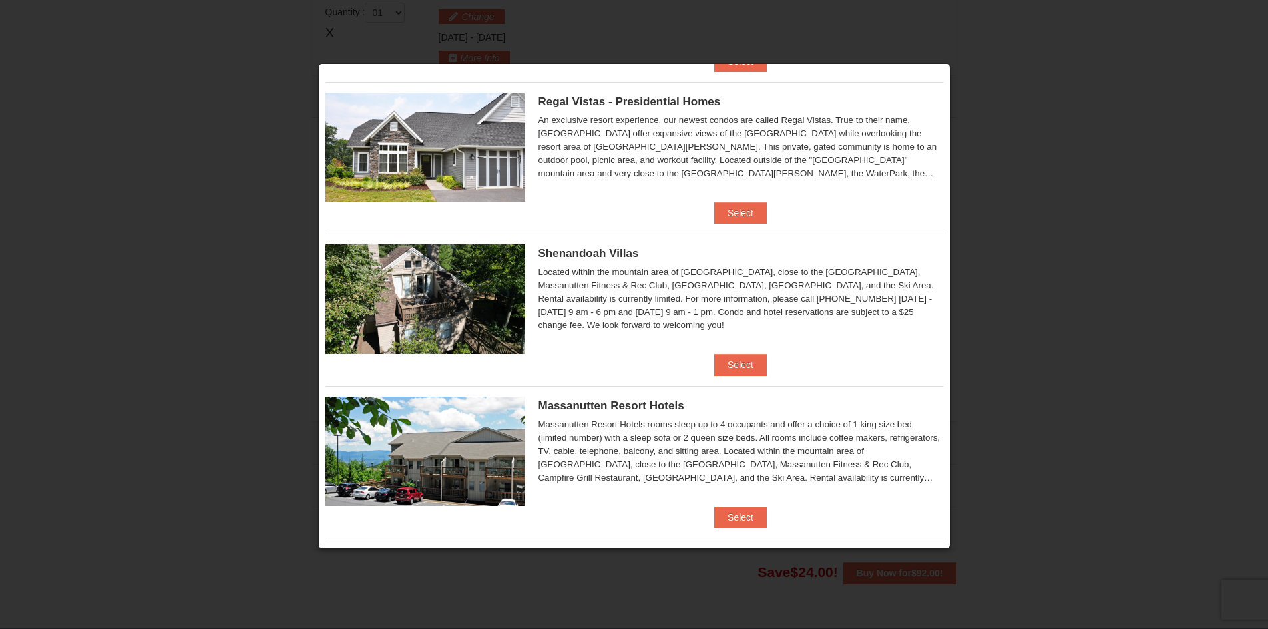
scroll to position [99, 0]
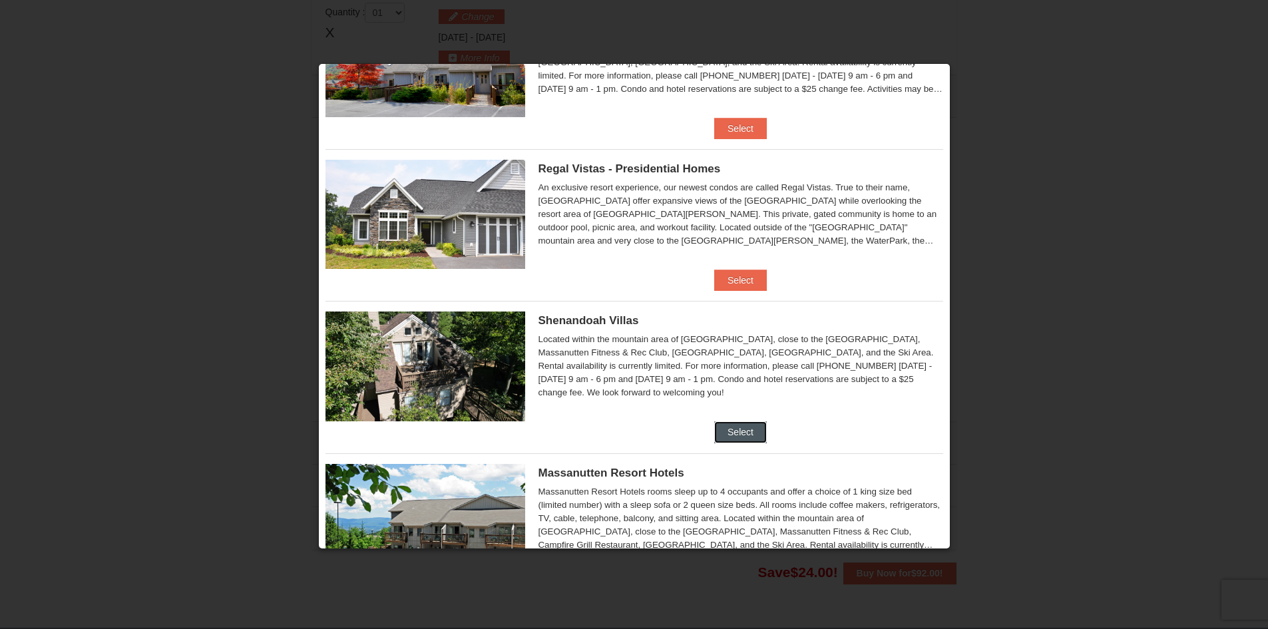
click at [741, 430] on button "Select" at bounding box center [740, 431] width 53 height 21
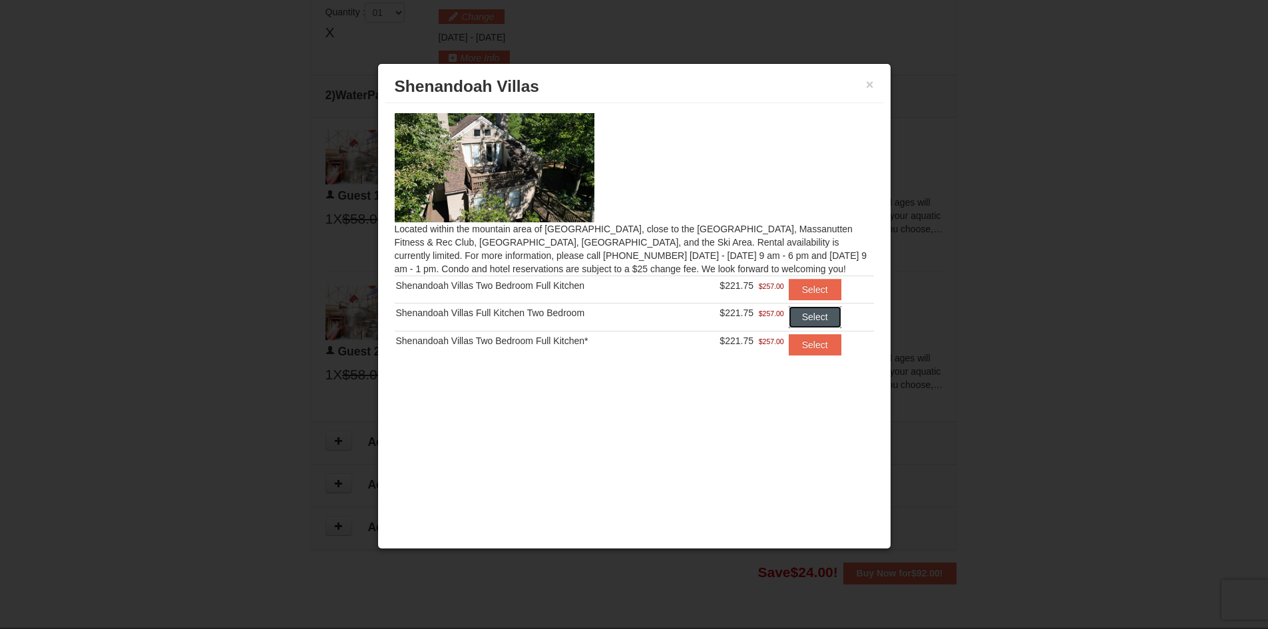
click at [810, 312] on button "Select" at bounding box center [814, 316] width 53 height 21
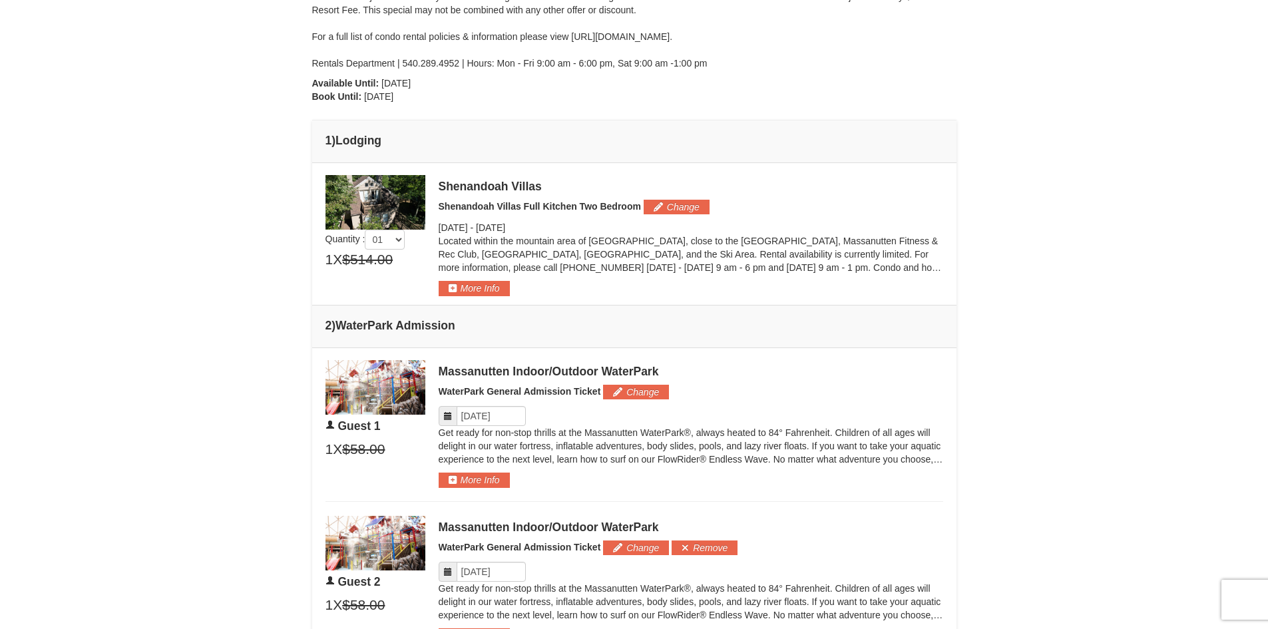
scroll to position [466, 0]
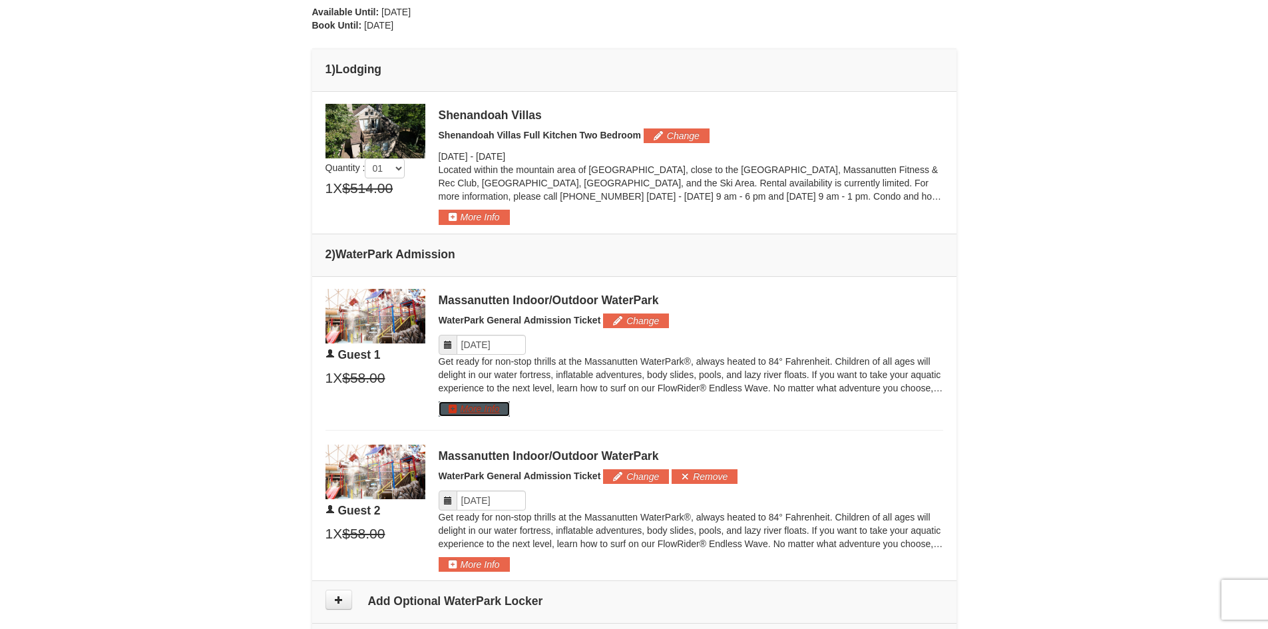
click at [492, 411] on button "More Info" at bounding box center [473, 408] width 71 height 15
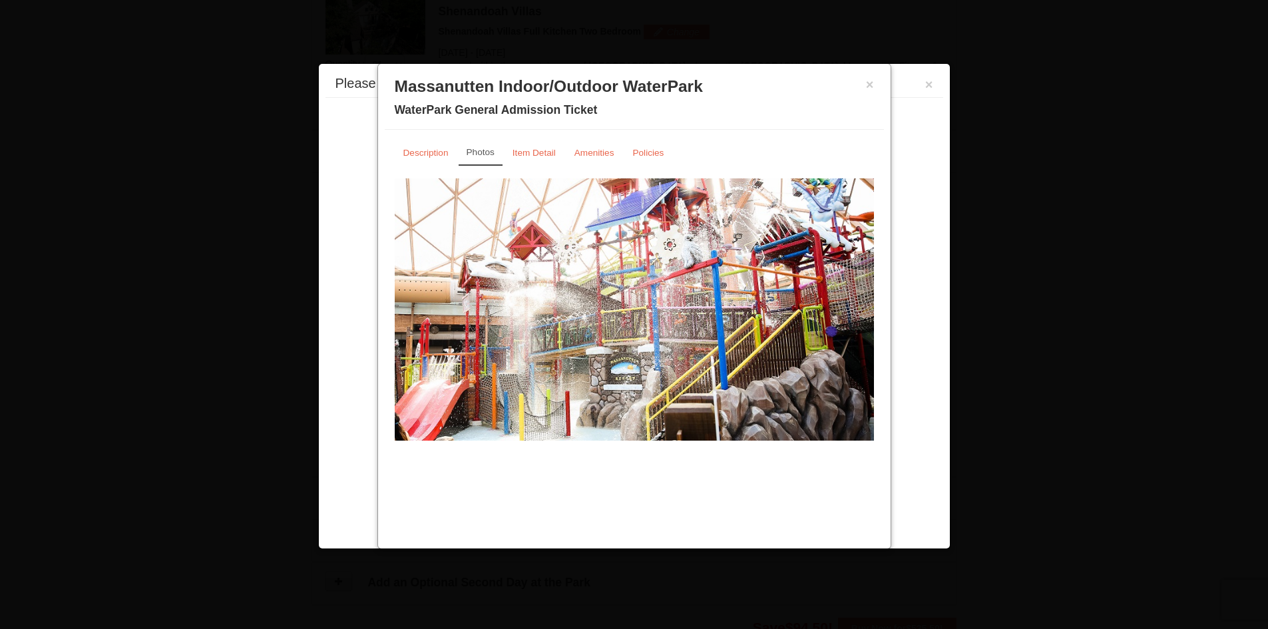
scroll to position [0, 0]
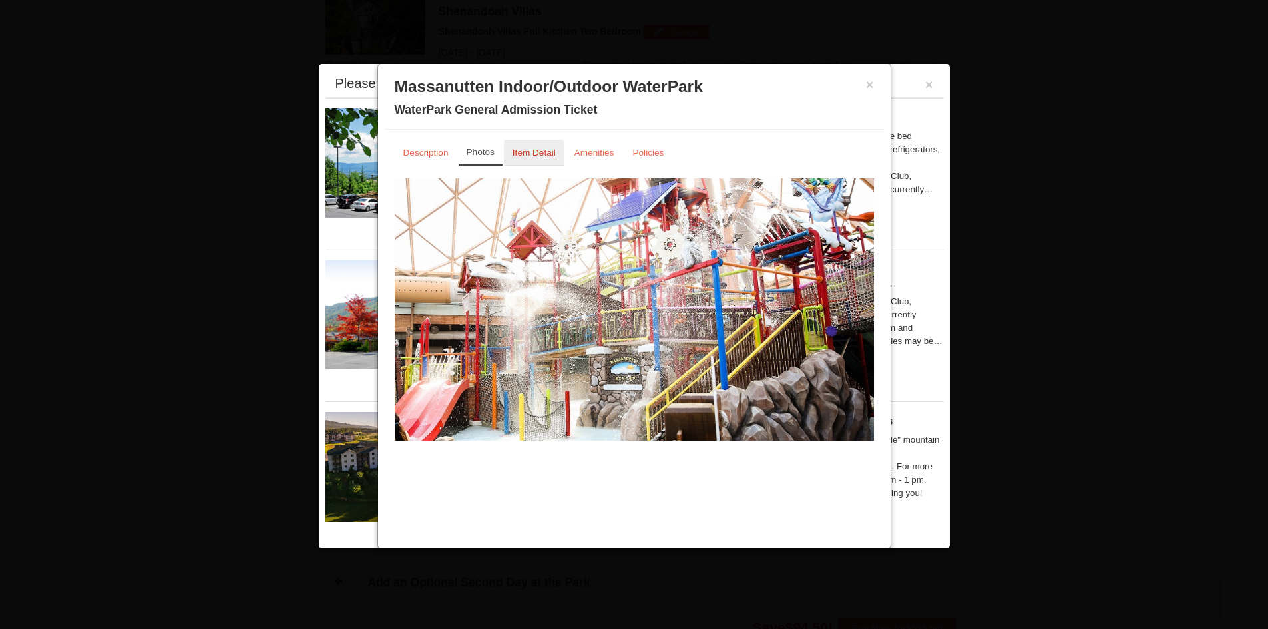
click at [533, 156] on small "Item Detail" at bounding box center [533, 153] width 43 height 10
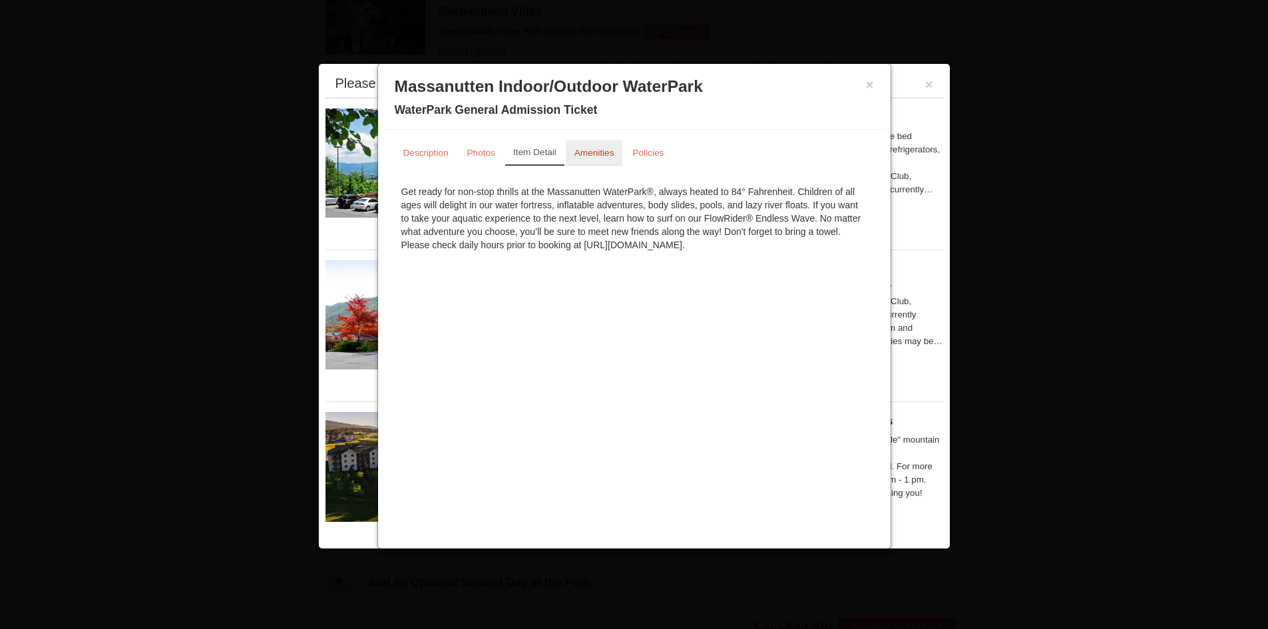
click at [585, 151] on small "Amenities" at bounding box center [594, 153] width 40 height 10
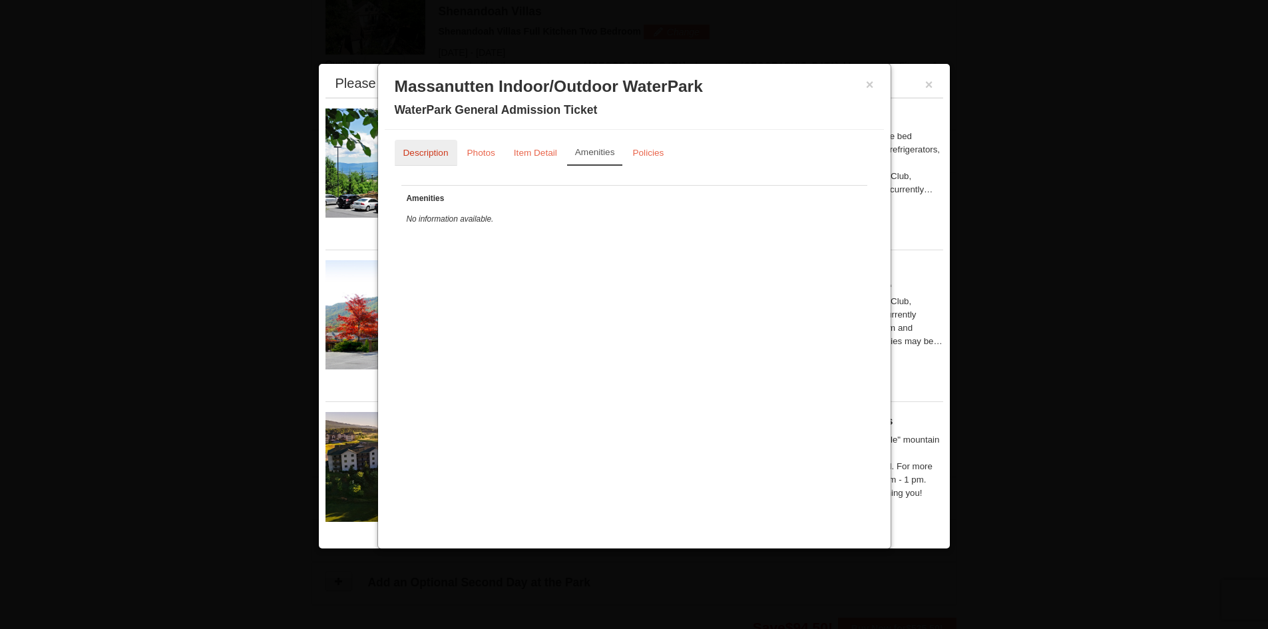
click at [444, 154] on small "Description" at bounding box center [425, 153] width 45 height 10
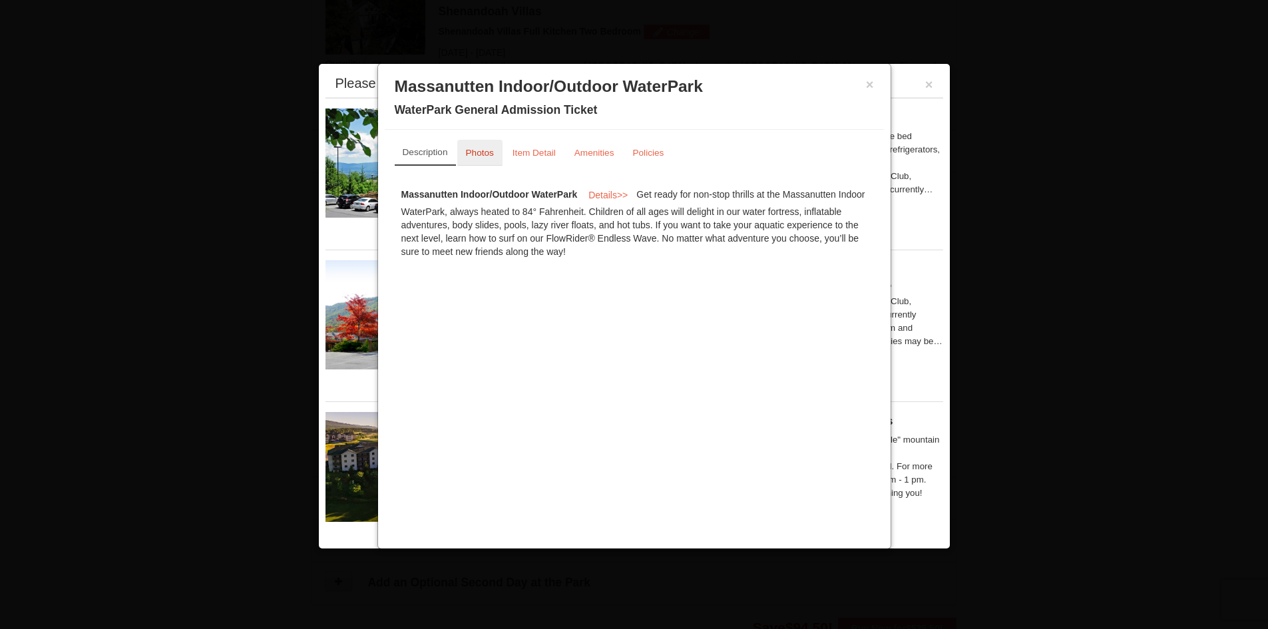
click at [474, 154] on small "Photos" at bounding box center [480, 153] width 28 height 10
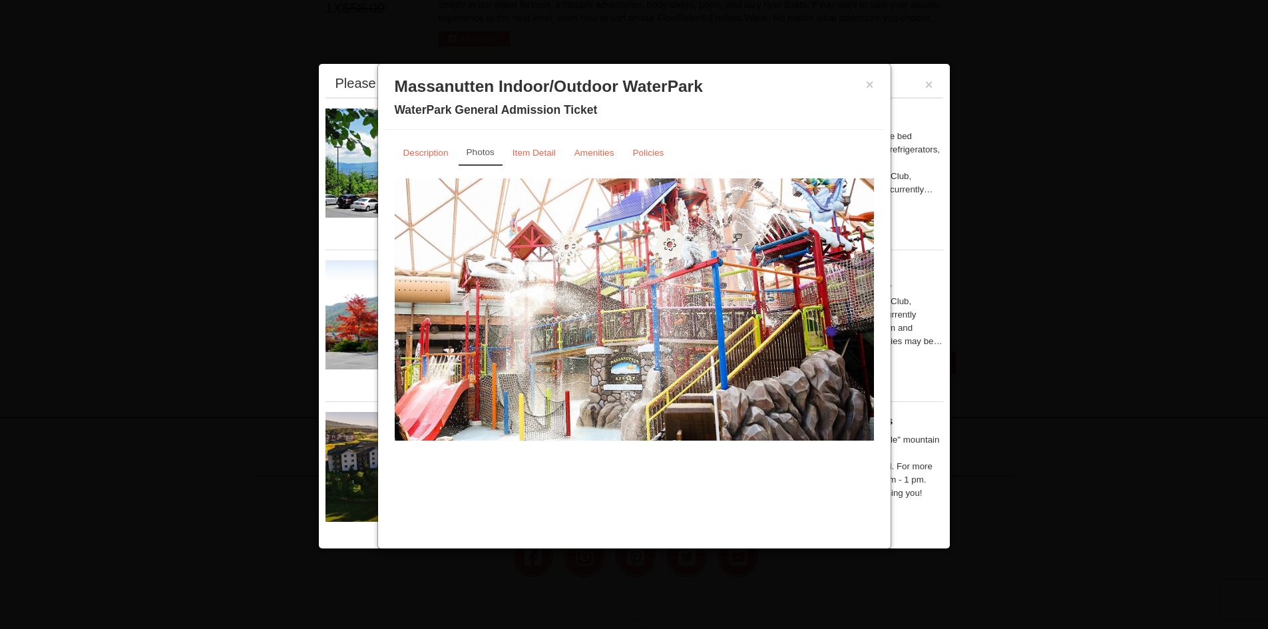
click at [721, 347] on img at bounding box center [634, 309] width 479 height 262
click at [875, 82] on div "× Massanutten Indoor/Outdoor WaterPark WaterPark General Admission Ticket" at bounding box center [634, 100] width 499 height 59
click at [867, 88] on button "×" at bounding box center [870, 84] width 8 height 13
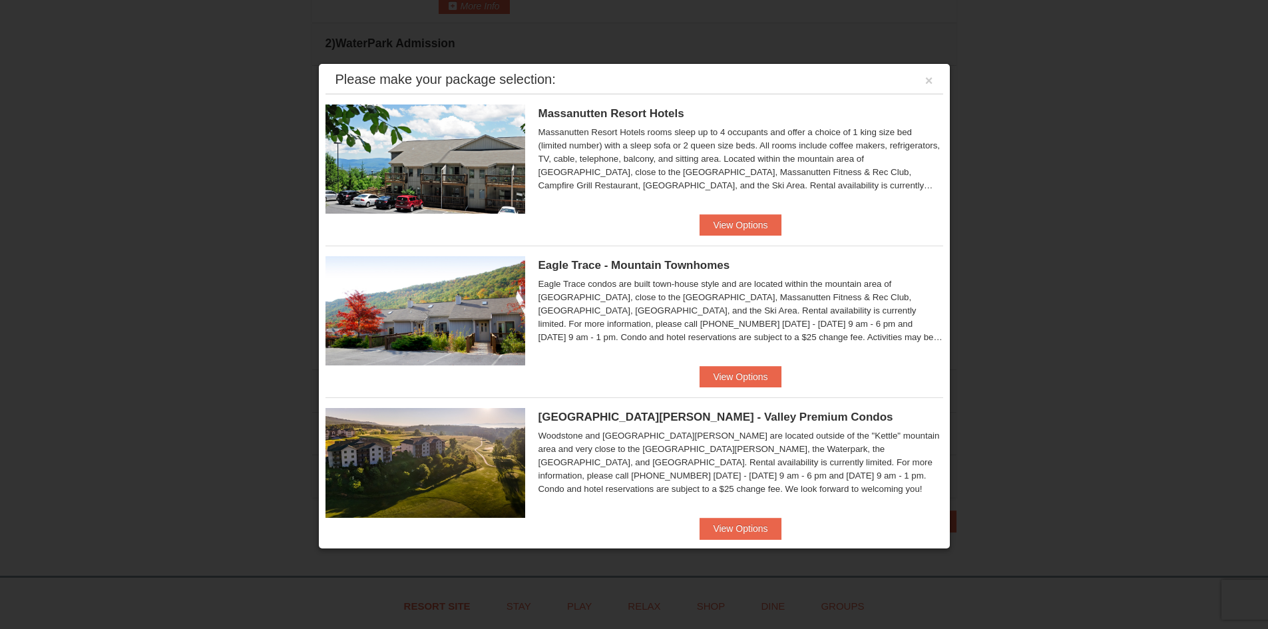
scroll to position [0, 0]
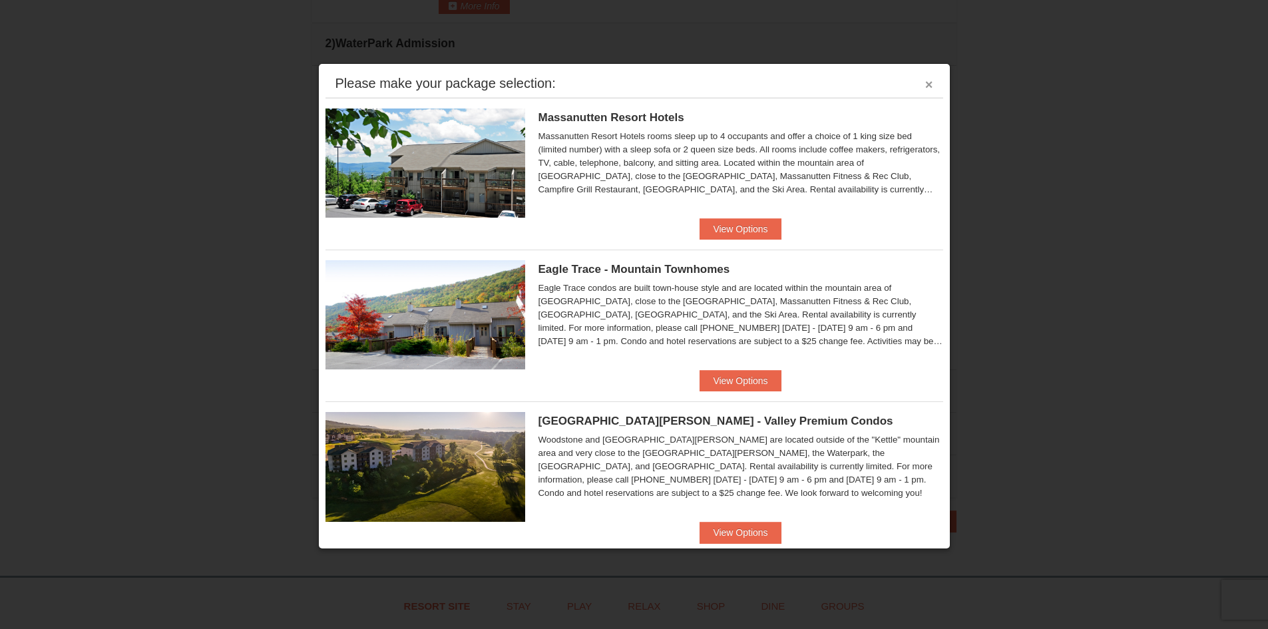
click at [925, 87] on button "×" at bounding box center [929, 84] width 8 height 13
